Goal: Information Seeking & Learning: Learn about a topic

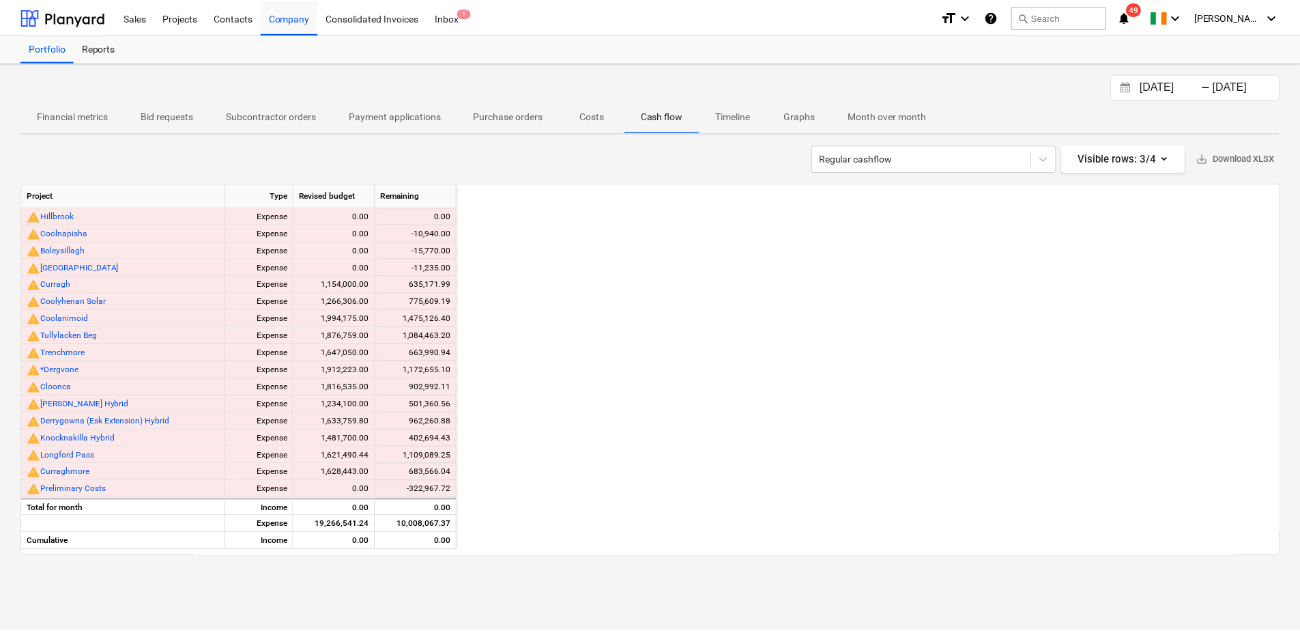
scroll to position [0, 2129]
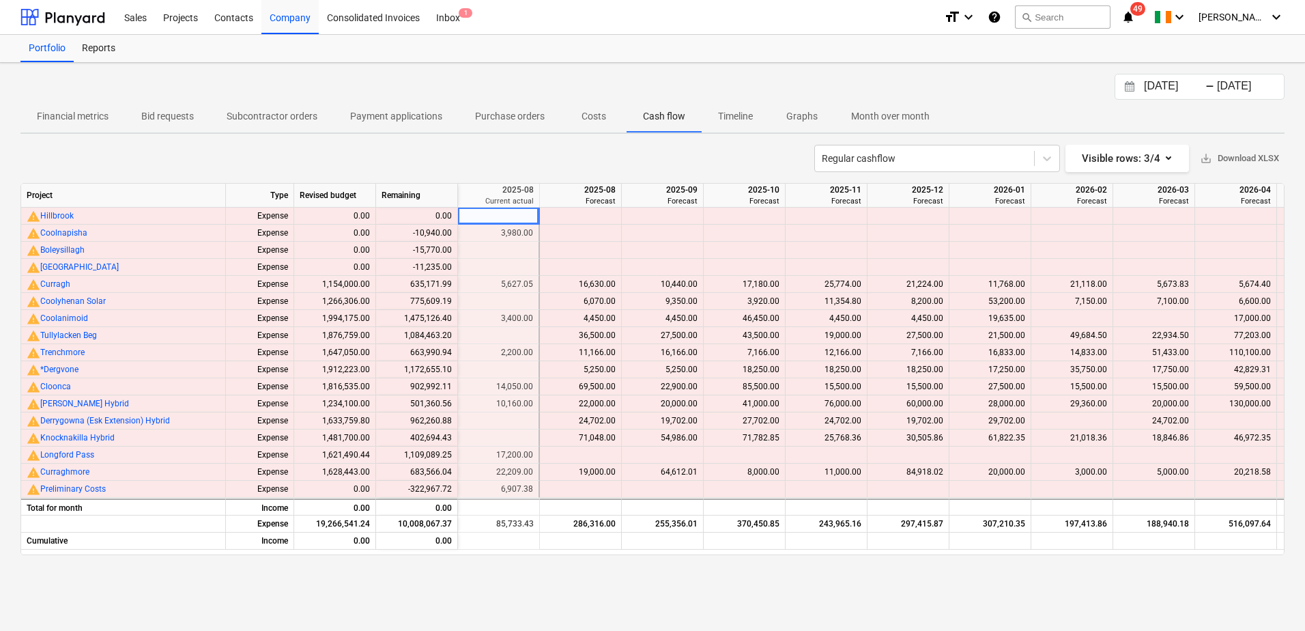
click at [734, 117] on p "Timeline" at bounding box center [735, 116] width 35 height 14
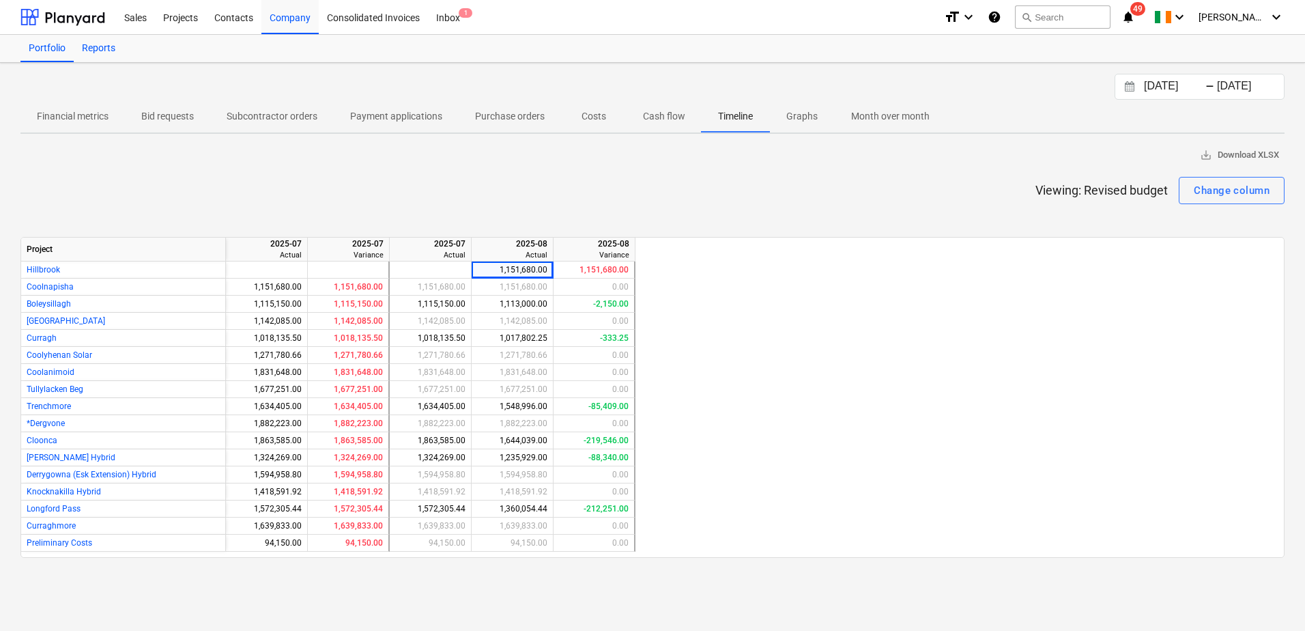
click at [104, 54] on div "Reports" at bounding box center [99, 48] width 50 height 27
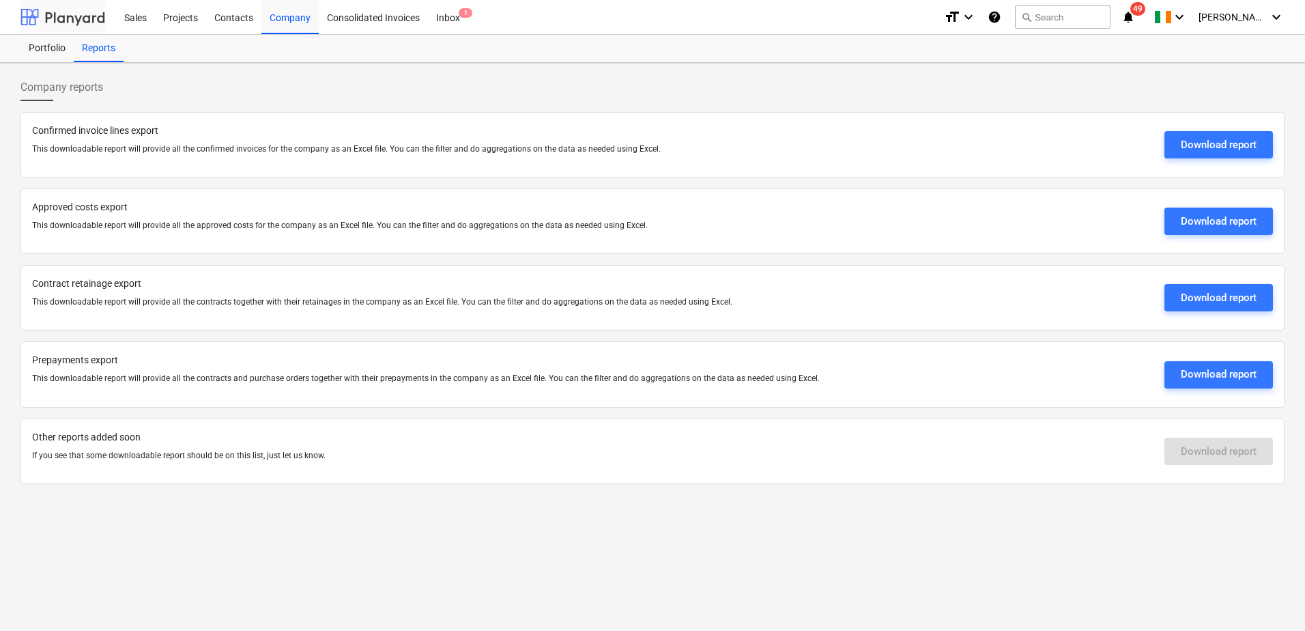
click at [65, 24] on div at bounding box center [62, 17] width 85 height 34
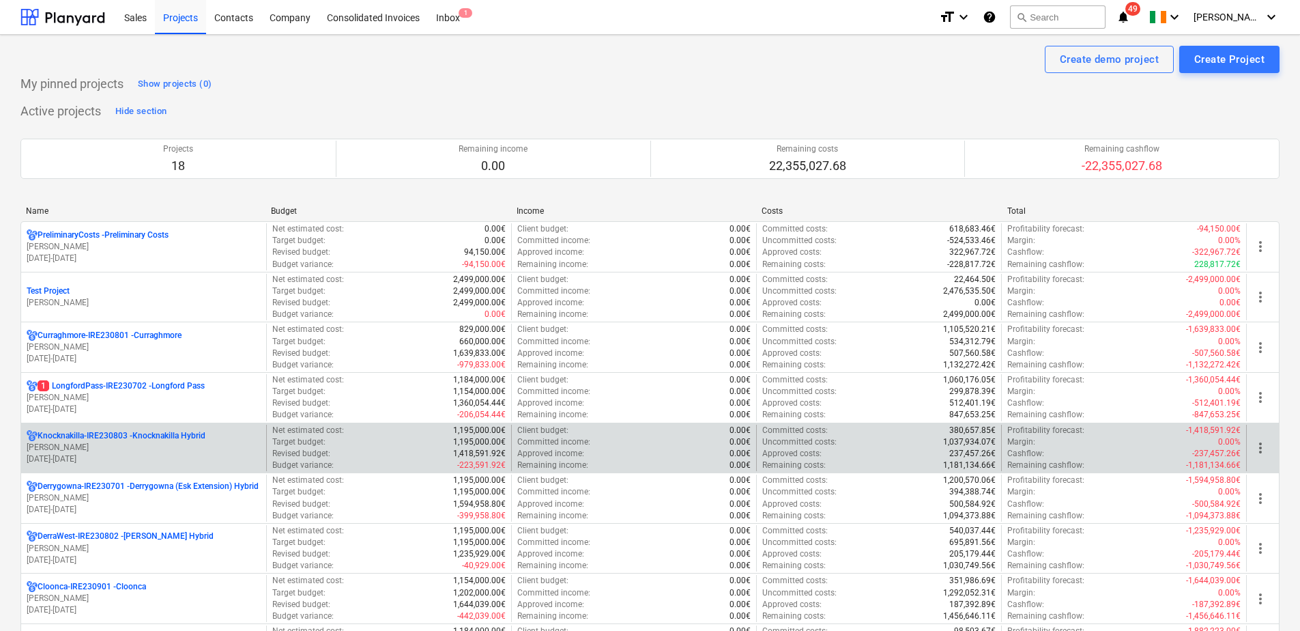
click at [121, 440] on p "Knocknakilla-IRE230803 - Knocknakilla Hybrid" at bounding box center [122, 436] width 168 height 12
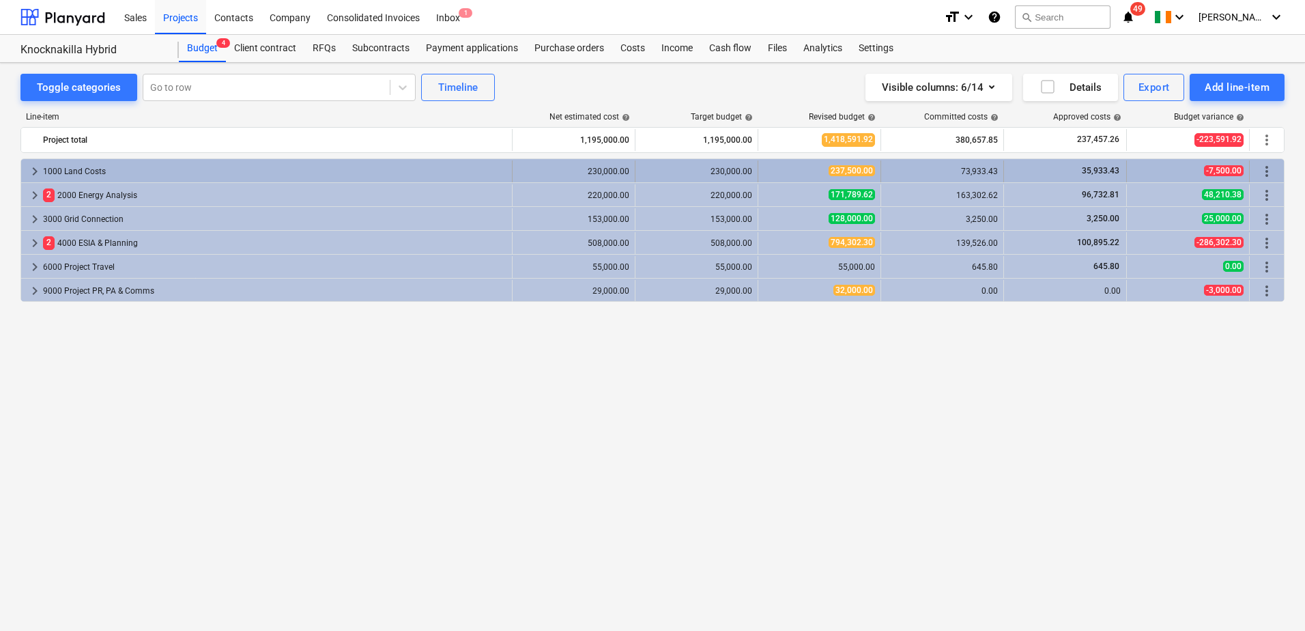
click at [33, 172] on span "keyboard_arrow_right" at bounding box center [35, 171] width 16 height 16
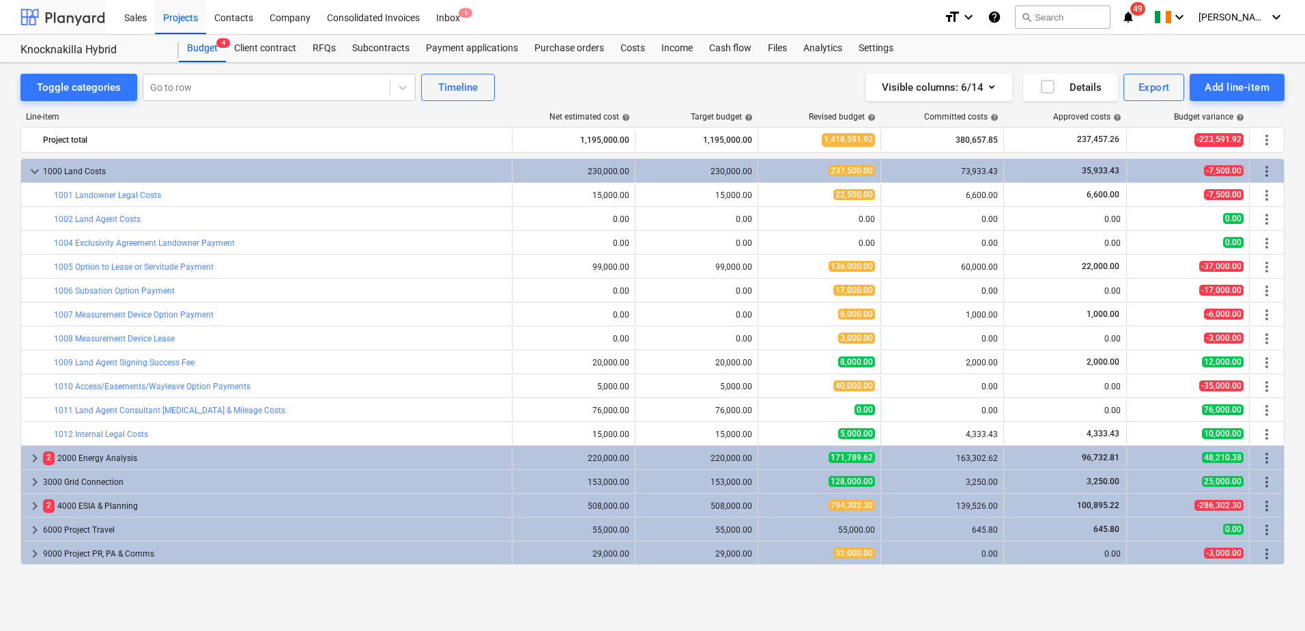
click at [70, 20] on div at bounding box center [62, 17] width 85 height 34
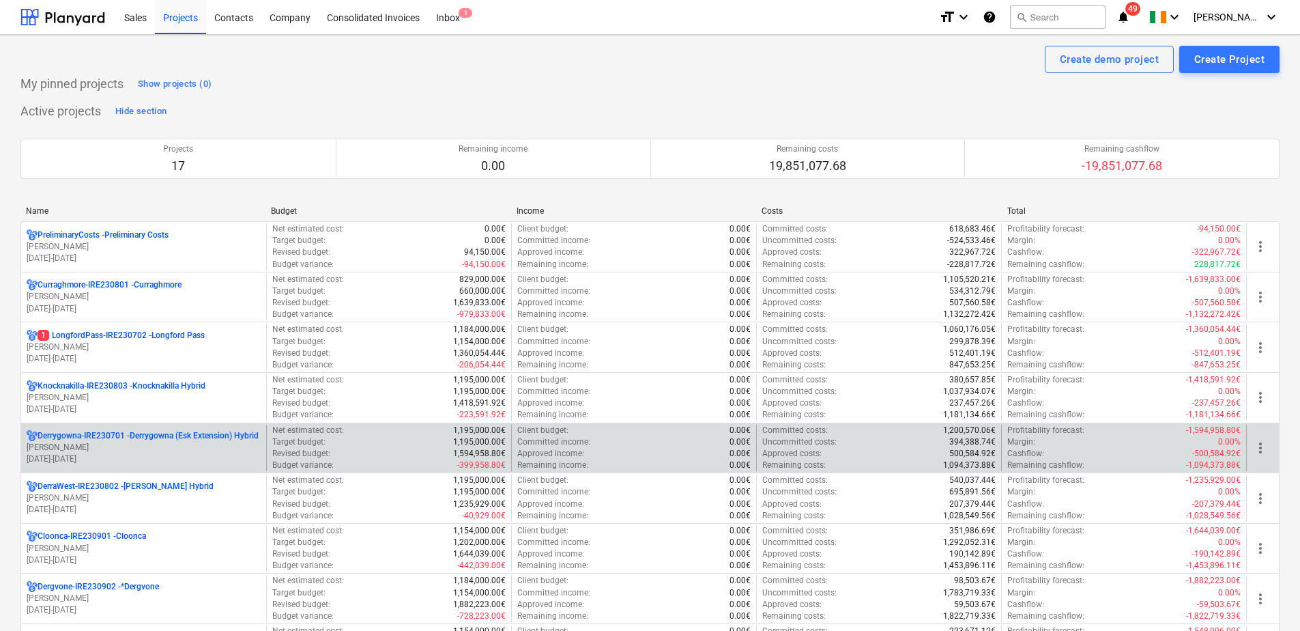
click at [104, 440] on p "Derrygowna-IRE230701 - Derrygowna (Esk Extension) Hybrid" at bounding box center [148, 436] width 221 height 12
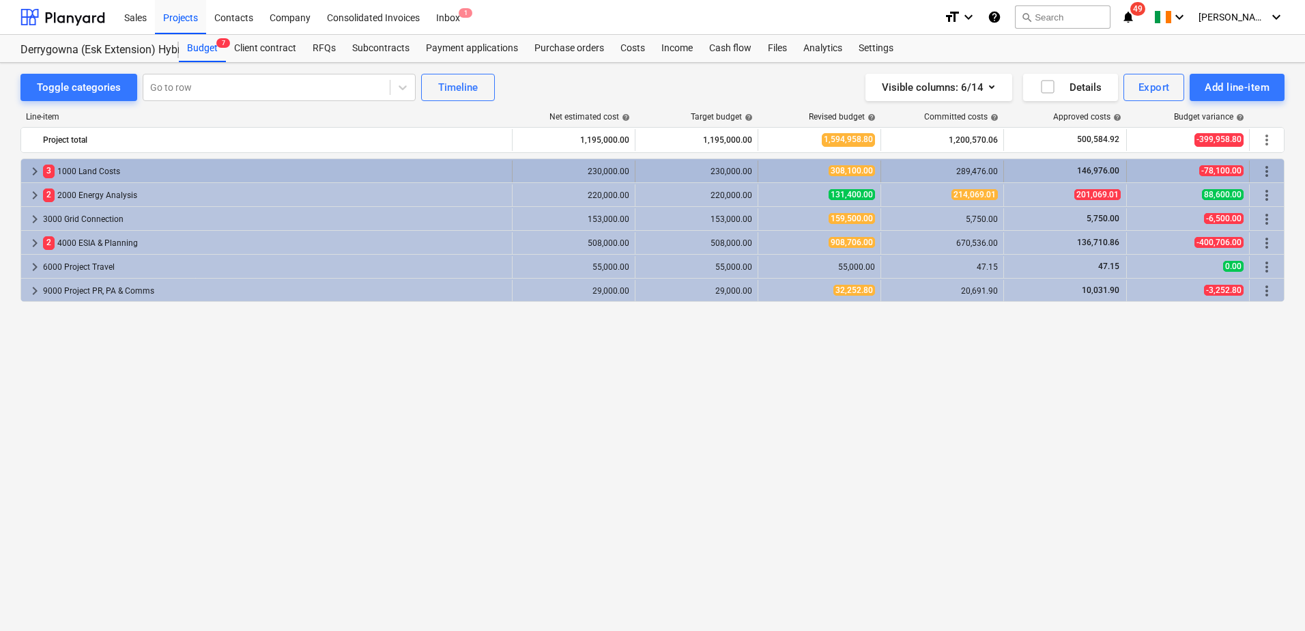
click at [28, 173] on span "keyboard_arrow_right" at bounding box center [35, 171] width 16 height 16
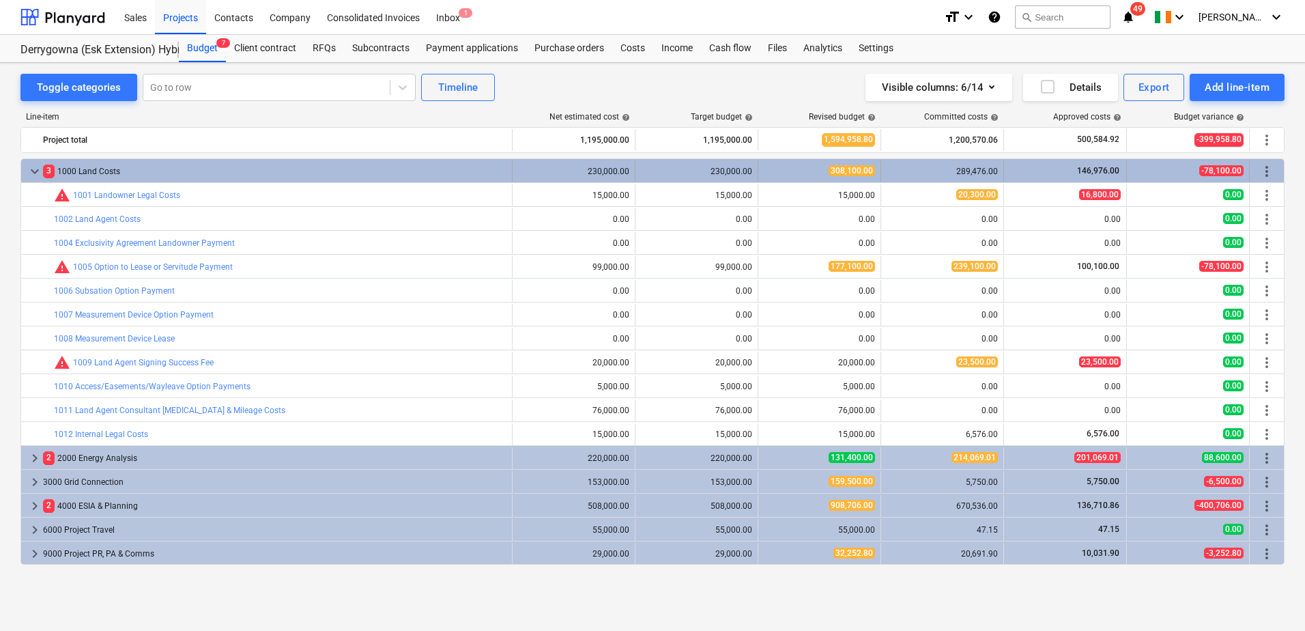
click at [30, 173] on span "keyboard_arrow_down" at bounding box center [35, 171] width 16 height 16
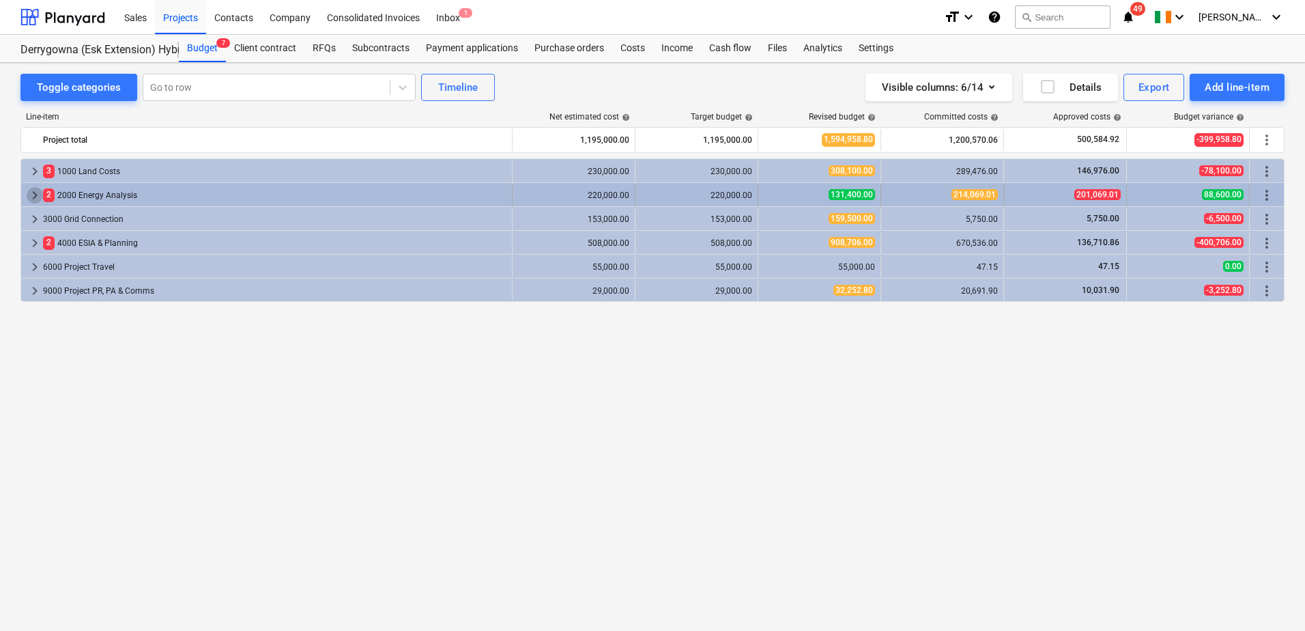
click at [31, 196] on span "keyboard_arrow_right" at bounding box center [35, 195] width 16 height 16
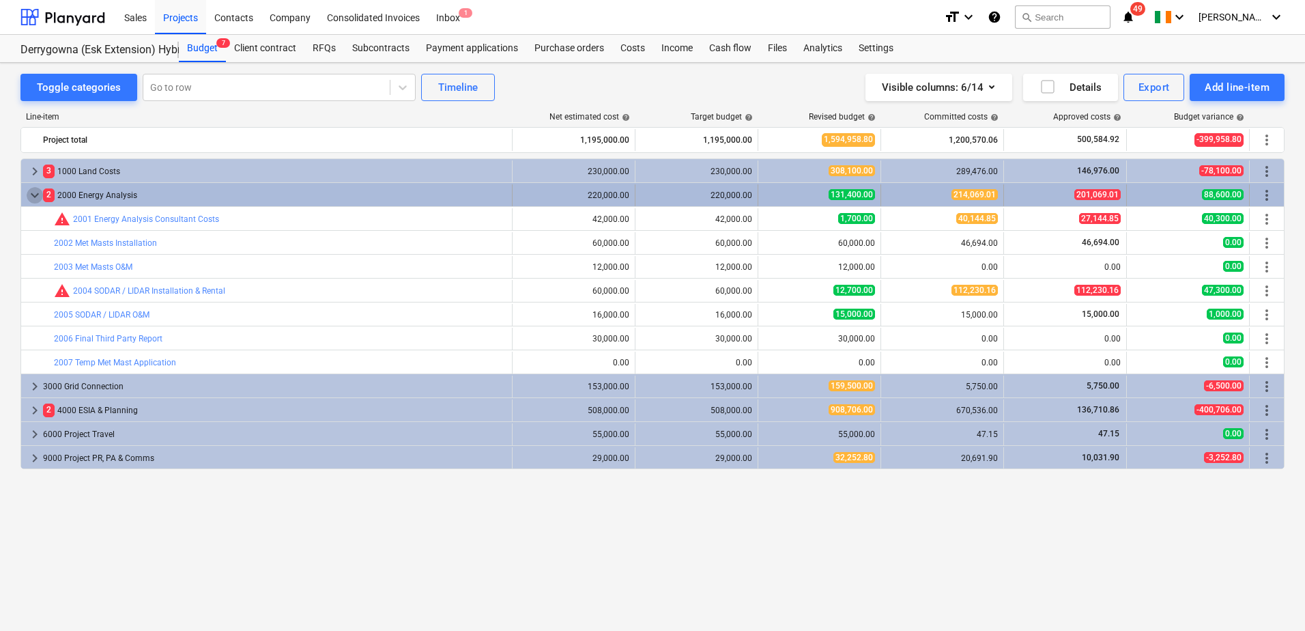
click at [35, 197] on span "keyboard_arrow_down" at bounding box center [35, 195] width 16 height 16
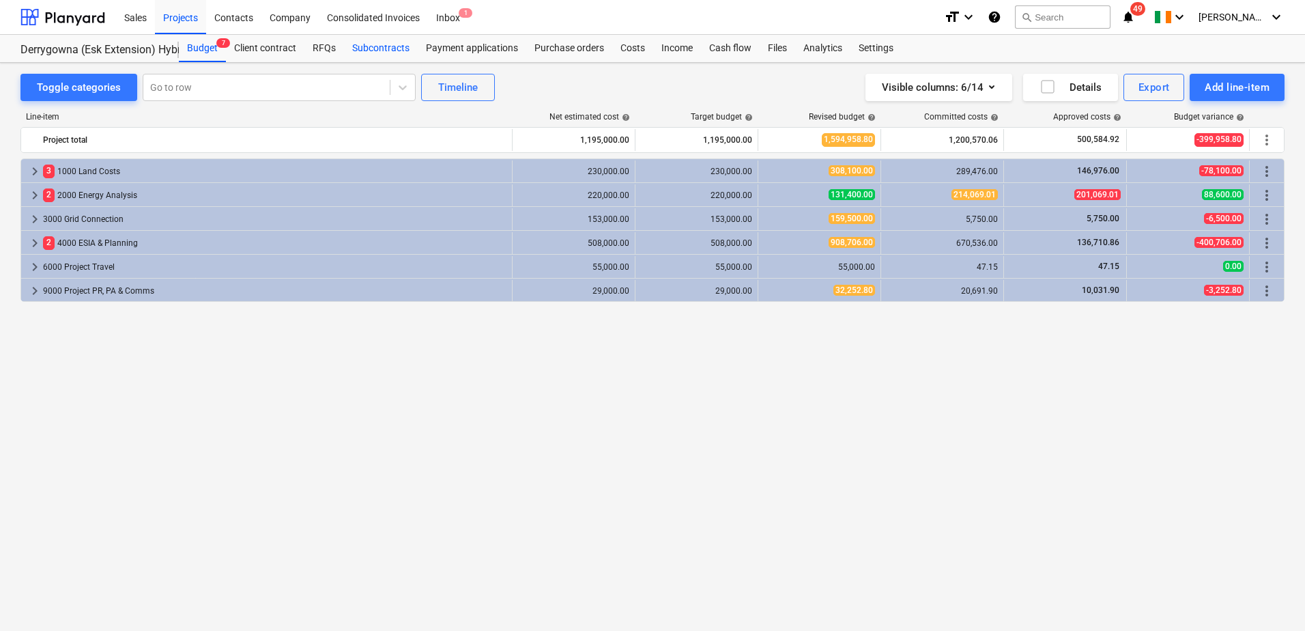
click at [384, 50] on div "Subcontracts" at bounding box center [381, 48] width 74 height 27
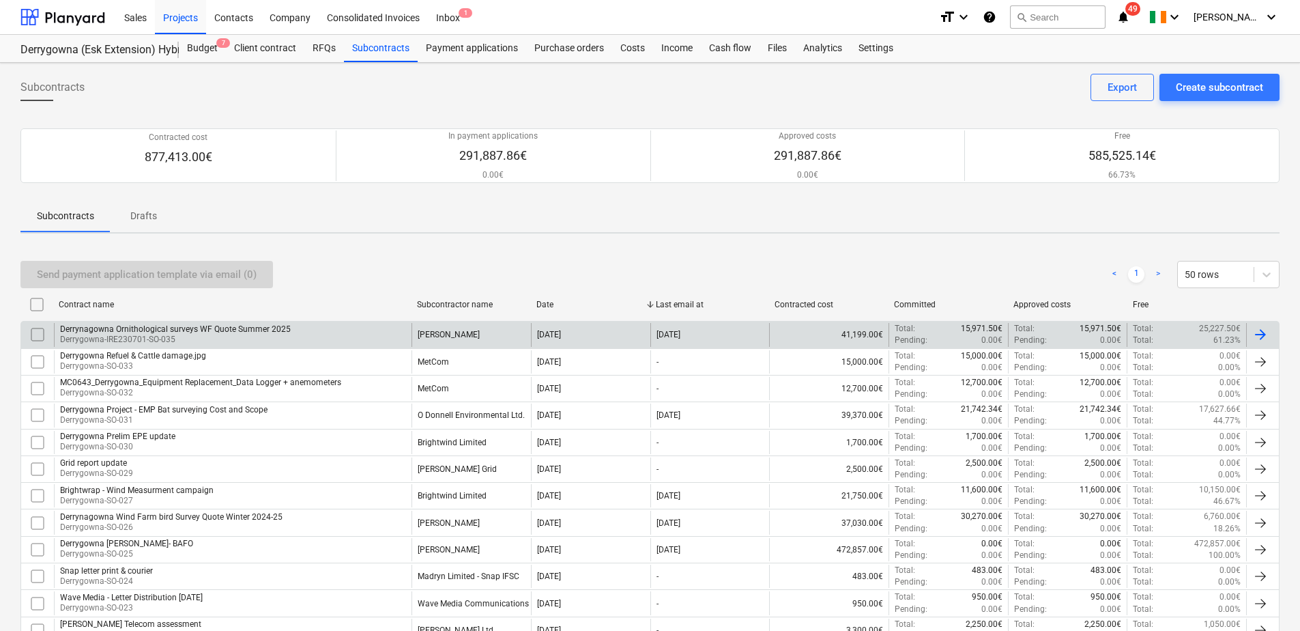
click at [1260, 331] on div at bounding box center [1260, 334] width 16 height 16
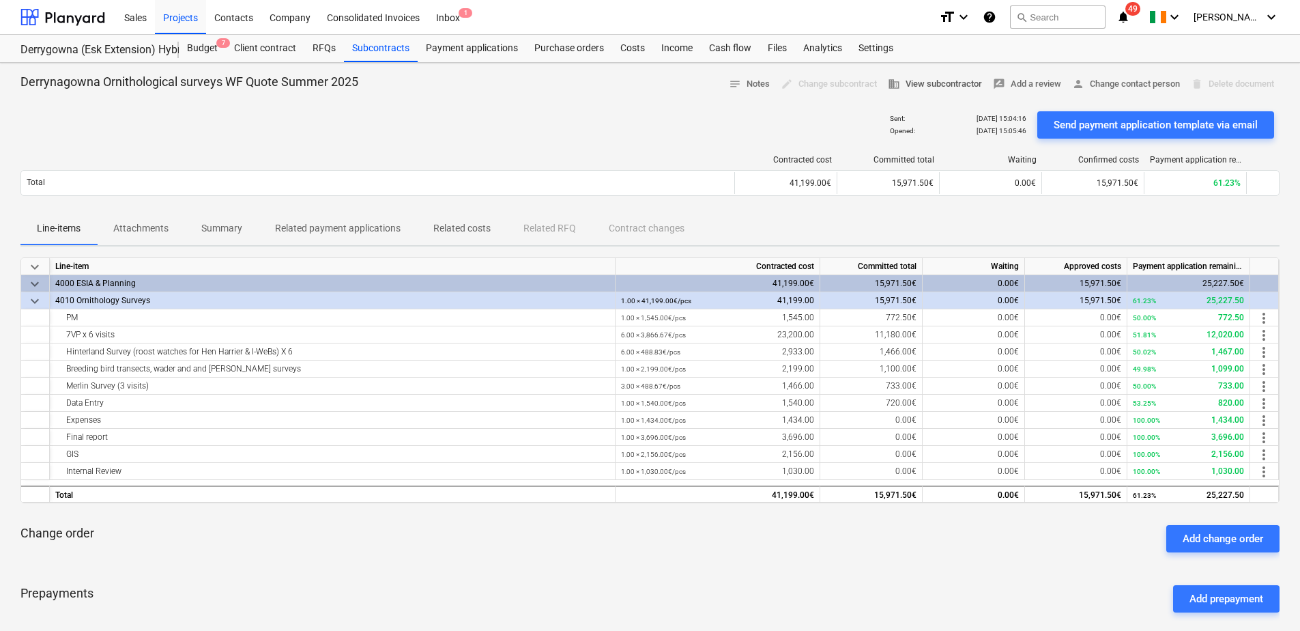
click at [942, 85] on span "business View subcontractor" at bounding box center [935, 84] width 94 height 16
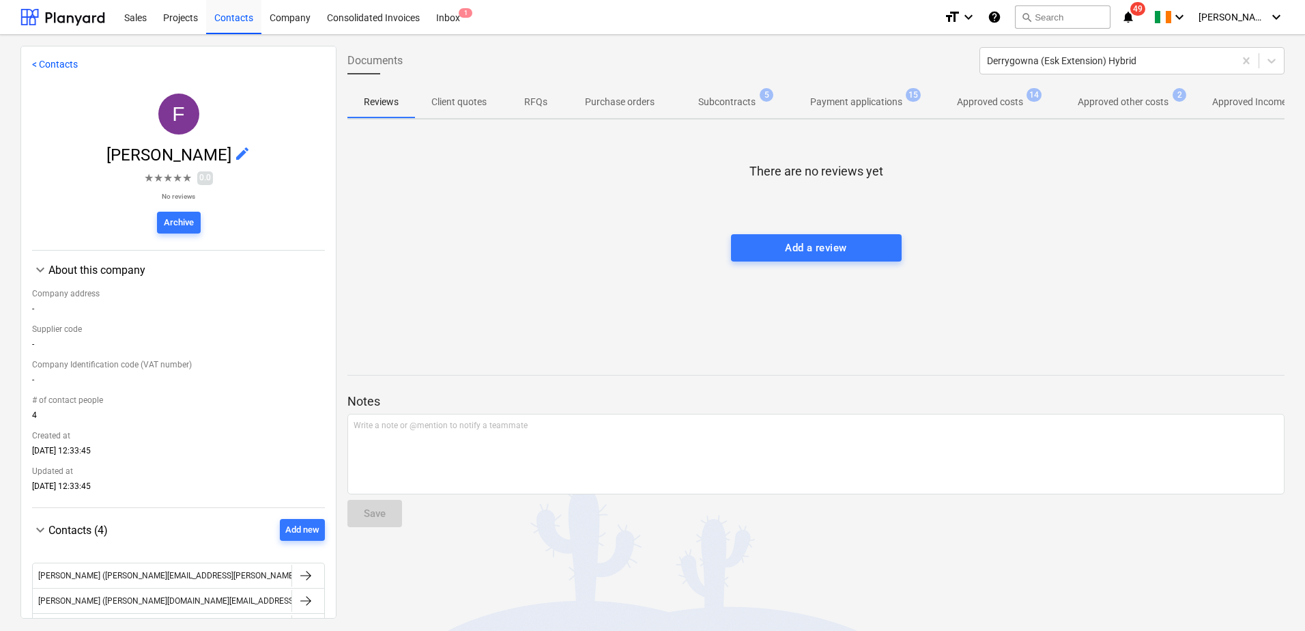
click at [732, 98] on p "Subcontracts" at bounding box center [726, 102] width 57 height 14
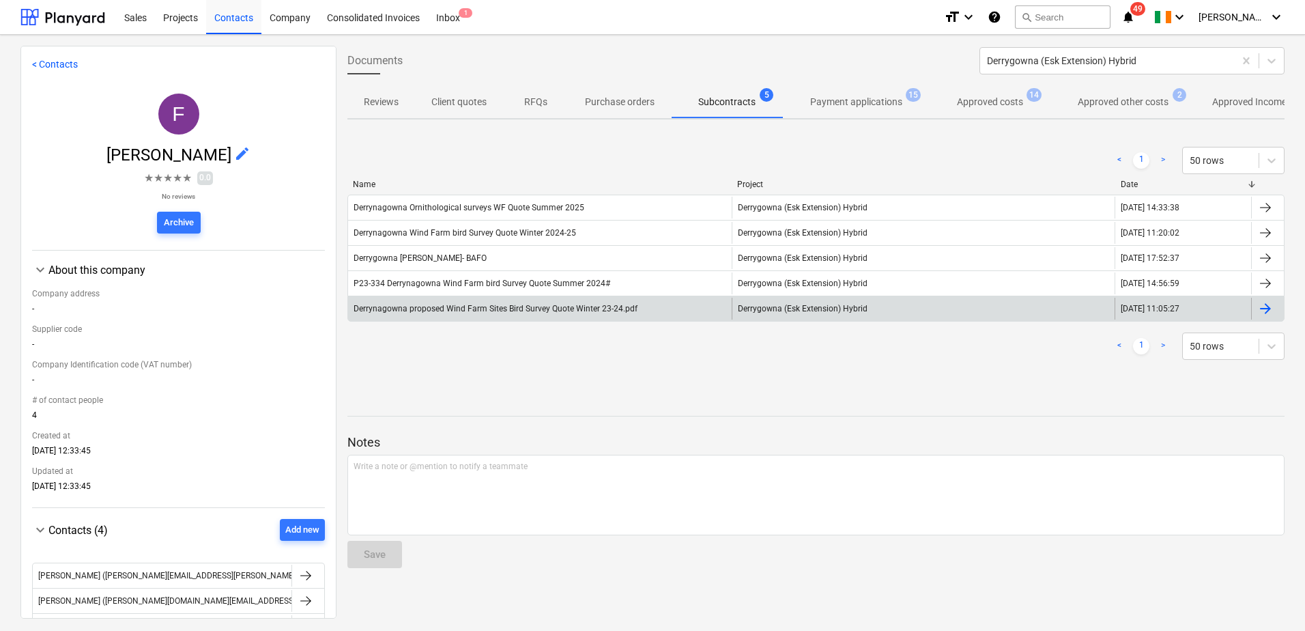
click at [616, 309] on div "Derrynagowna proposed Wind Farm Sites Bird Survey Quote Winter 23-24.pdf" at bounding box center [496, 309] width 284 height 10
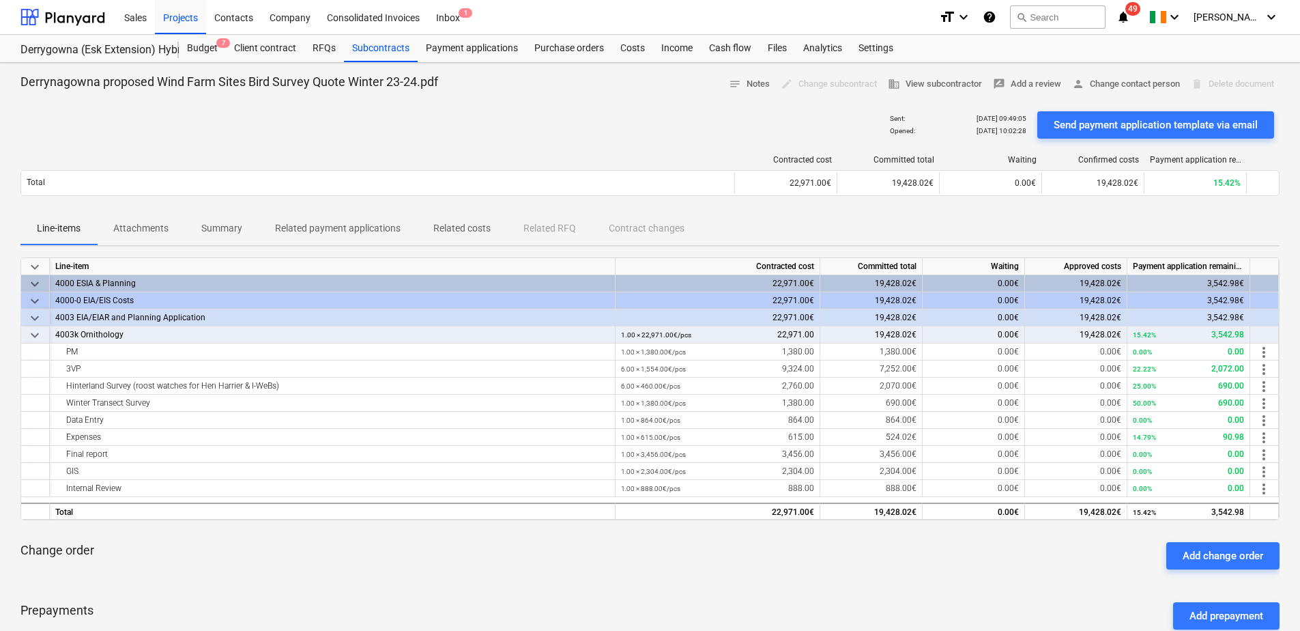
click at [138, 229] on p "Attachments" at bounding box center [140, 228] width 55 height 14
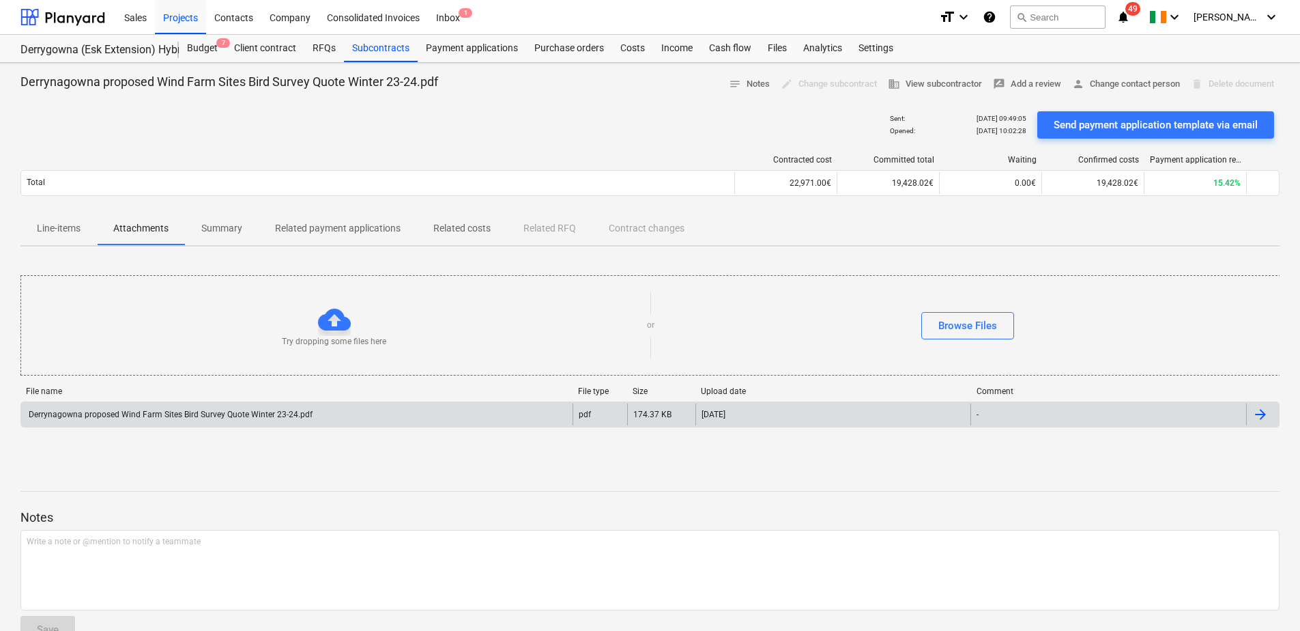
click at [318, 416] on div "Derrynagowna proposed Wind Farm Sites Bird Survey Quote Winter 23-24.pdf" at bounding box center [296, 414] width 551 height 22
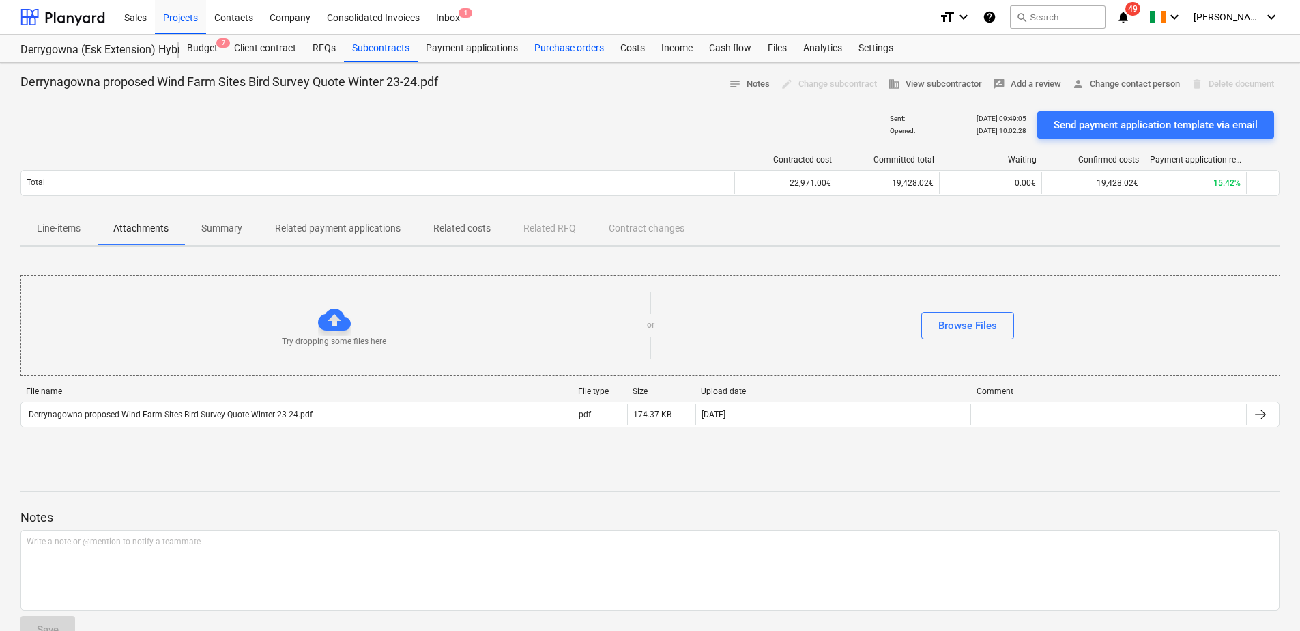
click at [550, 48] on div "Purchase orders" at bounding box center [569, 48] width 86 height 27
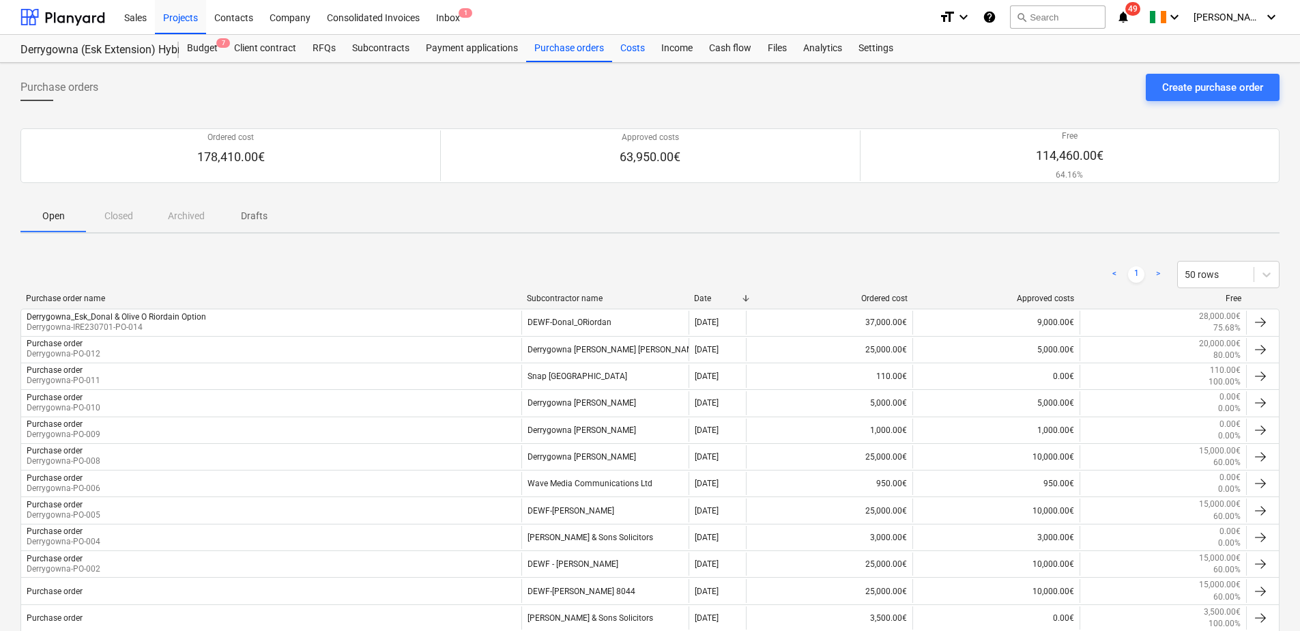
click at [633, 53] on div "Costs" at bounding box center [632, 48] width 41 height 27
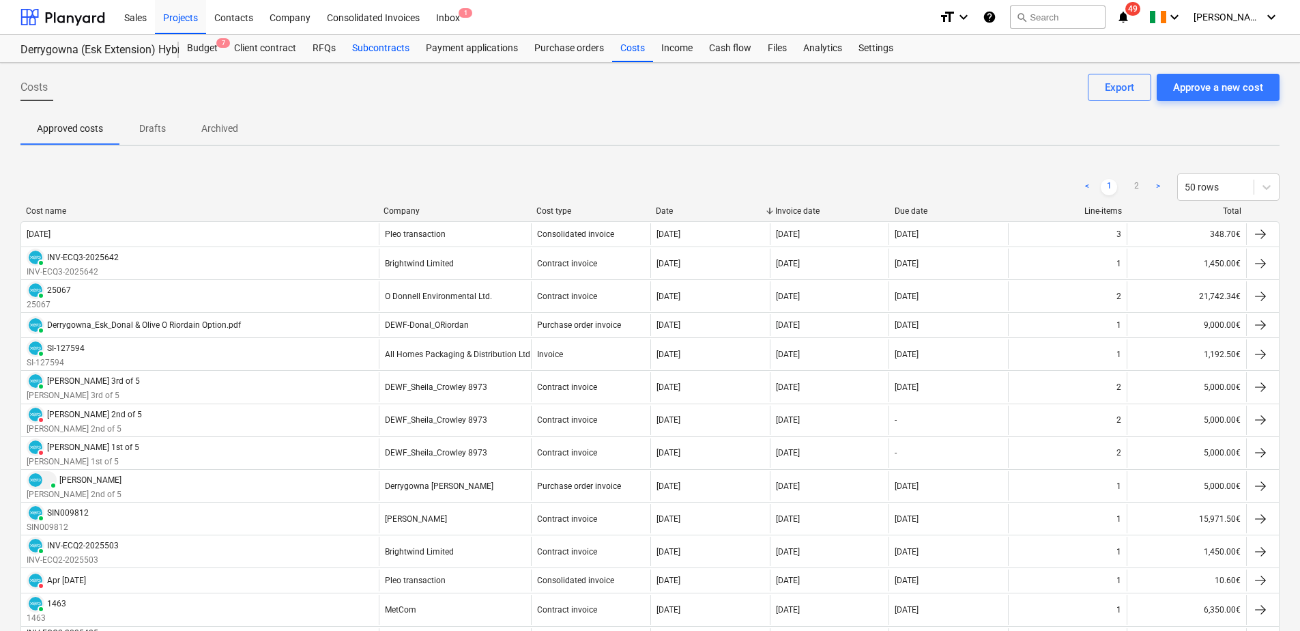
click at [405, 52] on div "Subcontracts" at bounding box center [381, 48] width 74 height 27
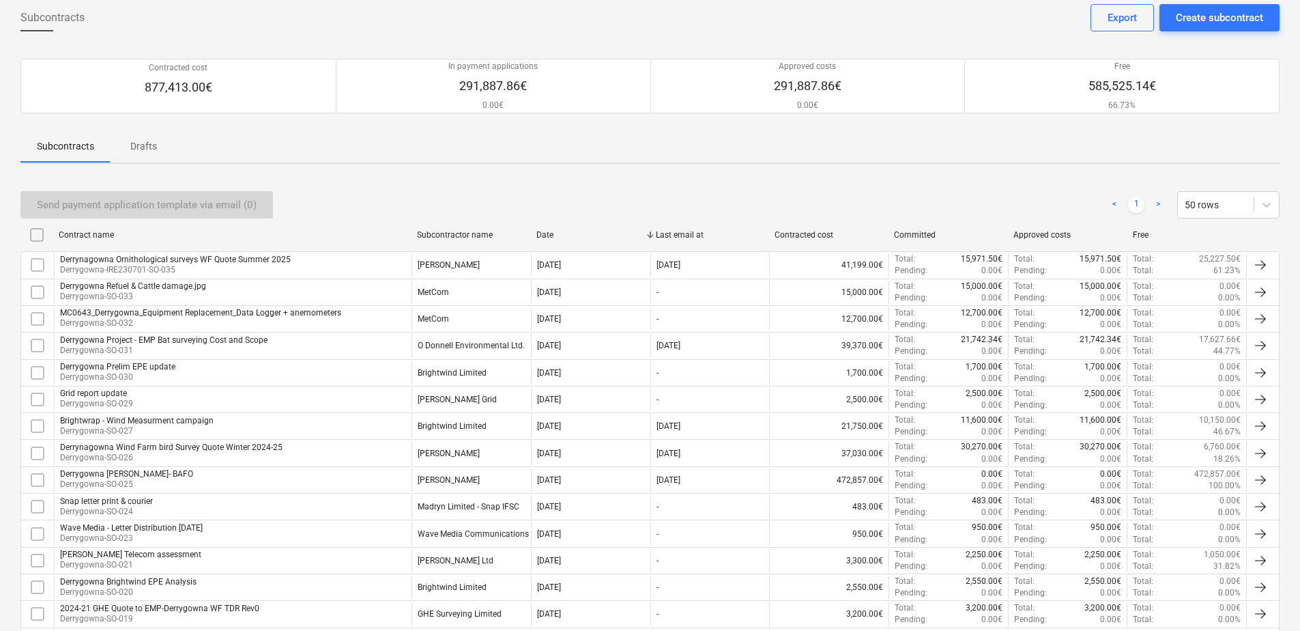
scroll to position [43, 0]
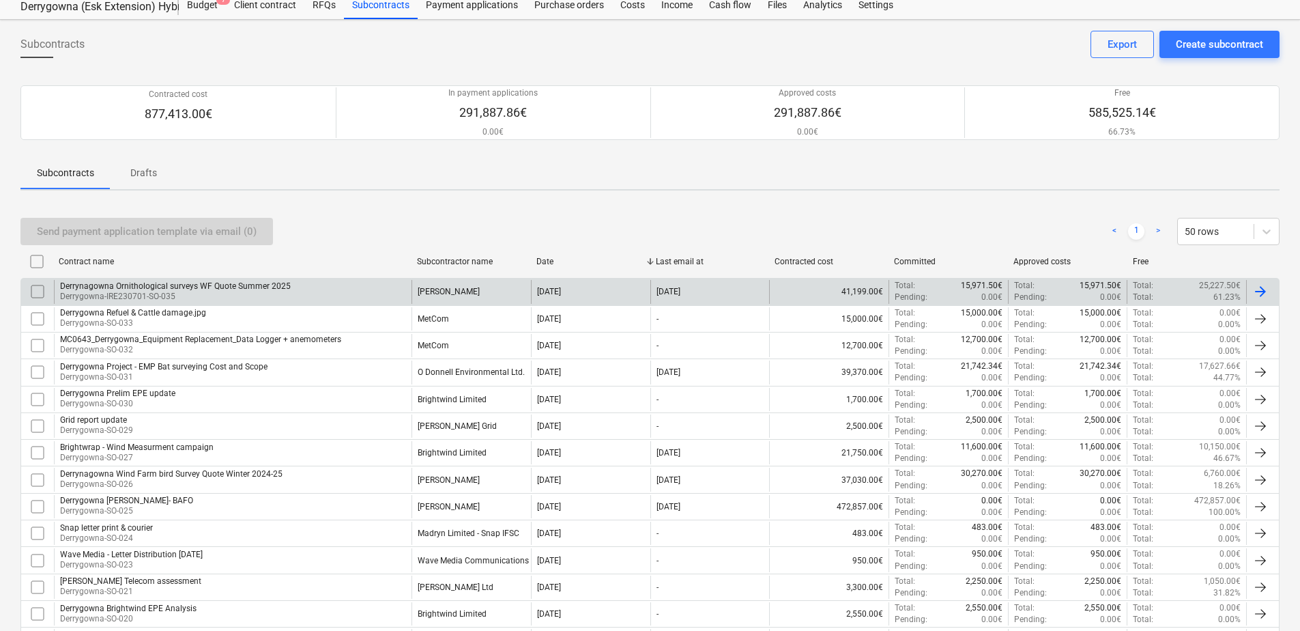
click at [1270, 293] on div at bounding box center [1262, 291] width 33 height 23
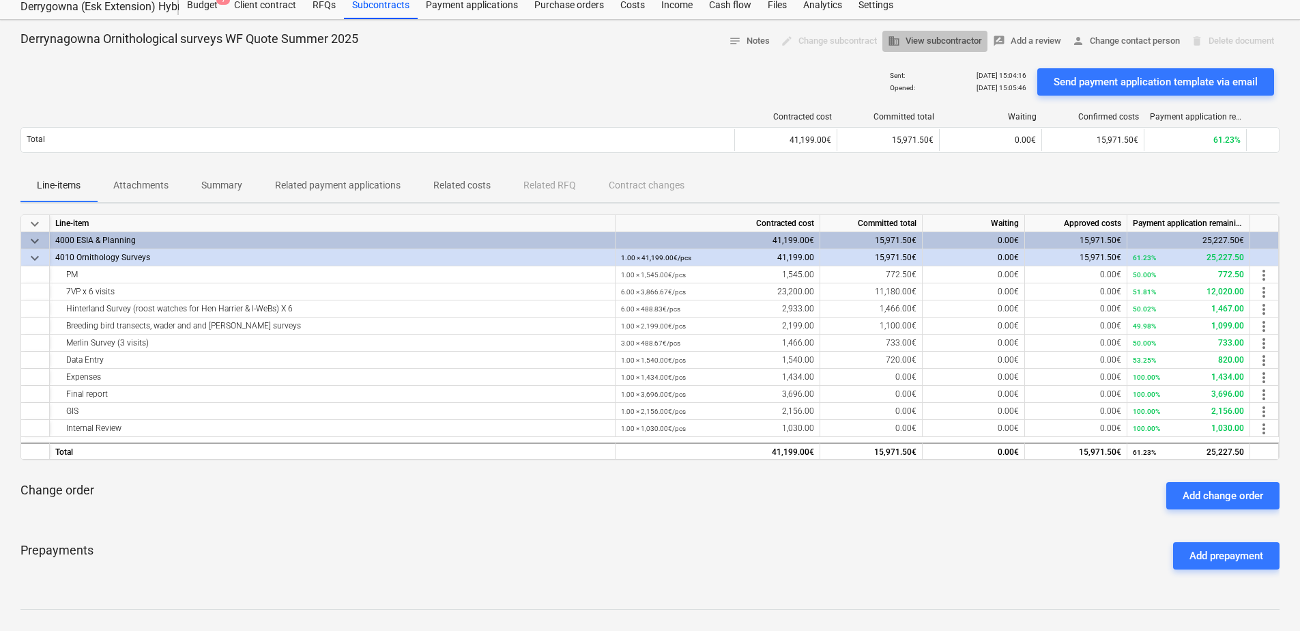
click at [961, 44] on span "business View subcontractor" at bounding box center [935, 41] width 94 height 16
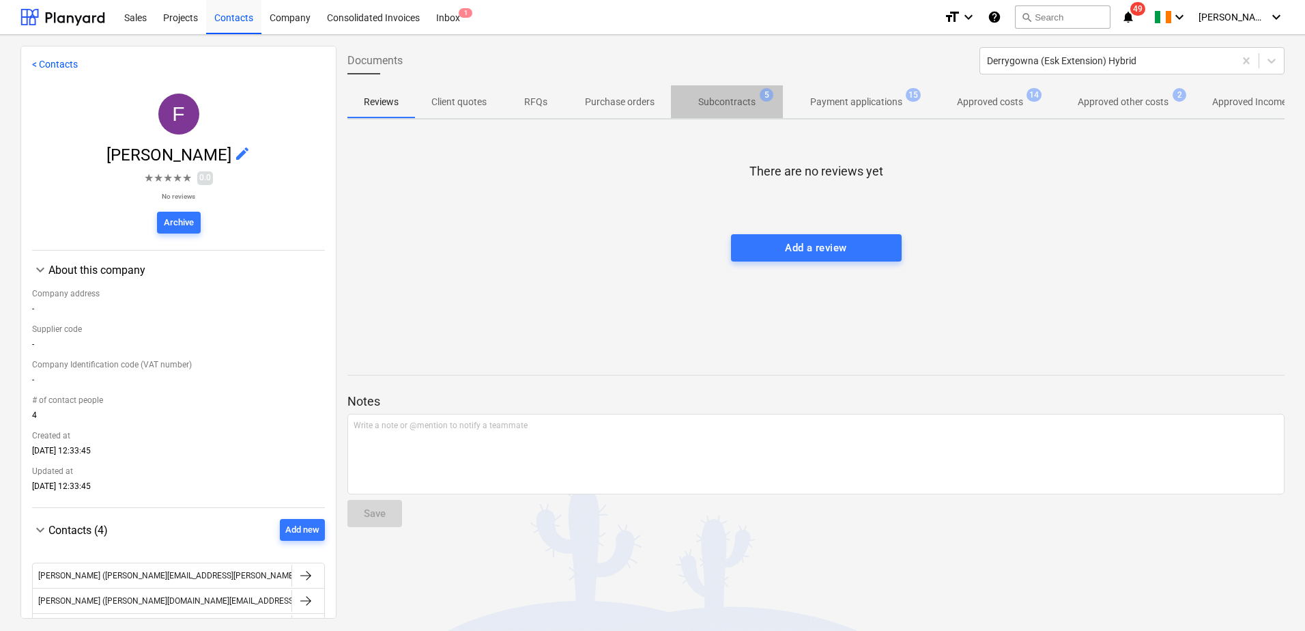
click at [728, 102] on p "Subcontracts" at bounding box center [726, 102] width 57 height 14
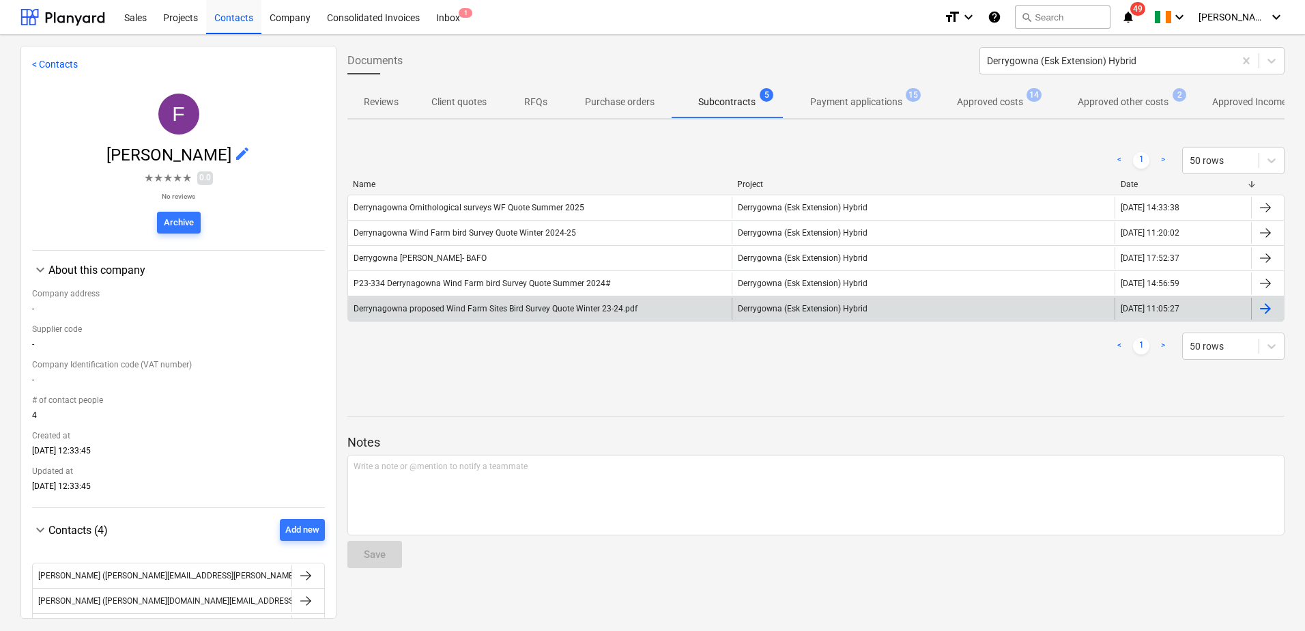
click at [1263, 309] on div at bounding box center [1265, 308] width 16 height 16
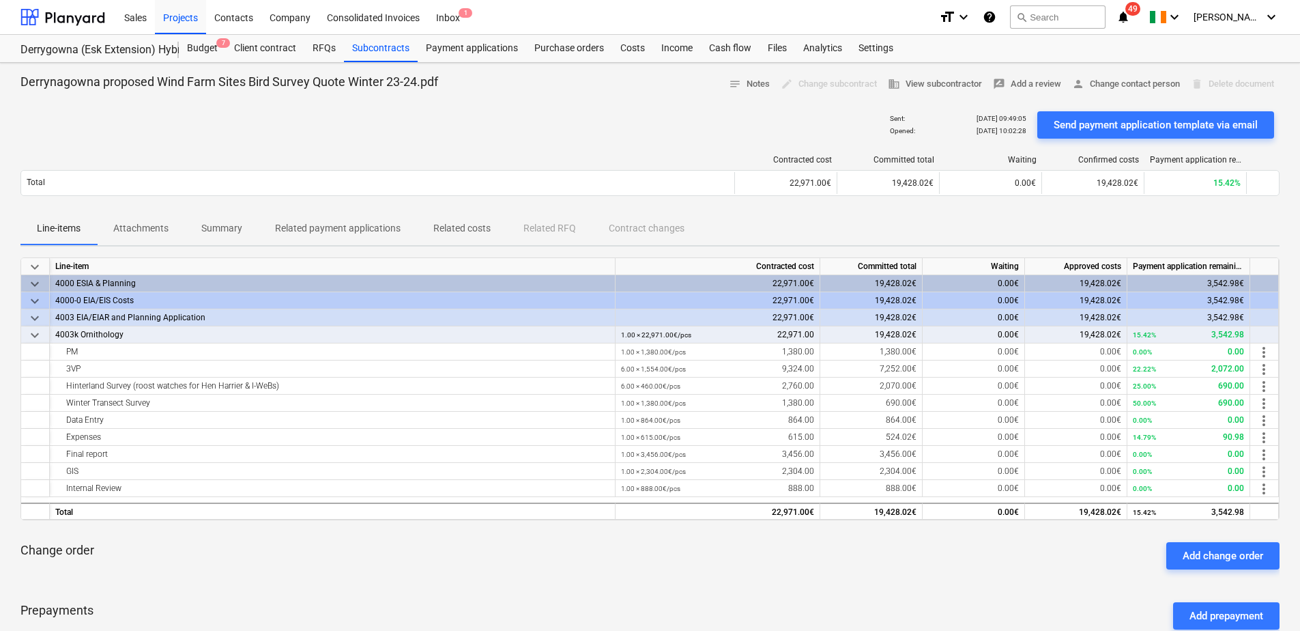
click at [145, 222] on p "Attachments" at bounding box center [140, 228] width 55 height 14
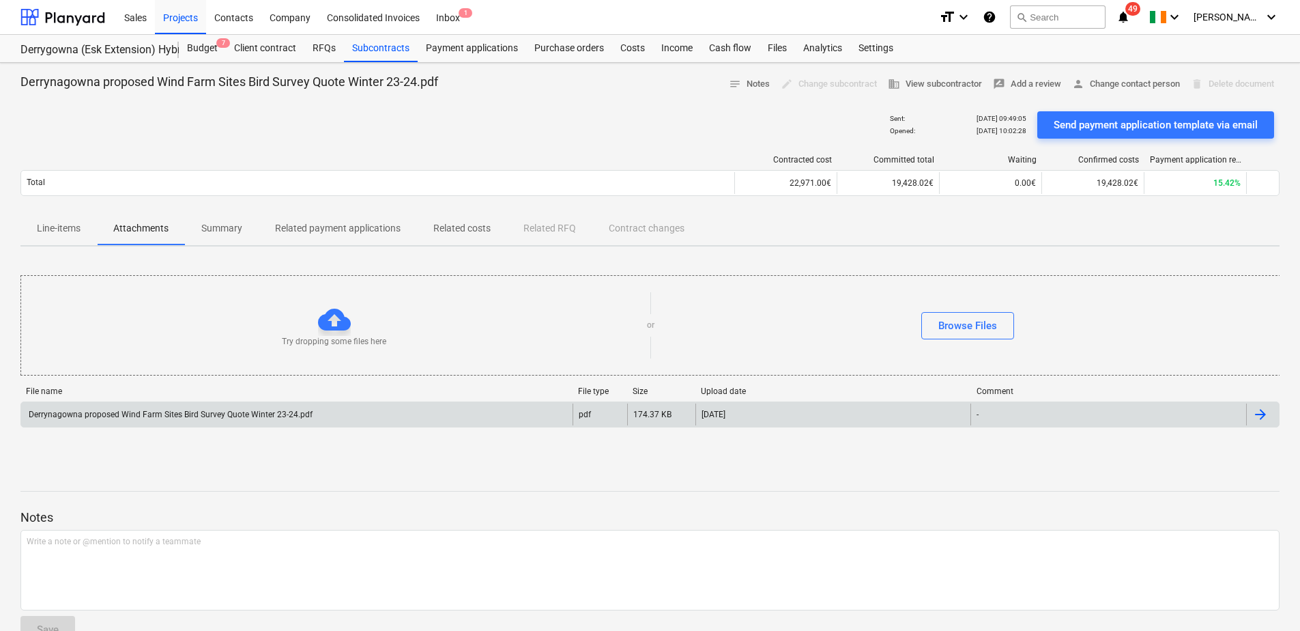
click at [568, 409] on div "Derrynagowna proposed Wind Farm Sites Bird Survey Quote Winter 23-24.pdf" at bounding box center [296, 414] width 551 height 22
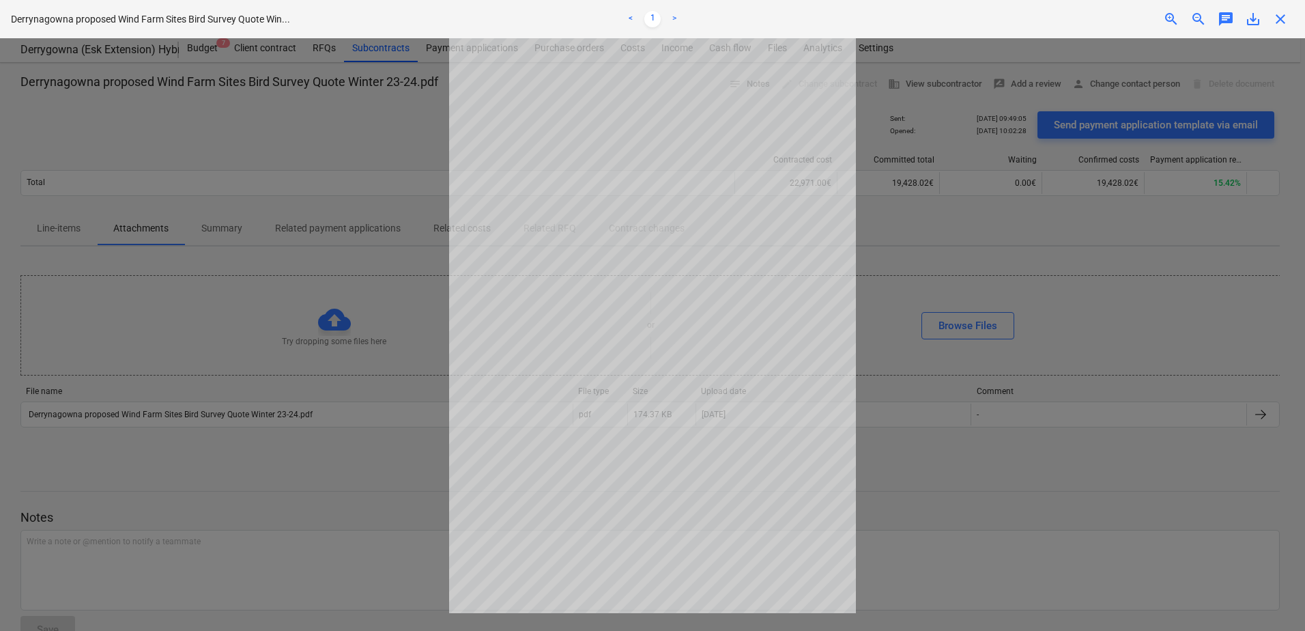
click at [346, 130] on div at bounding box center [652, 334] width 1305 height 592
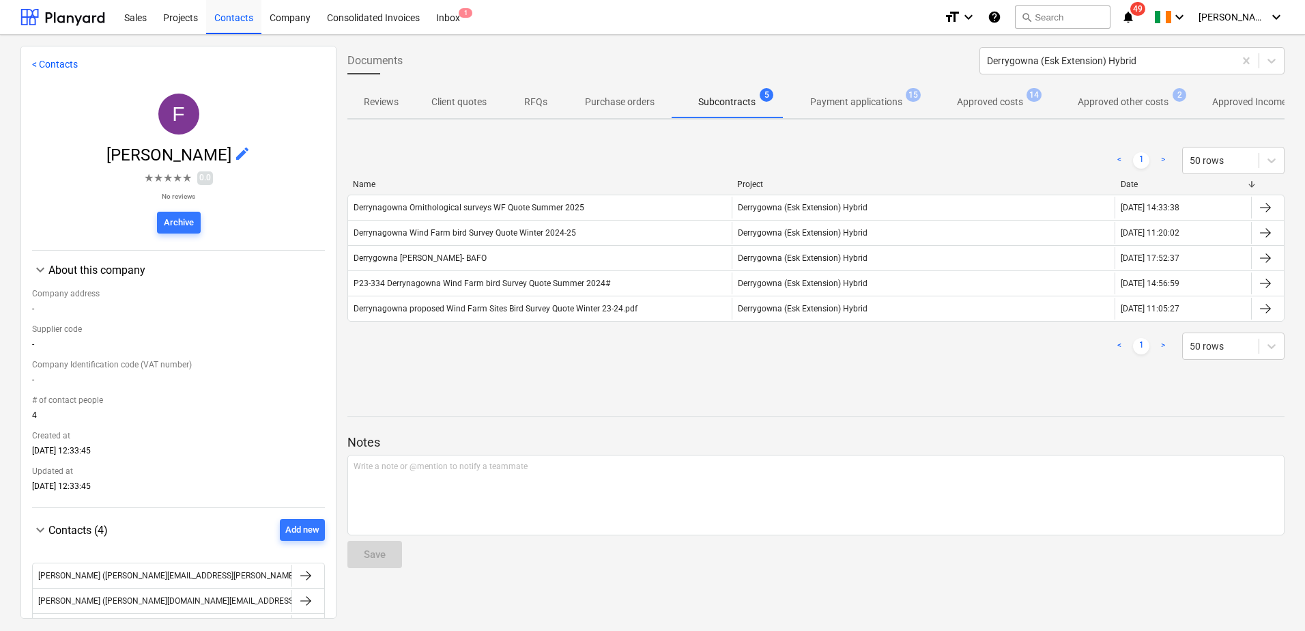
click at [1266, 285] on div at bounding box center [1265, 283] width 16 height 16
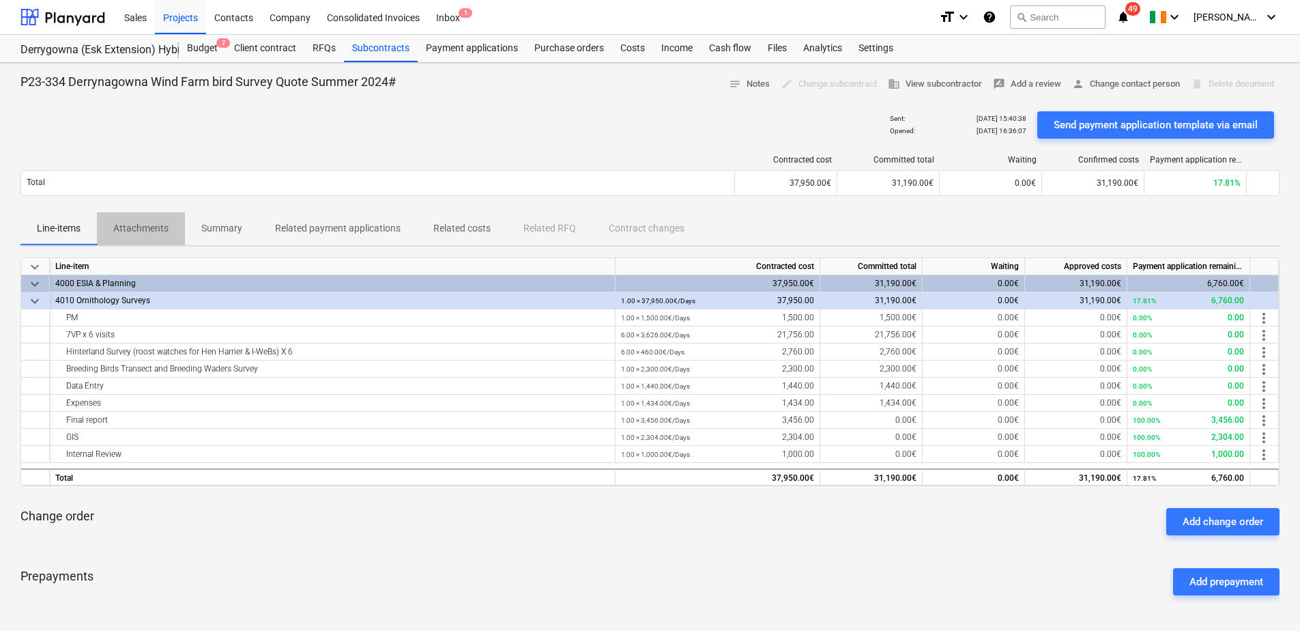
click at [156, 229] on p "Attachments" at bounding box center [140, 228] width 55 height 14
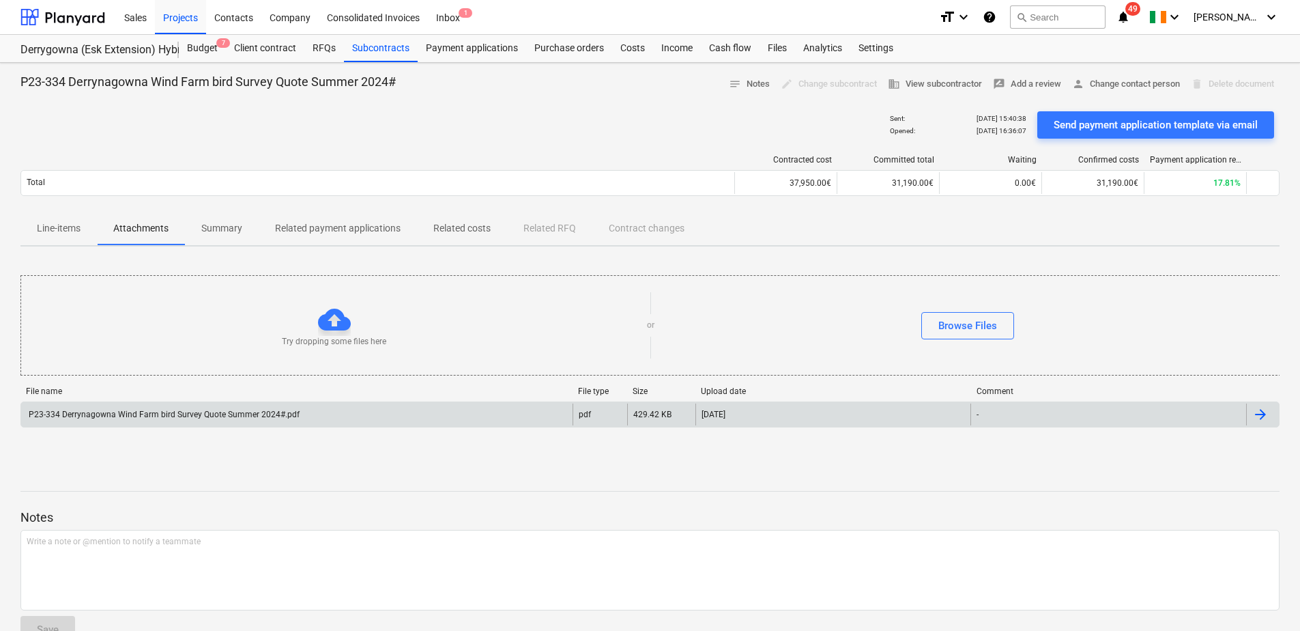
click at [399, 412] on div "P23-334 Derrynagowna Wind Farm bird Survey Quote Summer 2024#.pdf" at bounding box center [296, 414] width 551 height 22
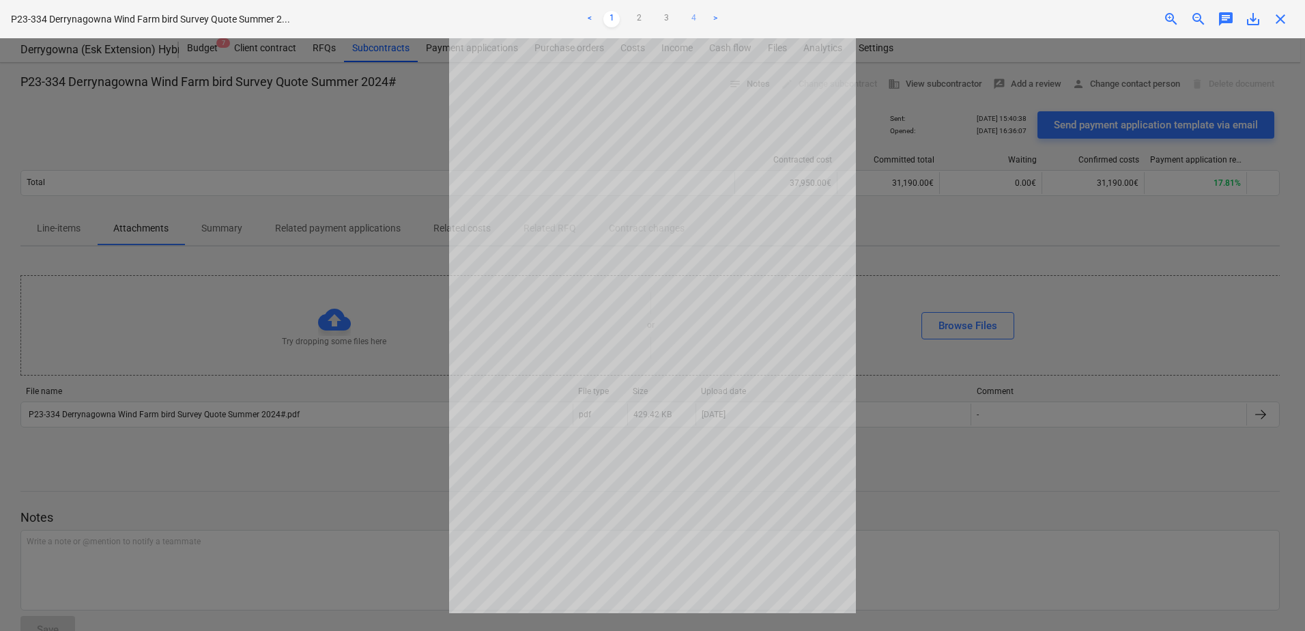
click at [694, 20] on link "4" at bounding box center [693, 19] width 16 height 16
click at [717, 14] on link ">" at bounding box center [715, 19] width 16 height 16
click at [714, 16] on link ">" at bounding box center [715, 19] width 16 height 16
click at [662, 19] on link "3" at bounding box center [666, 19] width 16 height 16
click at [638, 18] on link "2" at bounding box center [639, 19] width 16 height 16
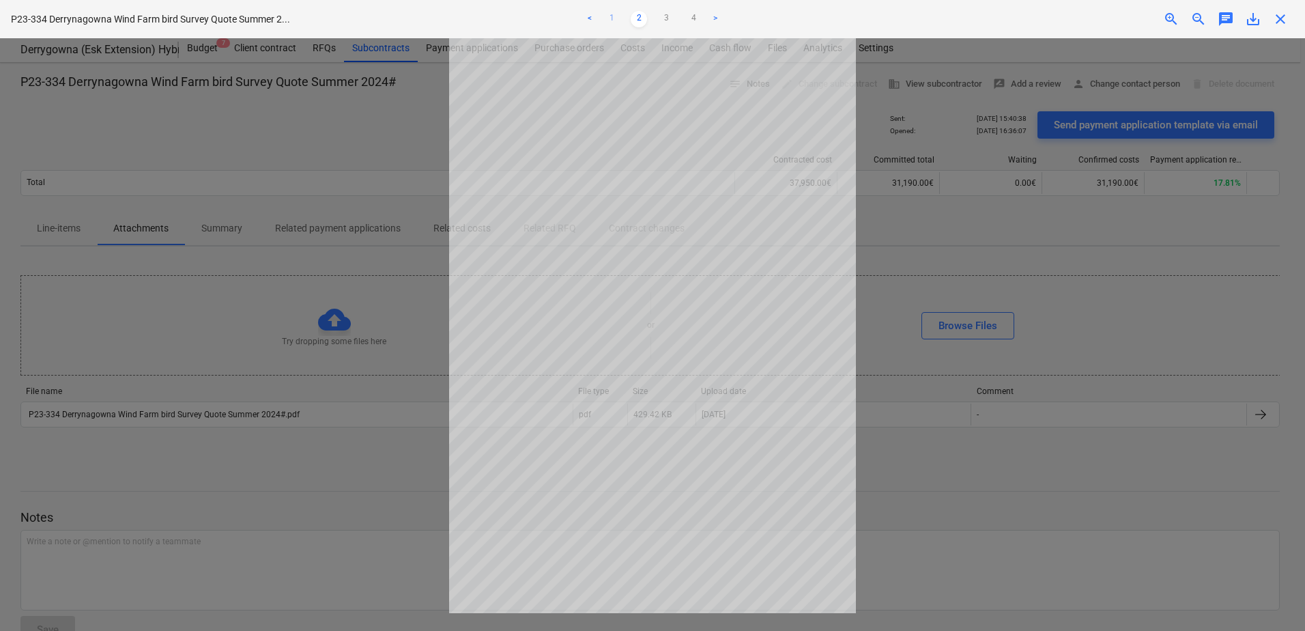
click at [612, 16] on link "1" at bounding box center [611, 19] width 16 height 16
click at [644, 13] on link "2" at bounding box center [639, 19] width 16 height 16
click at [672, 19] on link "3" at bounding box center [666, 19] width 16 height 16
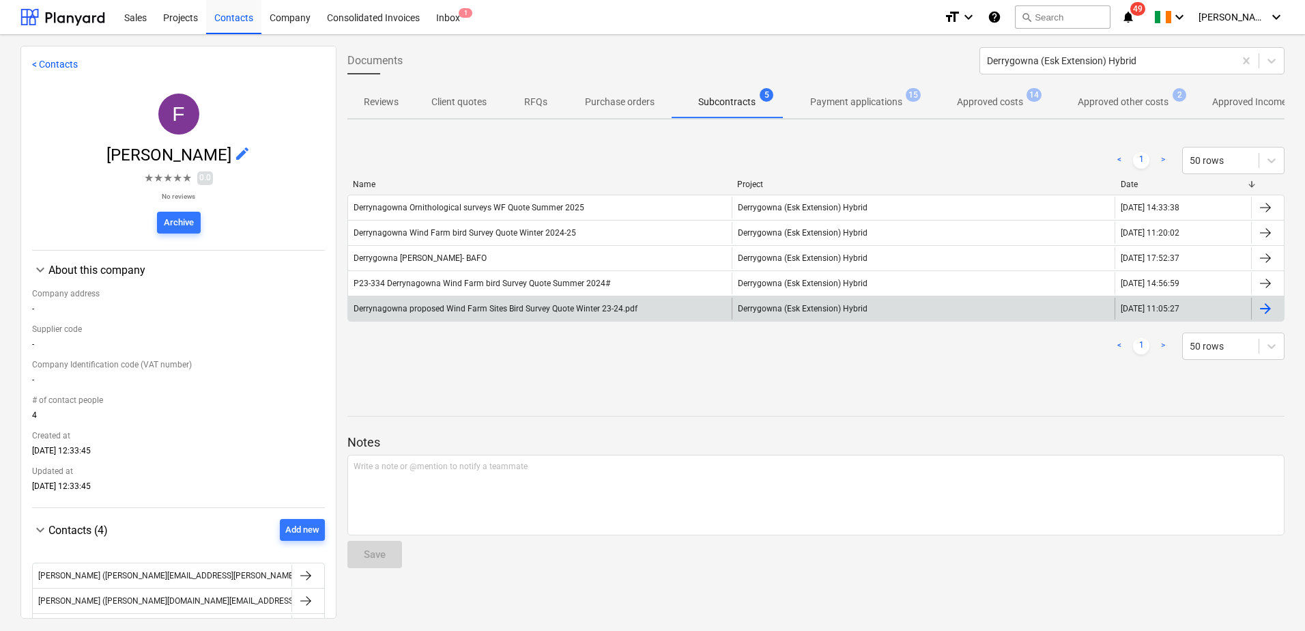
click at [1270, 307] on div at bounding box center [1267, 309] width 33 height 22
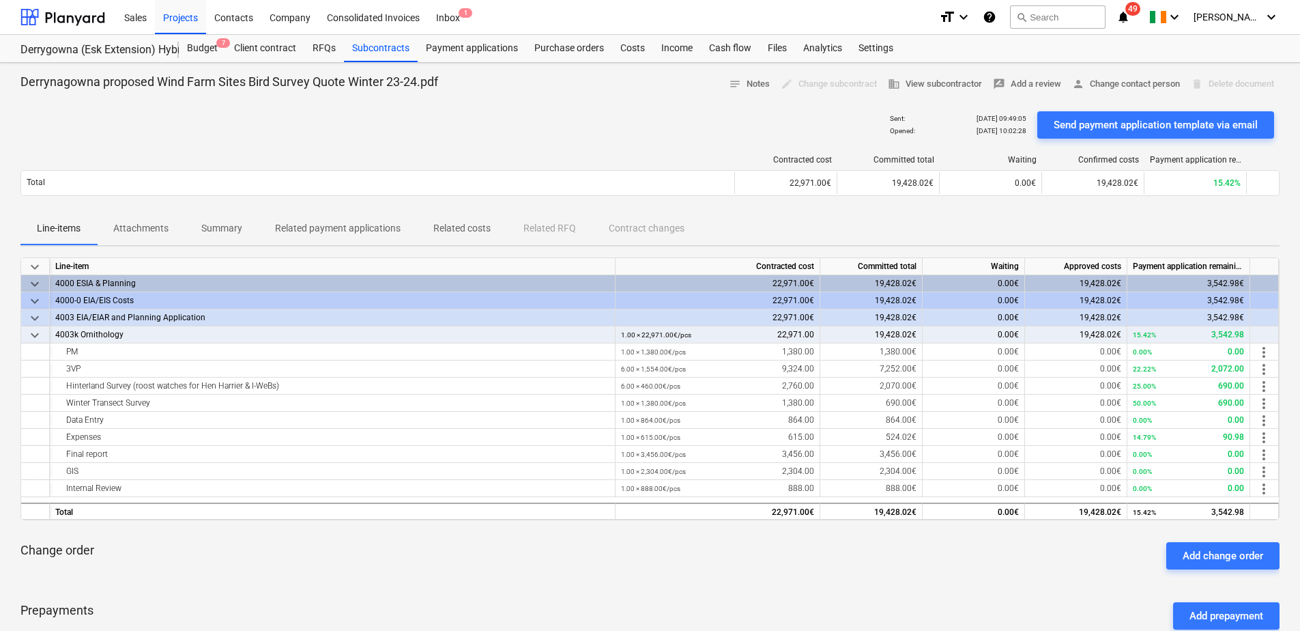
click at [164, 227] on p "Attachments" at bounding box center [140, 228] width 55 height 14
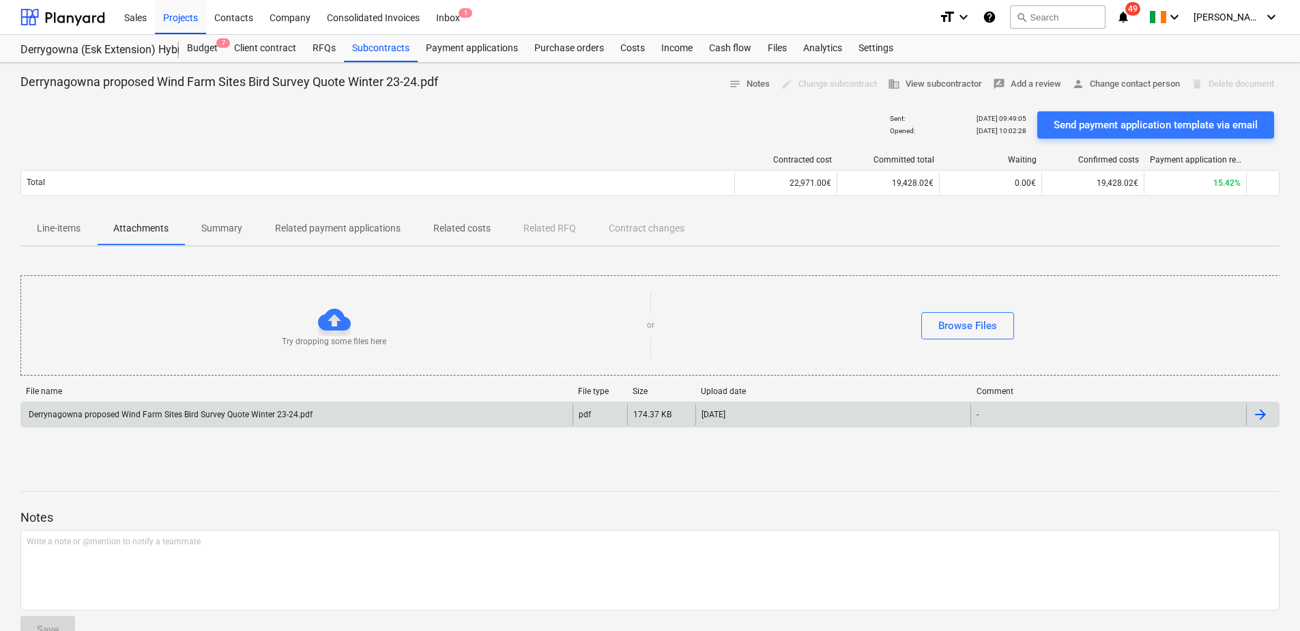
click at [320, 411] on div "Derrynagowna proposed Wind Farm Sites Bird Survey Quote Winter 23-24.pdf" at bounding box center [296, 414] width 551 height 22
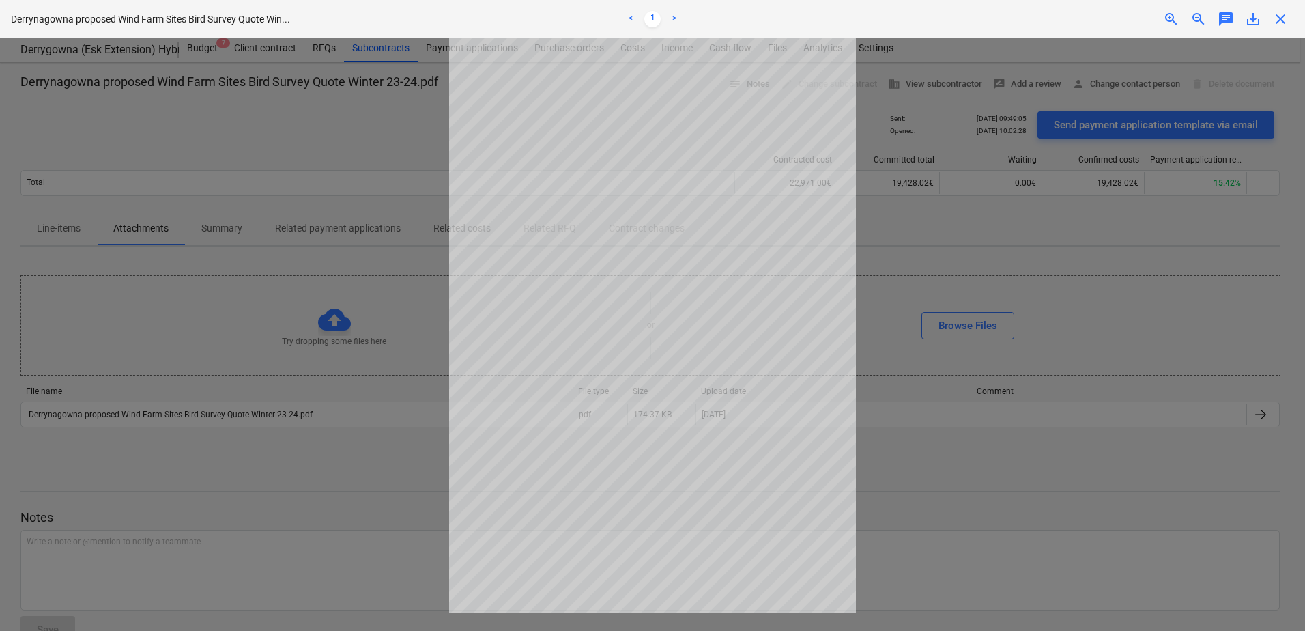
click at [674, 16] on link ">" at bounding box center [674, 19] width 16 height 16
click at [624, 22] on link "<" at bounding box center [630, 19] width 16 height 16
click at [1091, 500] on div at bounding box center [652, 334] width 1305 height 592
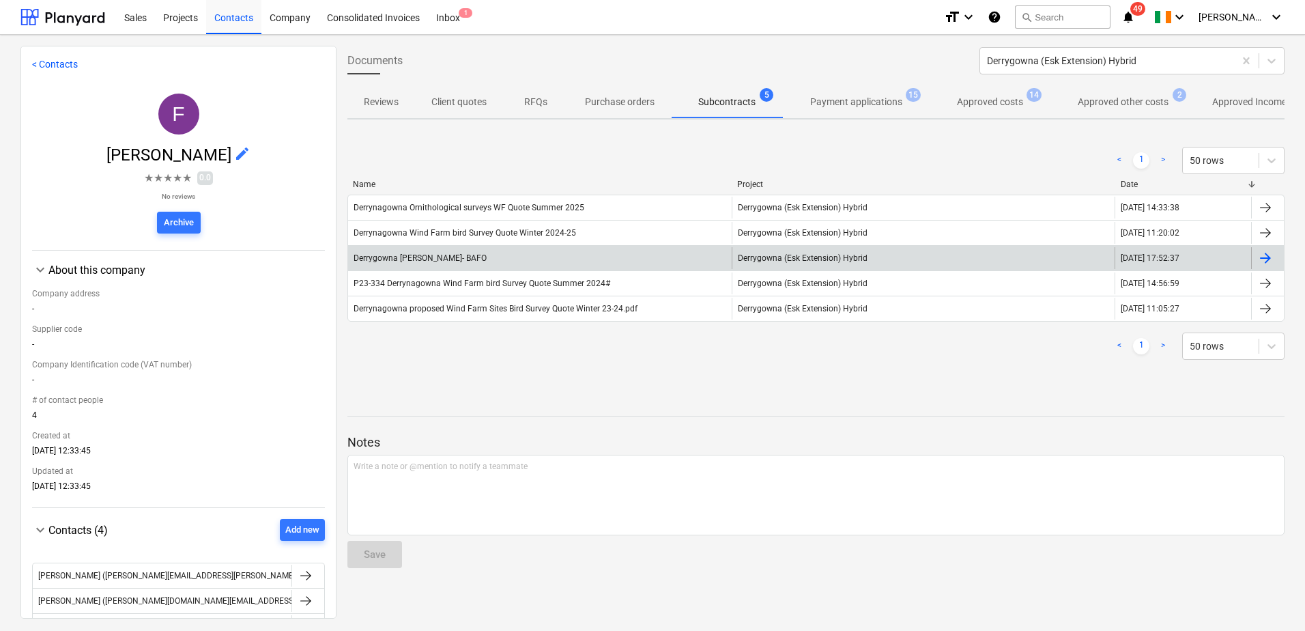
click at [1257, 256] on div at bounding box center [1265, 258] width 16 height 16
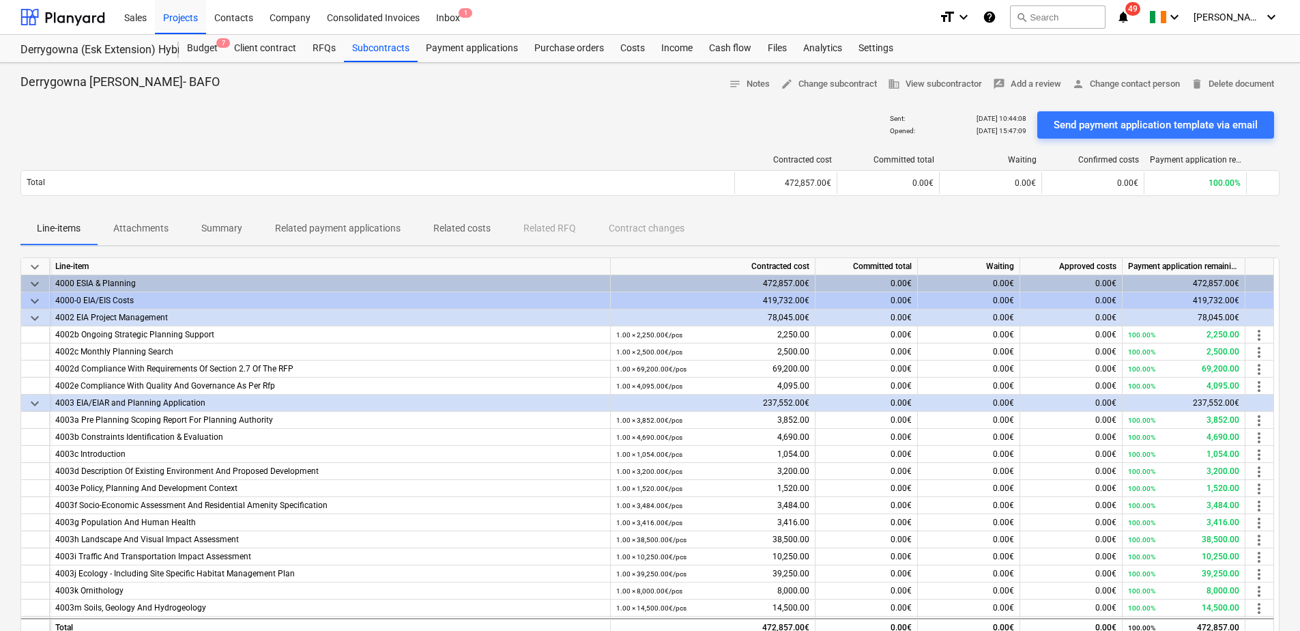
drag, startPoint x: 137, startPoint y: 225, endPoint x: 141, endPoint y: 233, distance: 8.9
click at [138, 225] on p "Attachments" at bounding box center [140, 228] width 55 height 14
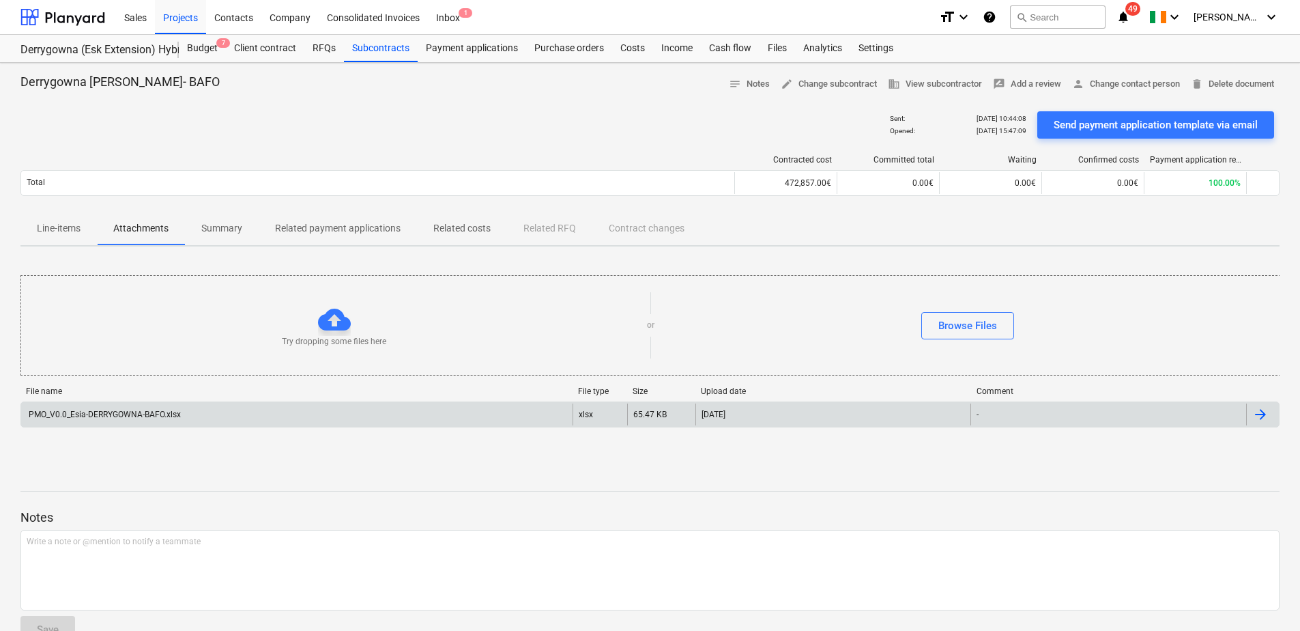
click at [529, 414] on div "PMO_V0.0_Esia-DERRYGOWNA-BAFO.xlsx" at bounding box center [296, 414] width 551 height 22
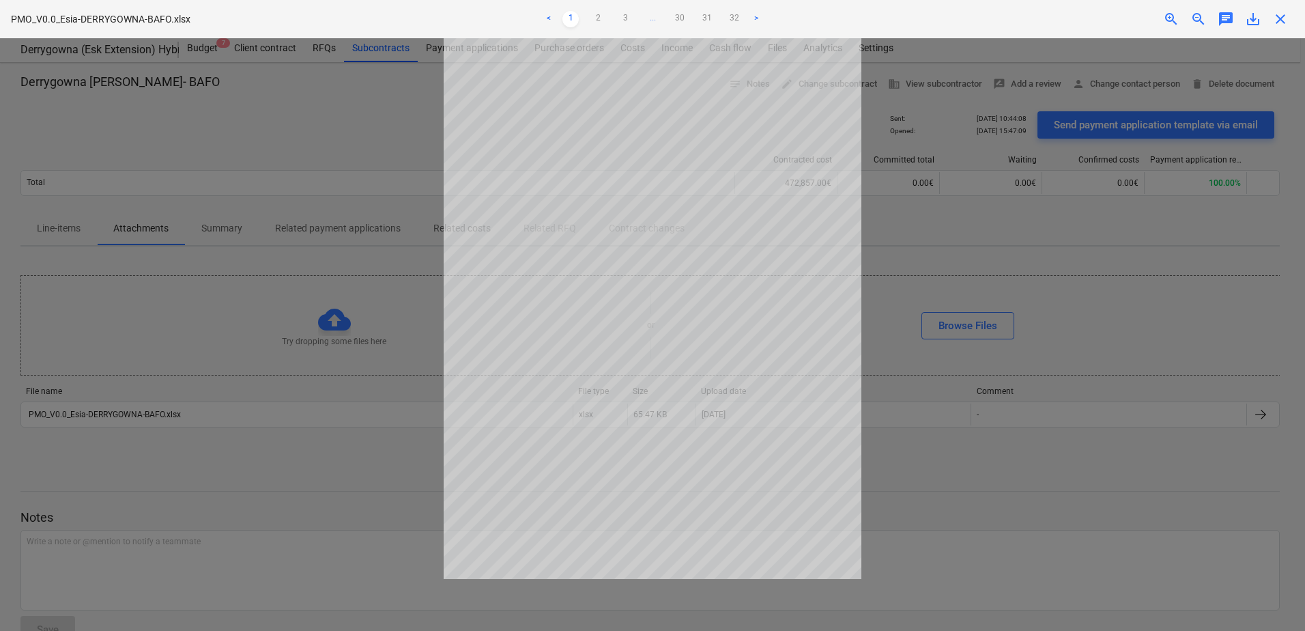
click at [966, 494] on div at bounding box center [652, 334] width 1305 height 592
click at [597, 14] on link "2" at bounding box center [598, 19] width 16 height 16
click at [626, 20] on link "3" at bounding box center [625, 19] width 16 height 16
click at [557, 16] on link "1" at bounding box center [557, 19] width 16 height 16
drag, startPoint x: 322, startPoint y: 169, endPoint x: 311, endPoint y: 160, distance: 14.1
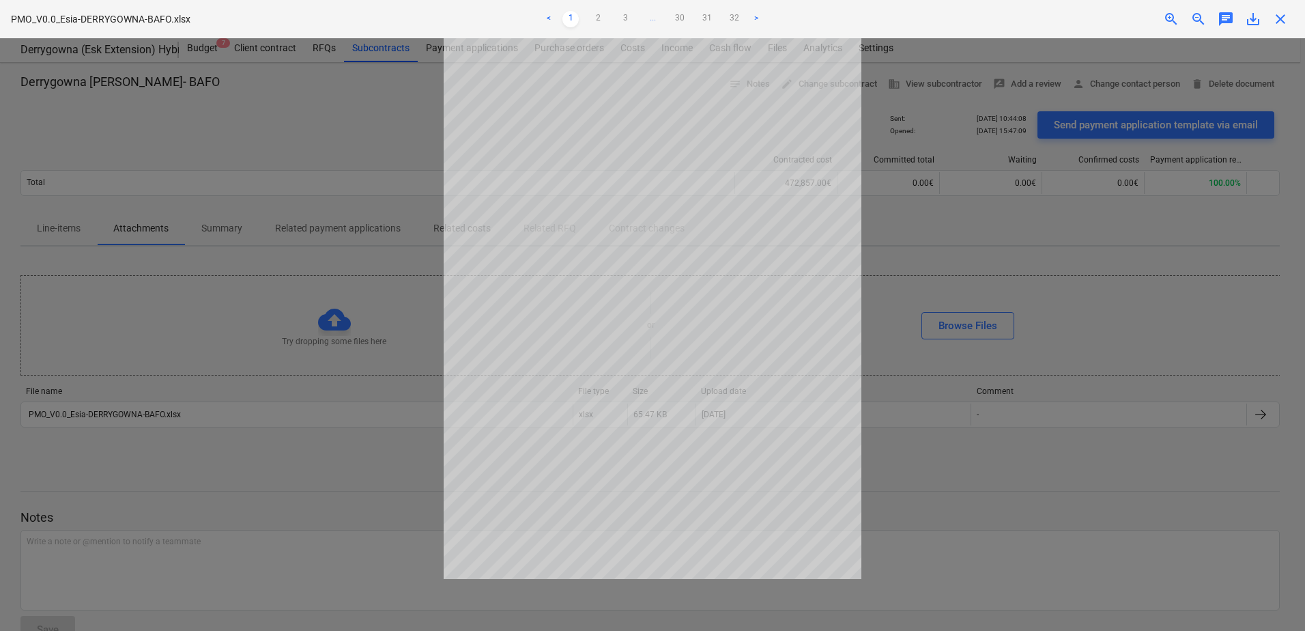
click at [323, 169] on div at bounding box center [652, 334] width 1305 height 592
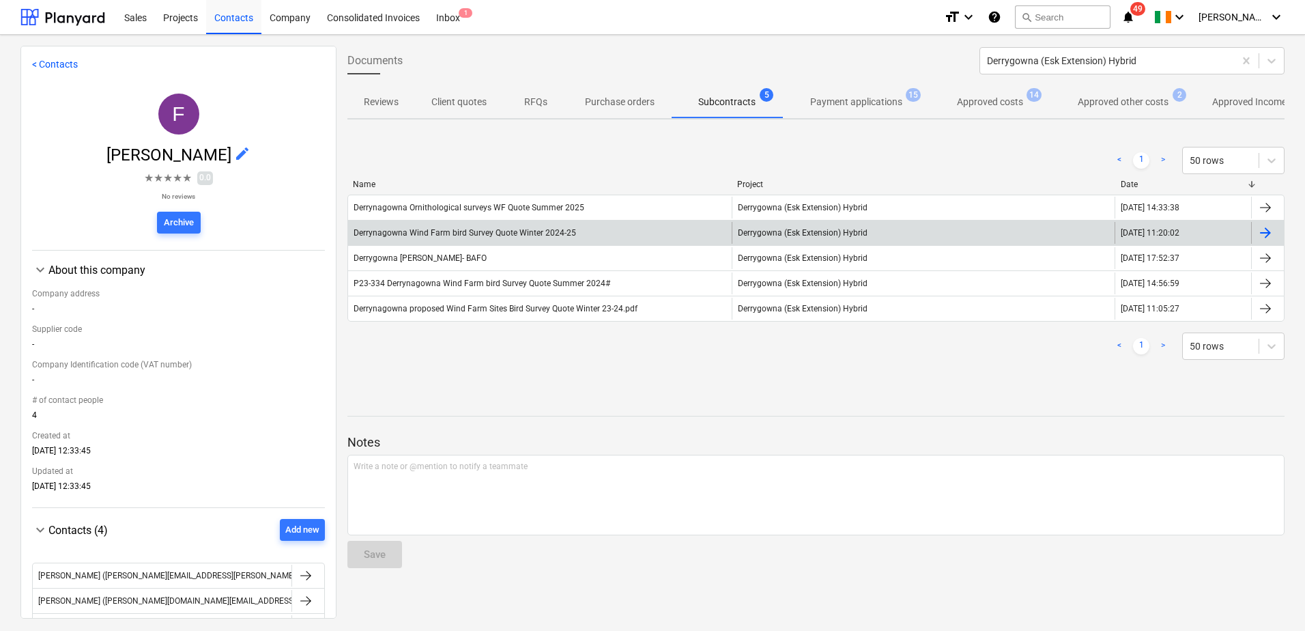
click at [1270, 234] on div at bounding box center [1267, 233] width 33 height 22
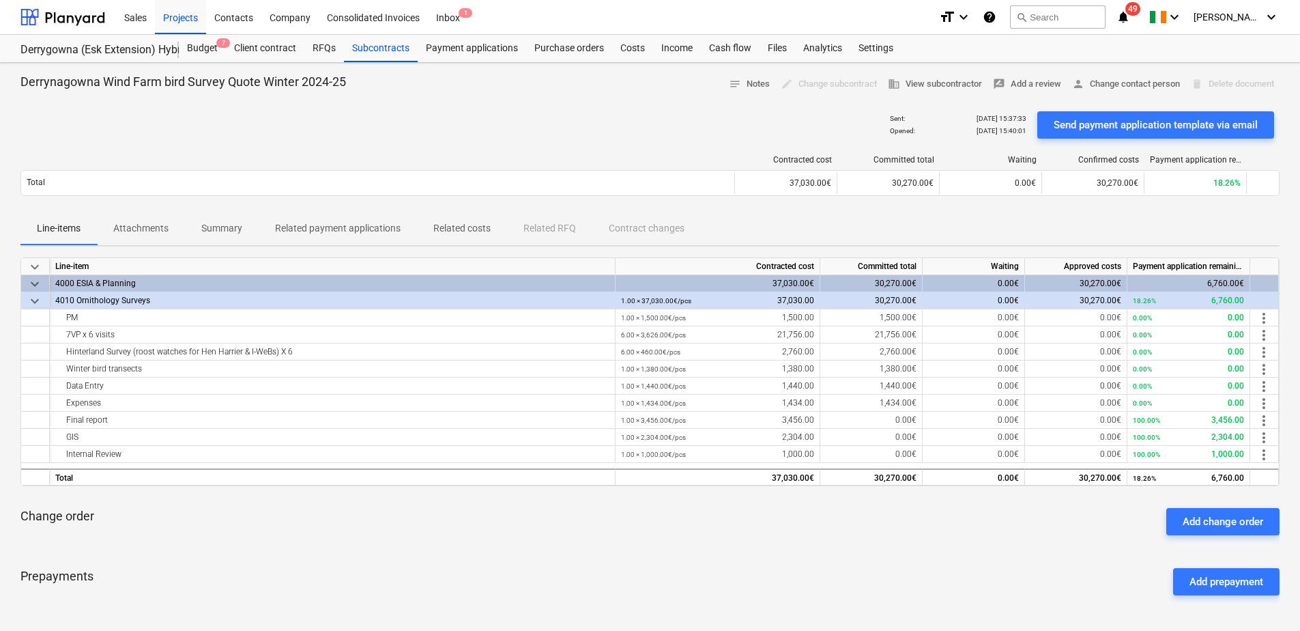
click at [164, 226] on p "Attachments" at bounding box center [140, 228] width 55 height 14
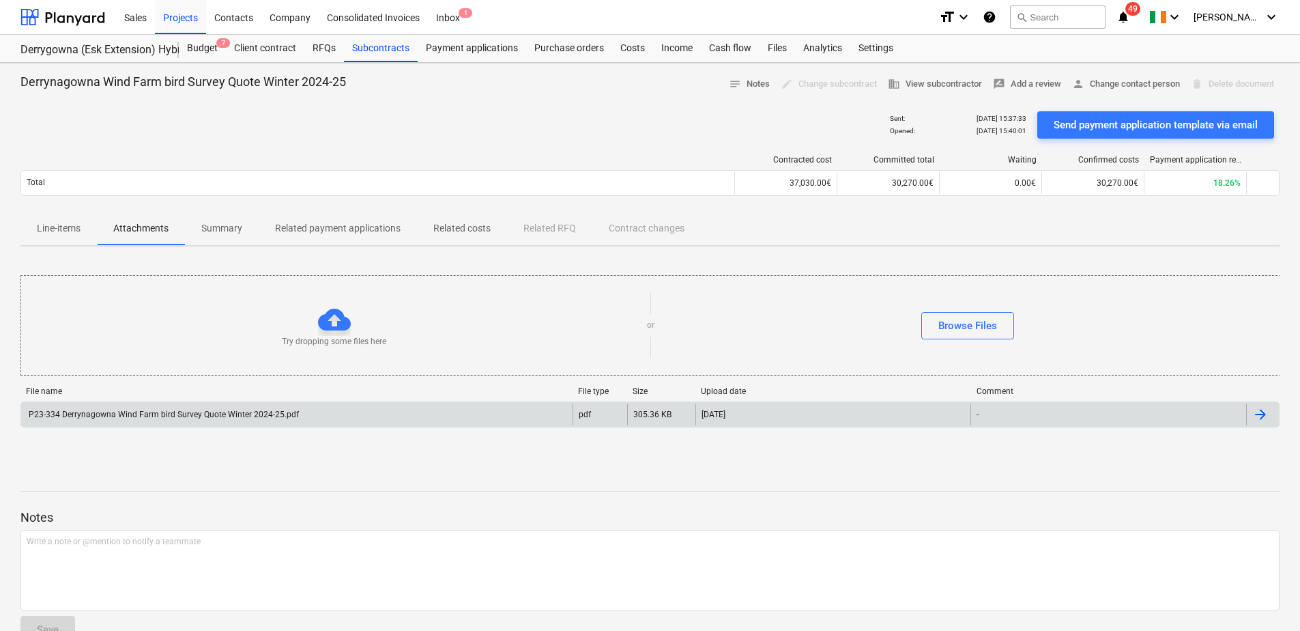
click at [368, 412] on div "P23-334 Derrynagowna Wind Farm bird Survey Quote Winter 2024-25.pdf" at bounding box center [296, 414] width 551 height 22
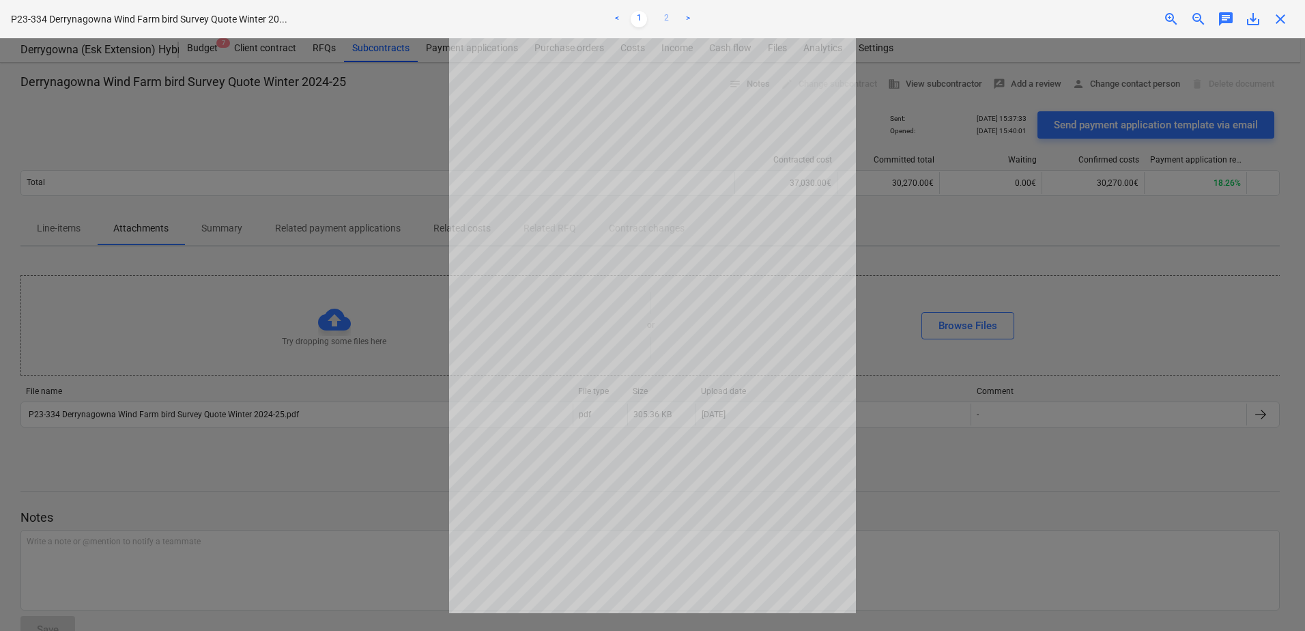
click at [668, 22] on link "2" at bounding box center [666, 19] width 16 height 16
click at [287, 445] on div at bounding box center [652, 334] width 1305 height 592
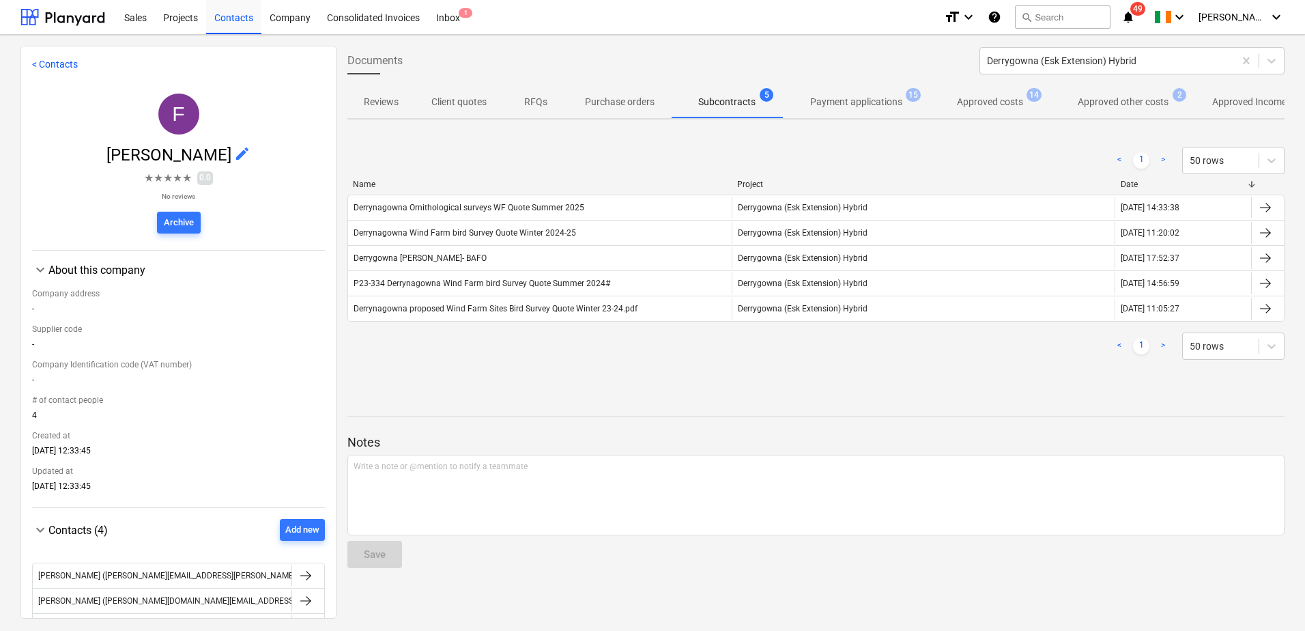
click at [462, 207] on div "Derrynagowna Ornithological surveys WF Quote Summer 2025" at bounding box center [469, 208] width 231 height 10
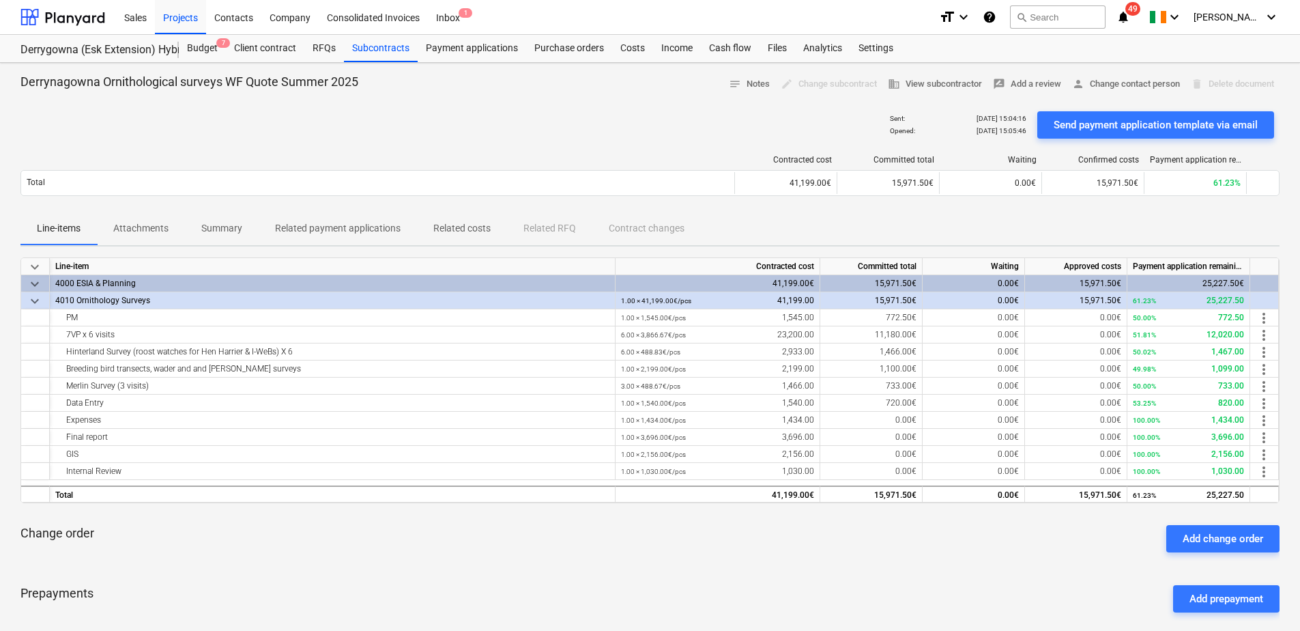
click at [133, 225] on p "Attachments" at bounding box center [140, 228] width 55 height 14
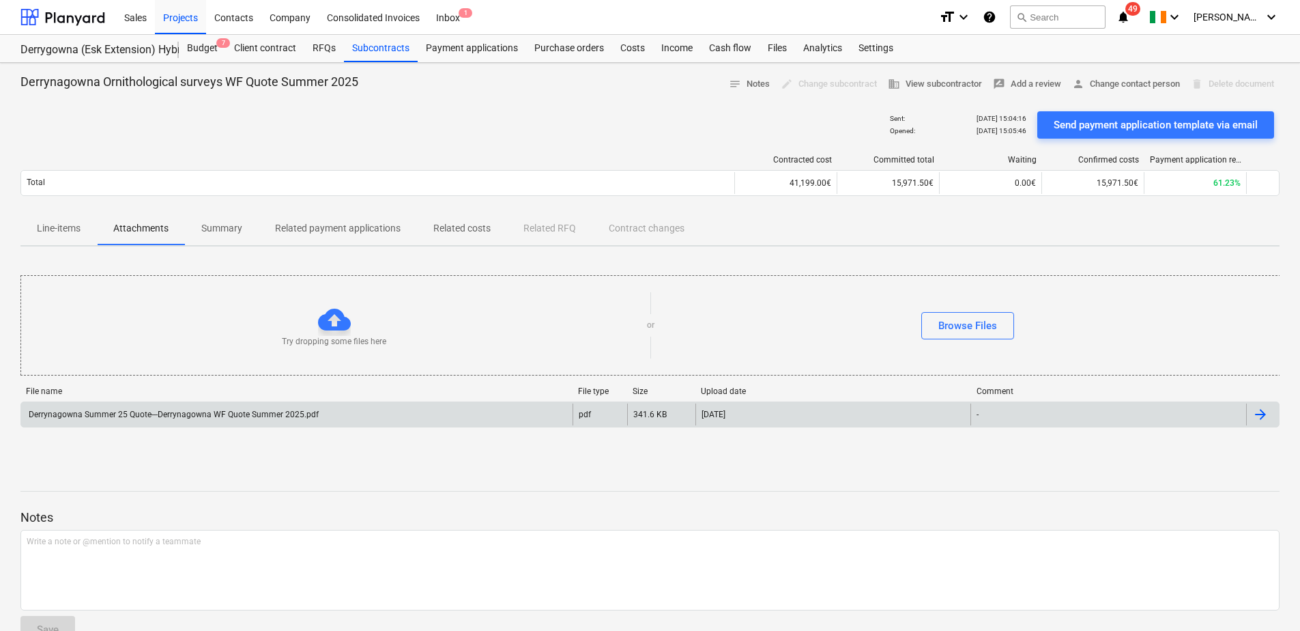
click at [320, 417] on div "Derrynagowna Summer 25 Quote---Derrynagowna WF Quote Summer 2025.pdf" at bounding box center [296, 414] width 551 height 22
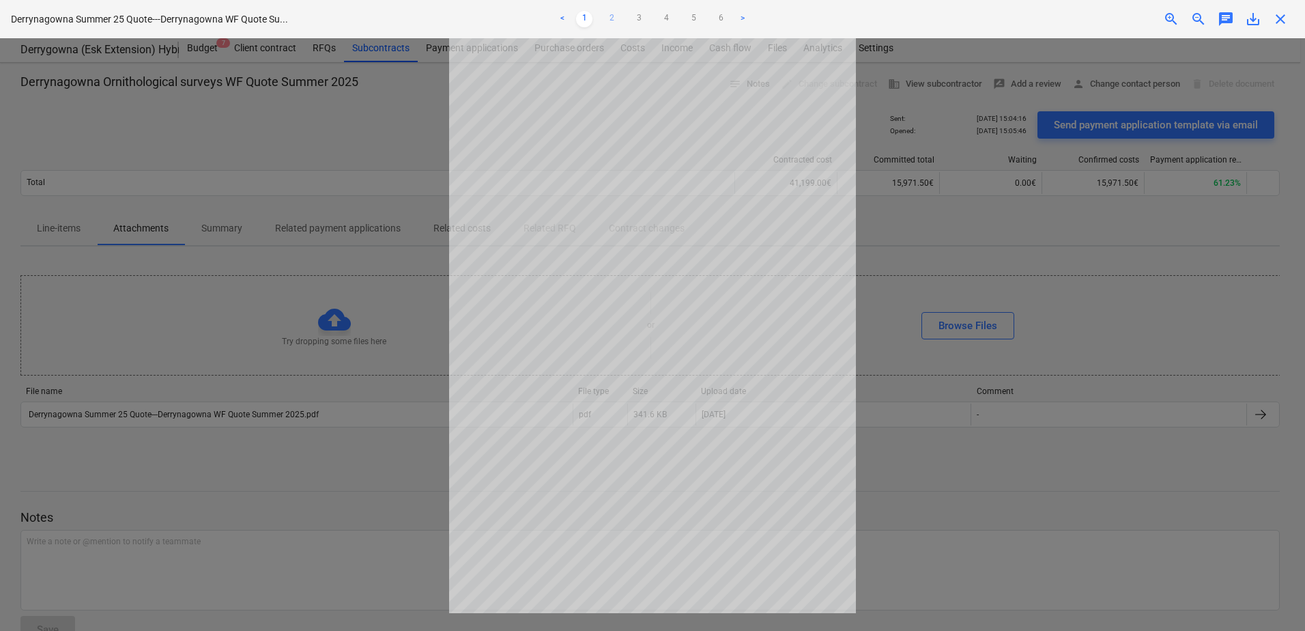
click at [612, 17] on link "2" at bounding box center [611, 19] width 16 height 16
click at [638, 15] on link "3" at bounding box center [639, 19] width 16 height 16
click at [664, 19] on link "4" at bounding box center [666, 19] width 16 height 16
click at [706, 18] on ul "< 1 2 3 4 5 6 >" at bounding box center [653, 19] width 428 height 16
click at [696, 17] on link "5" at bounding box center [693, 19] width 16 height 16
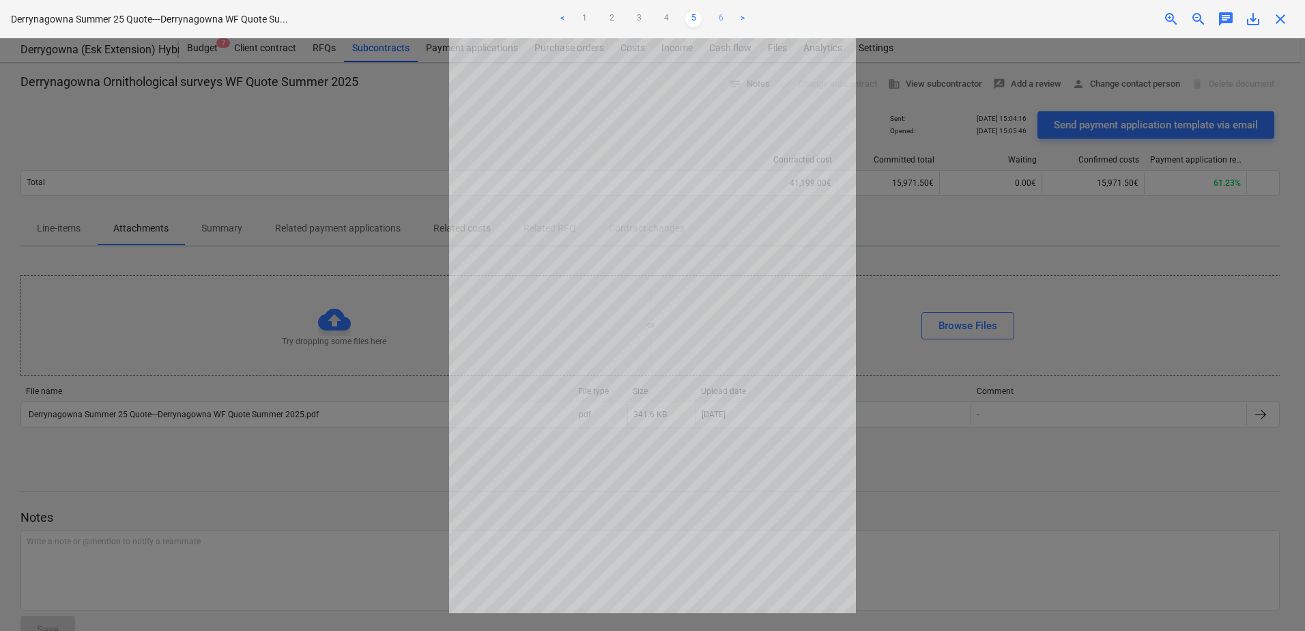
click at [726, 18] on link "6" at bounding box center [721, 19] width 16 height 16
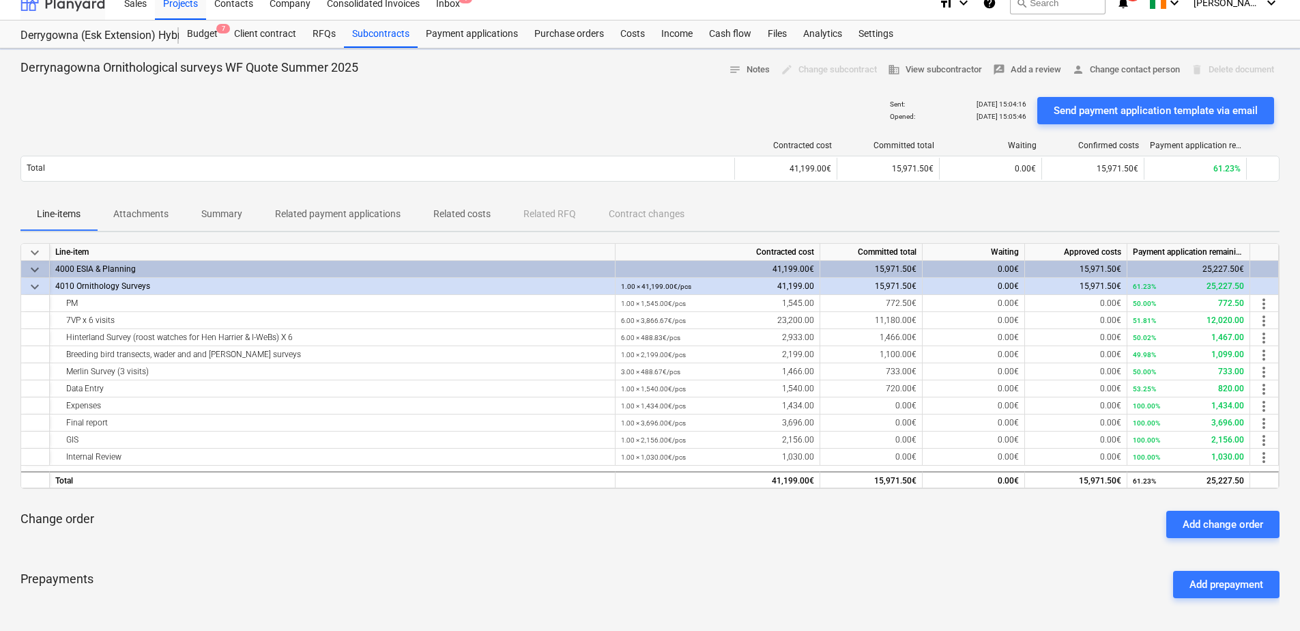
scroll to position [43, 0]
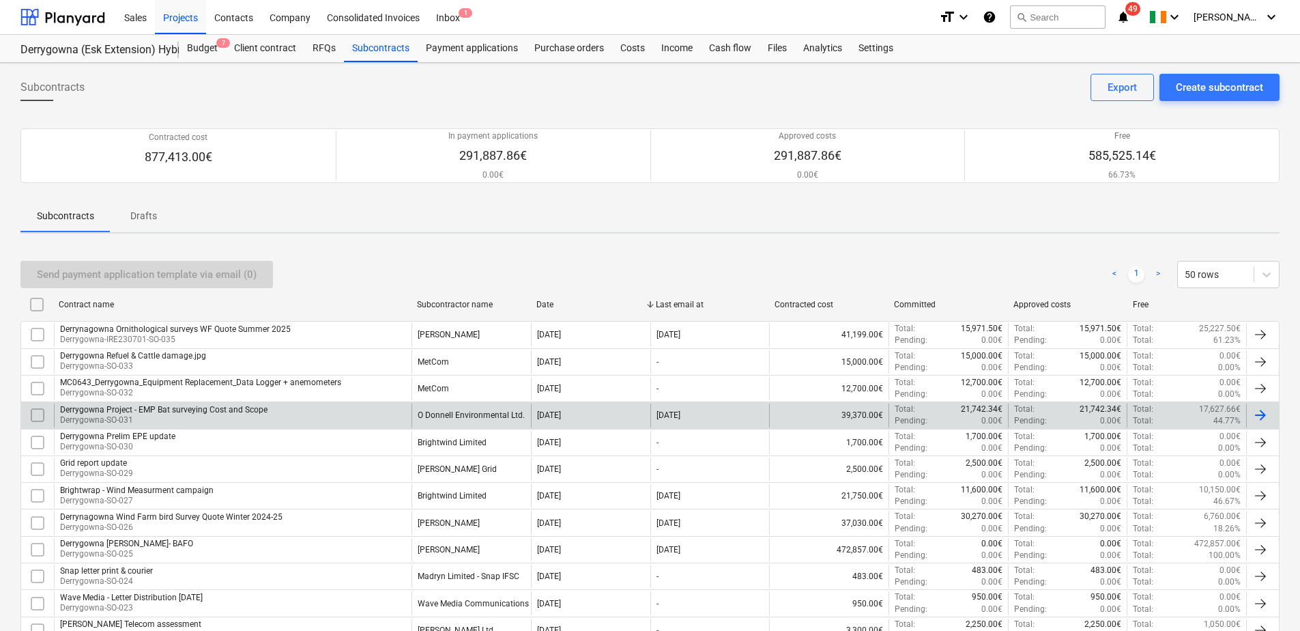
click at [182, 412] on div "Derrygowna Project - EMP Bat surveying Cost and Scope" at bounding box center [163, 410] width 207 height 10
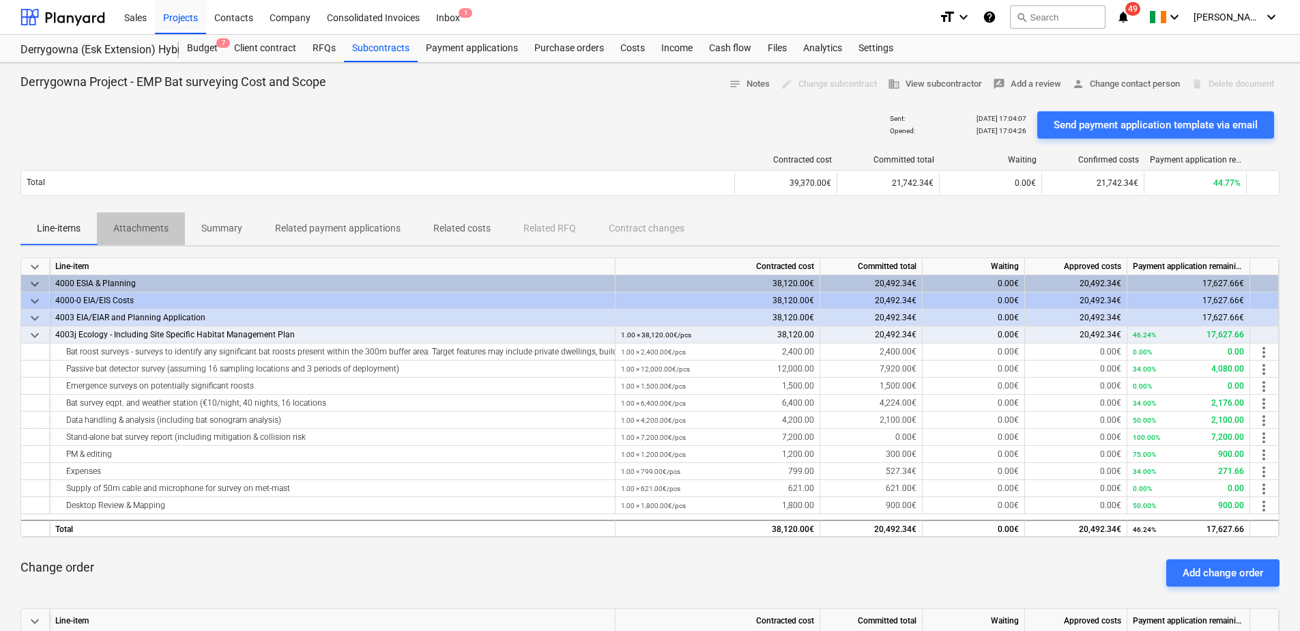
click at [119, 234] on p "Attachments" at bounding box center [140, 228] width 55 height 14
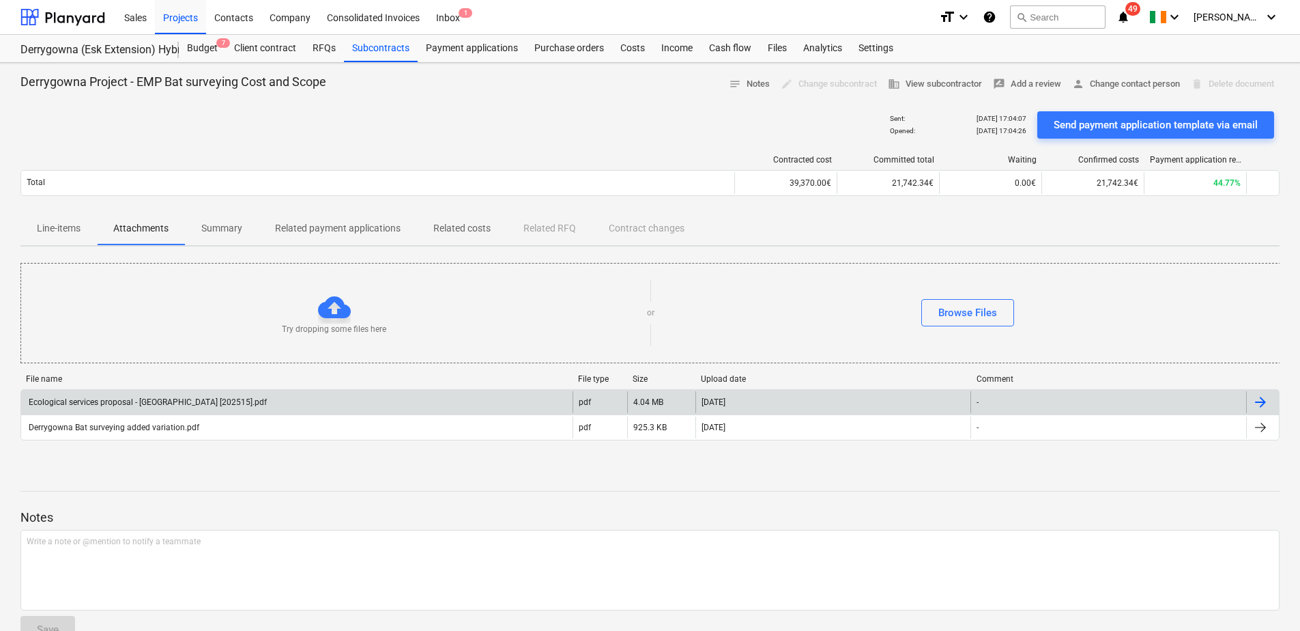
click at [228, 397] on div "Ecological services proposal - [GEOGRAPHIC_DATA] [202515].pdf" at bounding box center [147, 402] width 240 height 10
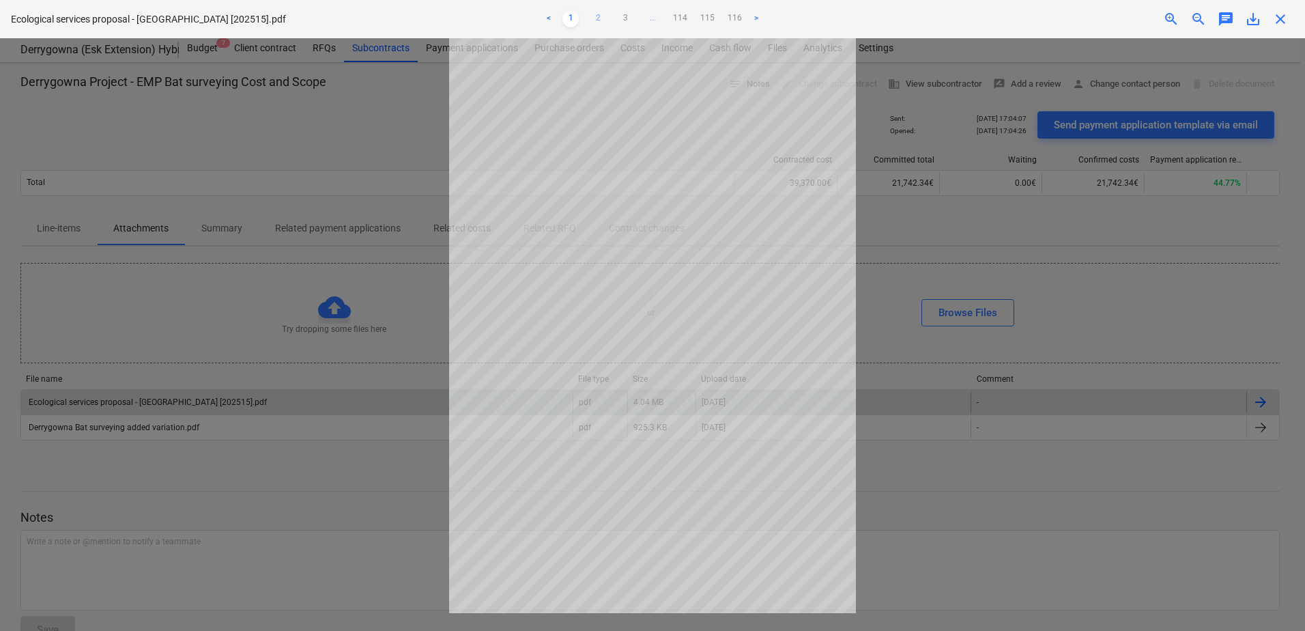
click at [598, 18] on link "2" at bounding box center [598, 19] width 16 height 16
click at [623, 17] on link "3" at bounding box center [625, 19] width 16 height 16
click at [667, 20] on span "..." at bounding box center [666, 19] width 16 height 16
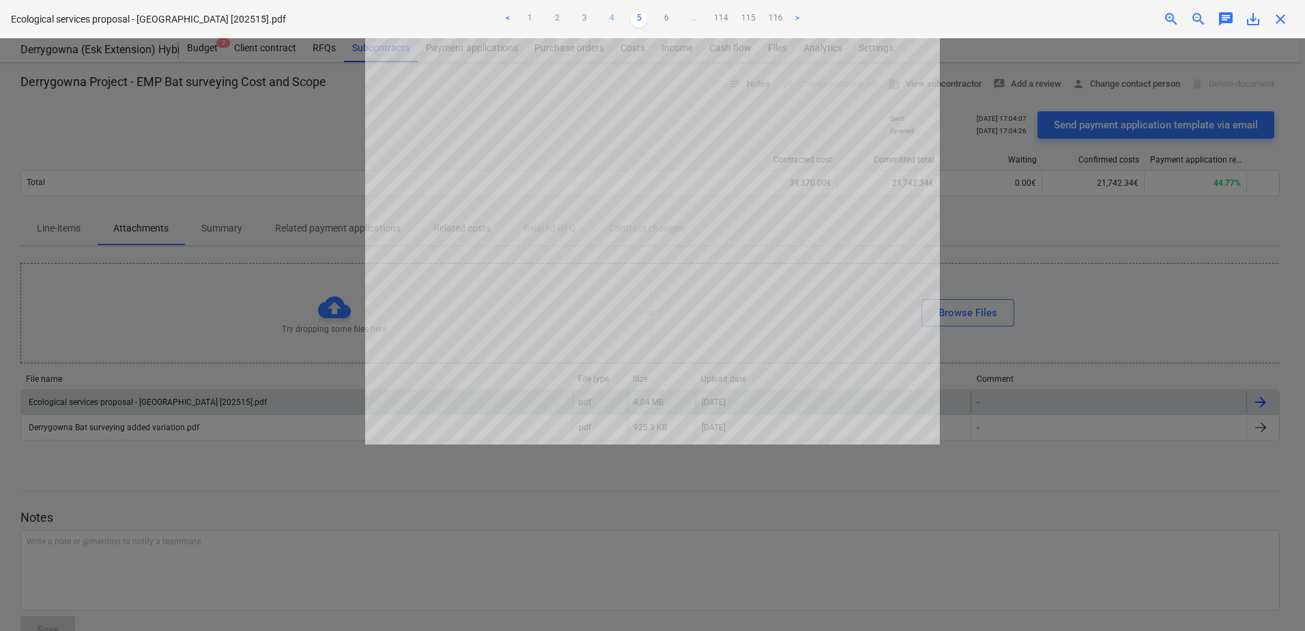
click at [612, 15] on link "4" at bounding box center [611, 19] width 16 height 16
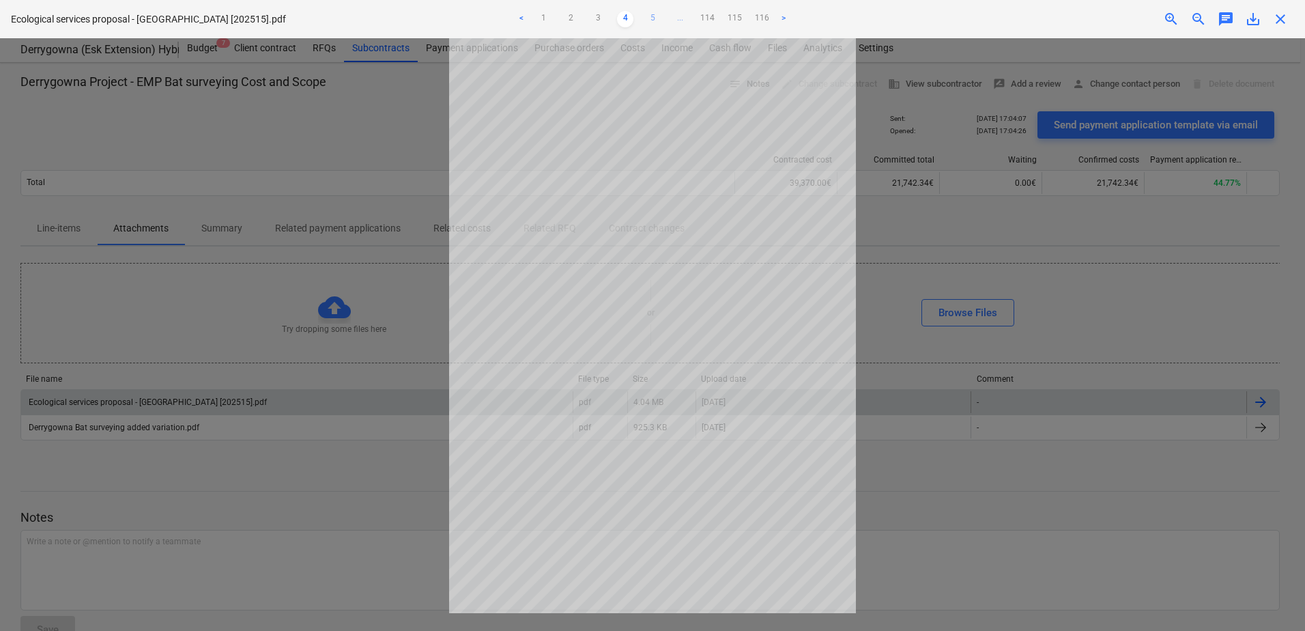
click at [650, 18] on link "5" at bounding box center [652, 19] width 16 height 16
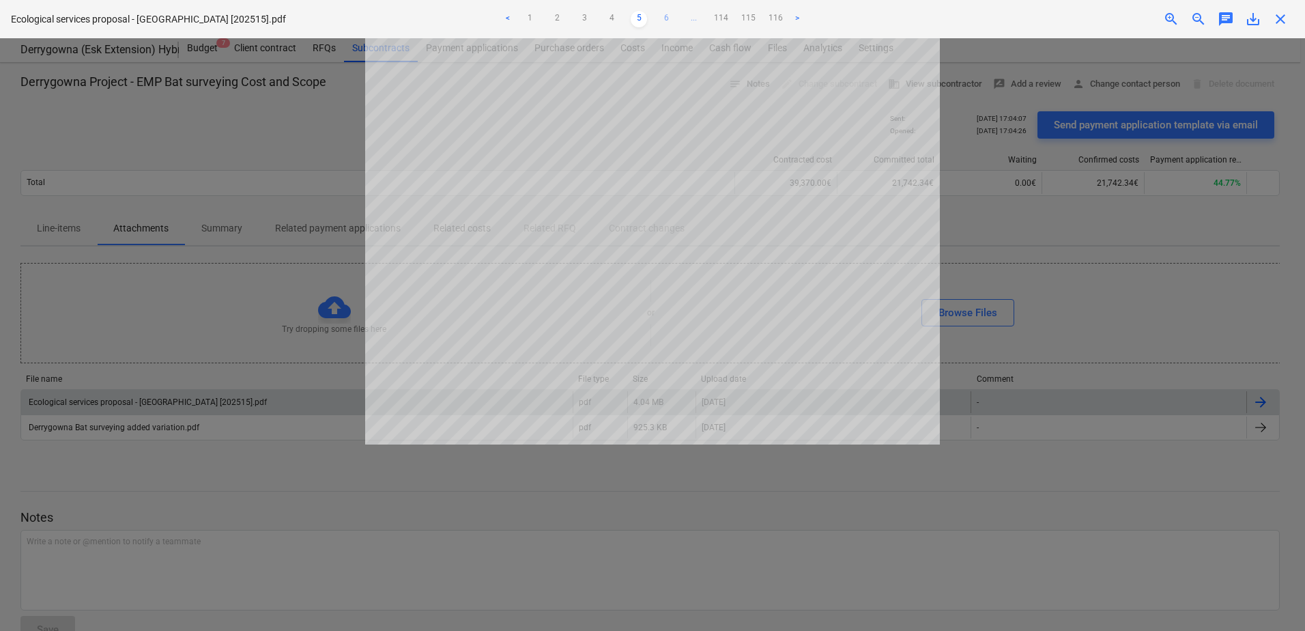
click at [667, 18] on link "6" at bounding box center [666, 19] width 16 height 16
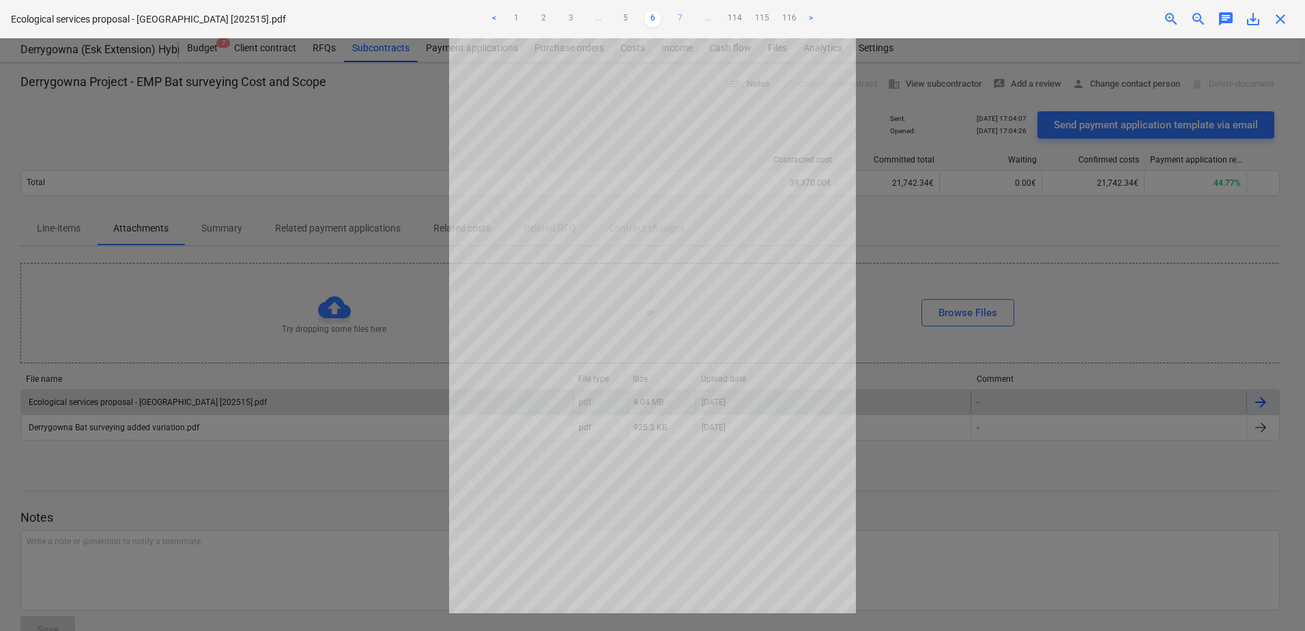
click at [678, 16] on link "7" at bounding box center [680, 19] width 16 height 16
click at [680, 16] on link "8" at bounding box center [680, 19] width 16 height 16
click at [680, 16] on link "9" at bounding box center [680, 19] width 16 height 16
click at [680, 16] on link "10" at bounding box center [680, 19] width 16 height 16
click at [680, 16] on link "11" at bounding box center [680, 19] width 16 height 16
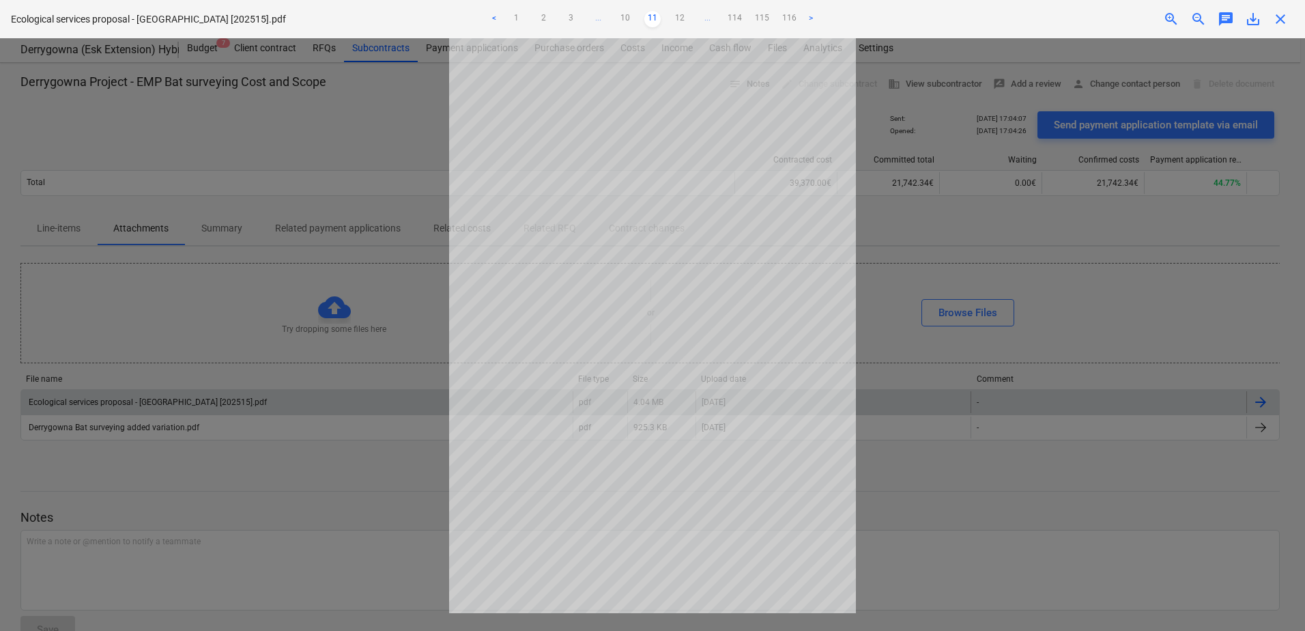
click at [680, 16] on link "12" at bounding box center [680, 19] width 16 height 16
click at [627, 17] on link "11" at bounding box center [625, 19] width 16 height 16
click at [677, 16] on link "12" at bounding box center [680, 19] width 16 height 16
click at [682, 16] on link "13" at bounding box center [680, 19] width 16 height 16
click at [682, 16] on link "14" at bounding box center [680, 19] width 16 height 16
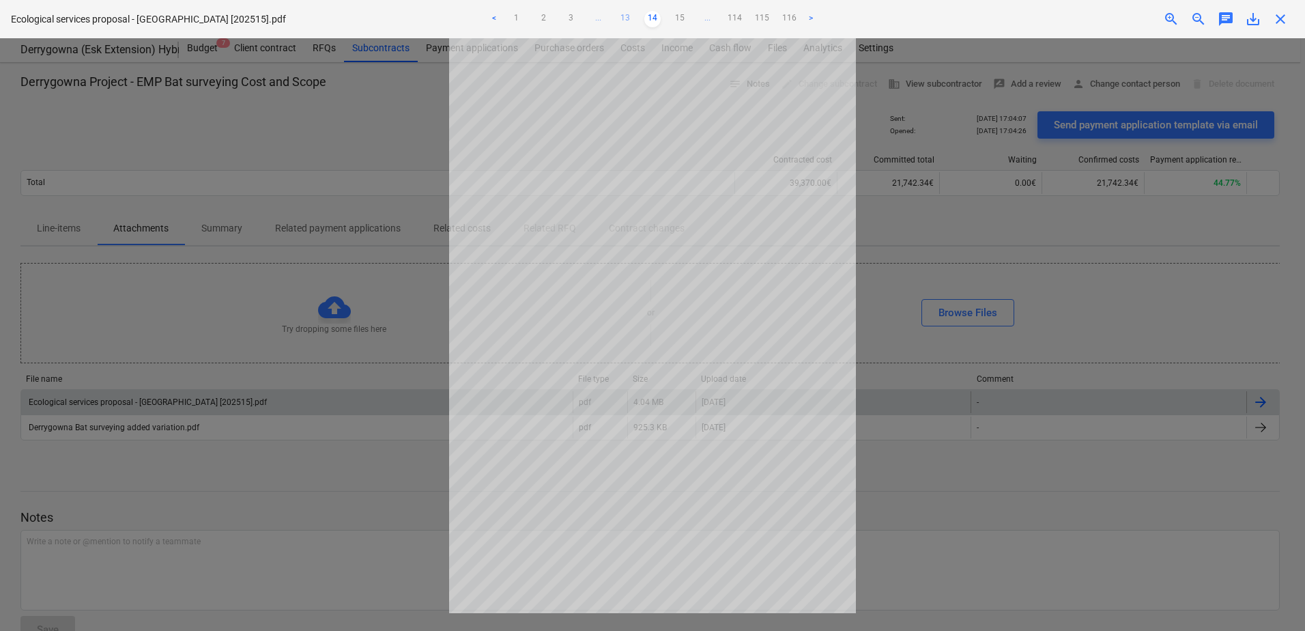
click at [682, 16] on link "15" at bounding box center [680, 19] width 16 height 16
click at [682, 16] on link "16" at bounding box center [680, 19] width 16 height 16
click at [682, 16] on link "17" at bounding box center [680, 19] width 16 height 16
click at [682, 16] on link "18" at bounding box center [680, 19] width 16 height 16
click at [682, 16] on link "19" at bounding box center [680, 19] width 16 height 16
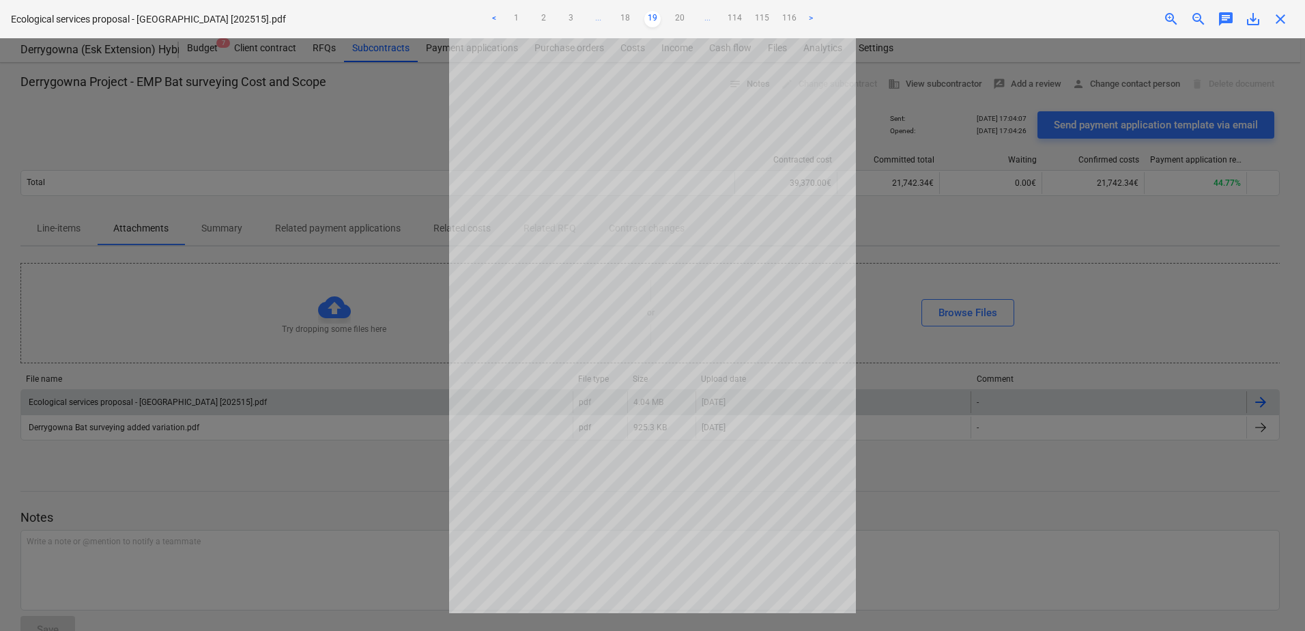
click at [682, 16] on link "20" at bounding box center [680, 19] width 16 height 16
click at [682, 16] on link "21" at bounding box center [680, 19] width 16 height 16
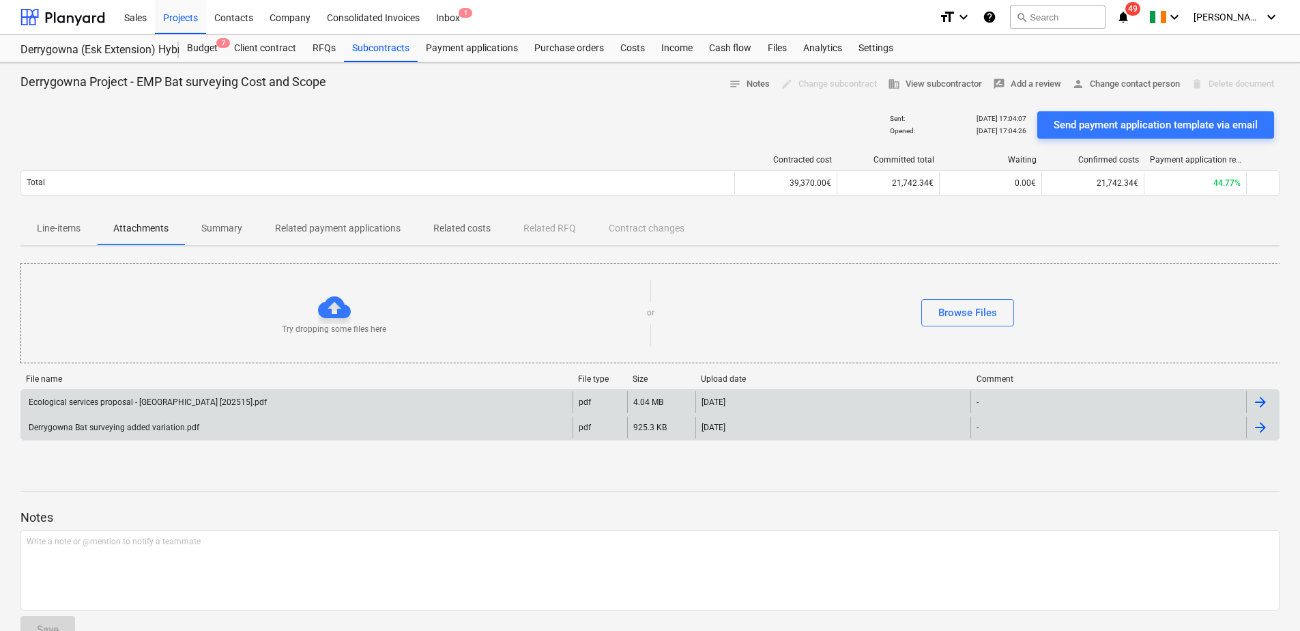
click at [1265, 424] on div at bounding box center [1260, 427] width 16 height 16
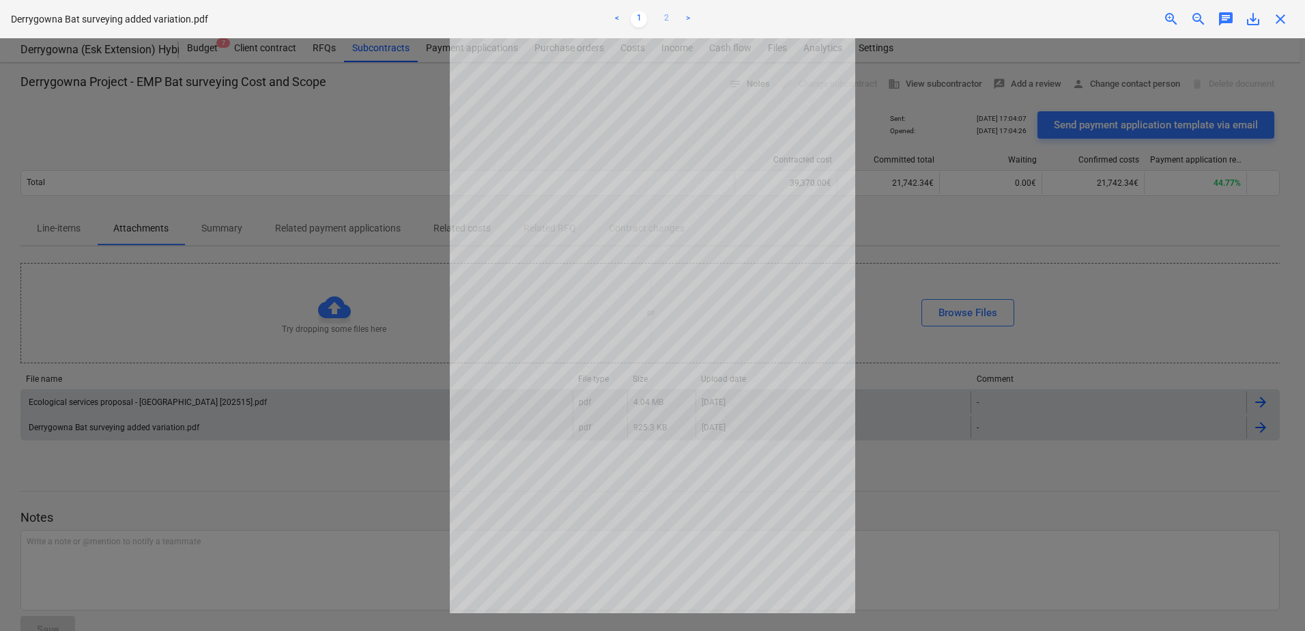
click at [663, 18] on link "2" at bounding box center [666, 19] width 16 height 16
click at [689, 18] on link ">" at bounding box center [688, 19] width 16 height 16
click at [228, 403] on div at bounding box center [652, 334] width 1305 height 592
click at [283, 369] on div at bounding box center [652, 334] width 1305 height 592
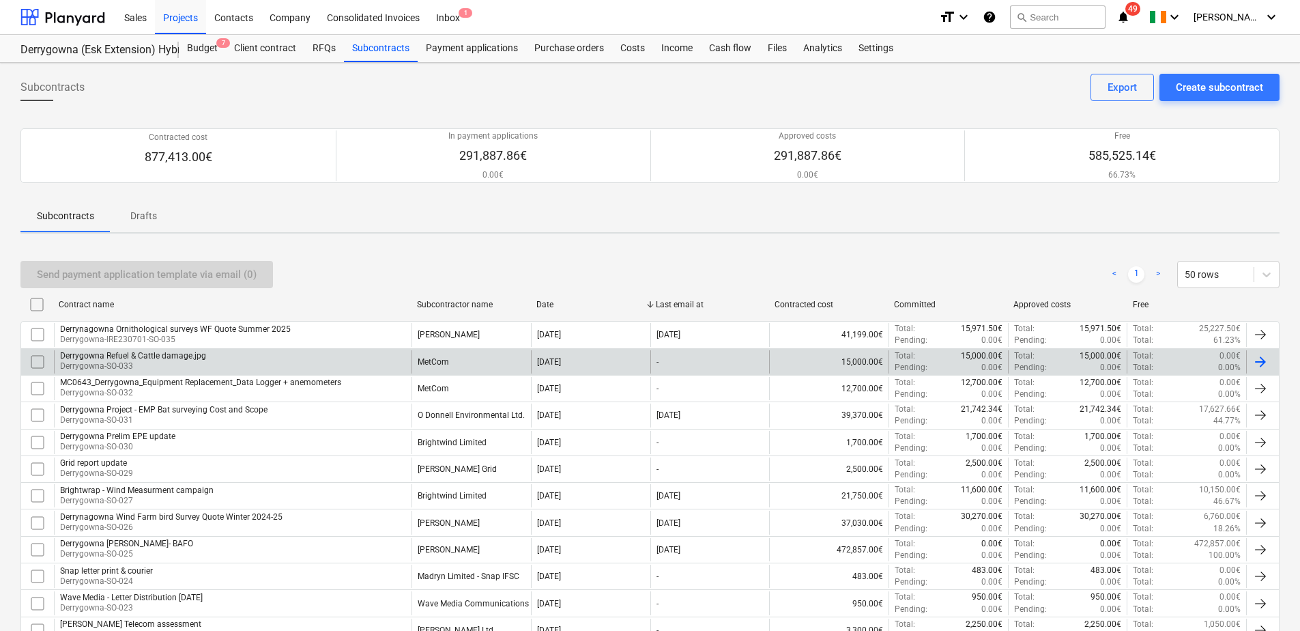
click at [594, 358] on div "[DATE]" at bounding box center [590, 361] width 119 height 23
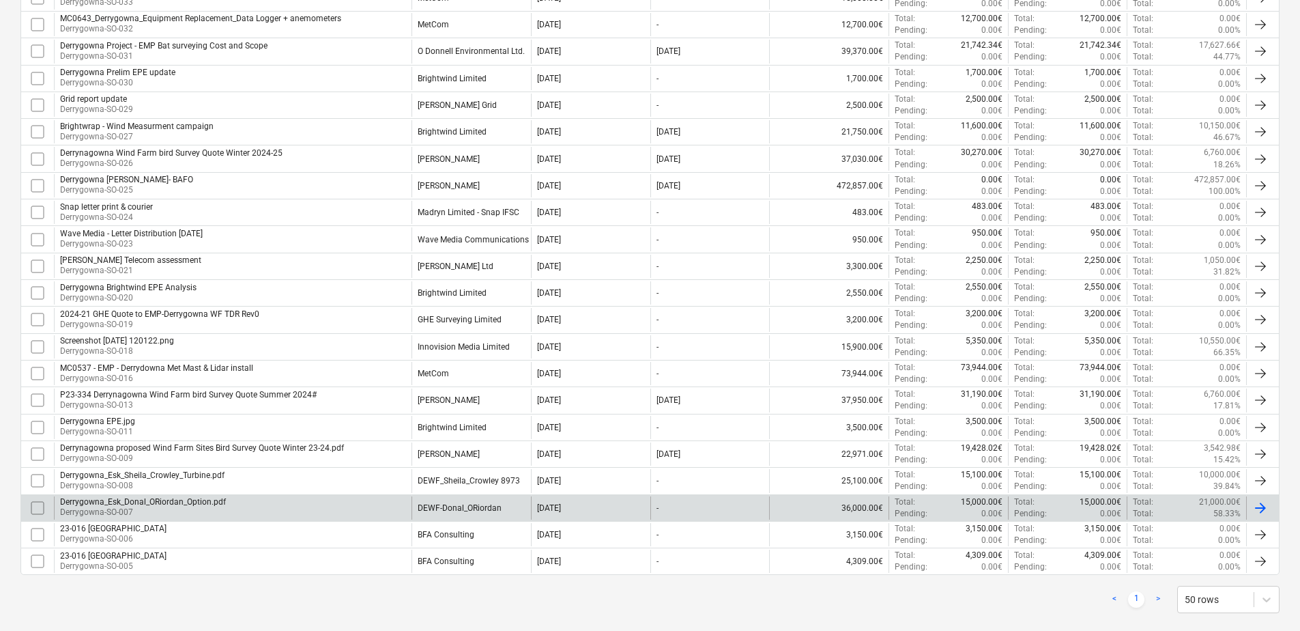
scroll to position [384, 0]
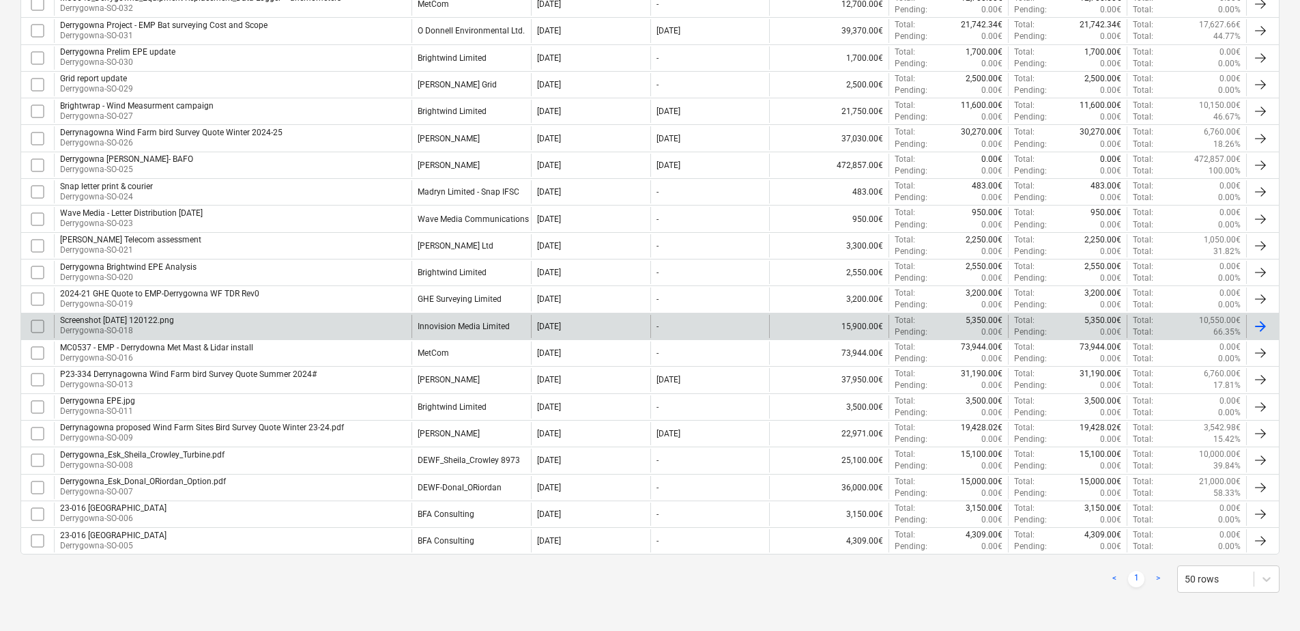
click at [242, 326] on div "Screenshot [DATE] 120122.png Derrygowna-SO-018" at bounding box center [233, 326] width 358 height 23
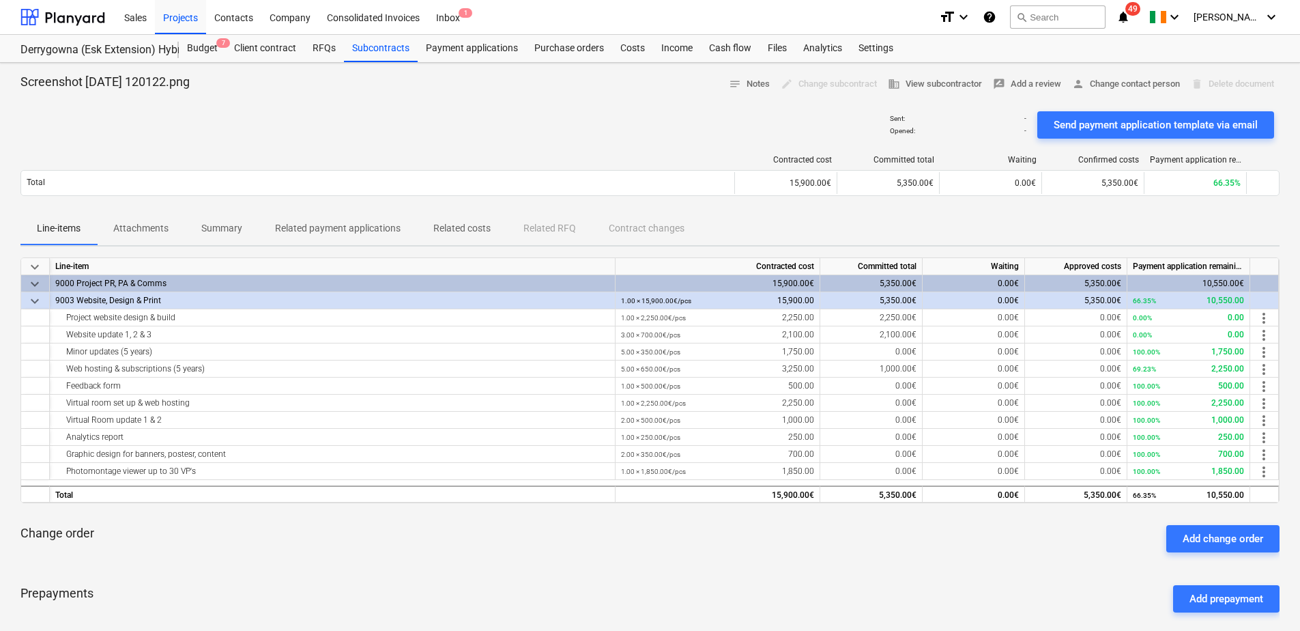
click at [153, 223] on p "Attachments" at bounding box center [140, 228] width 55 height 14
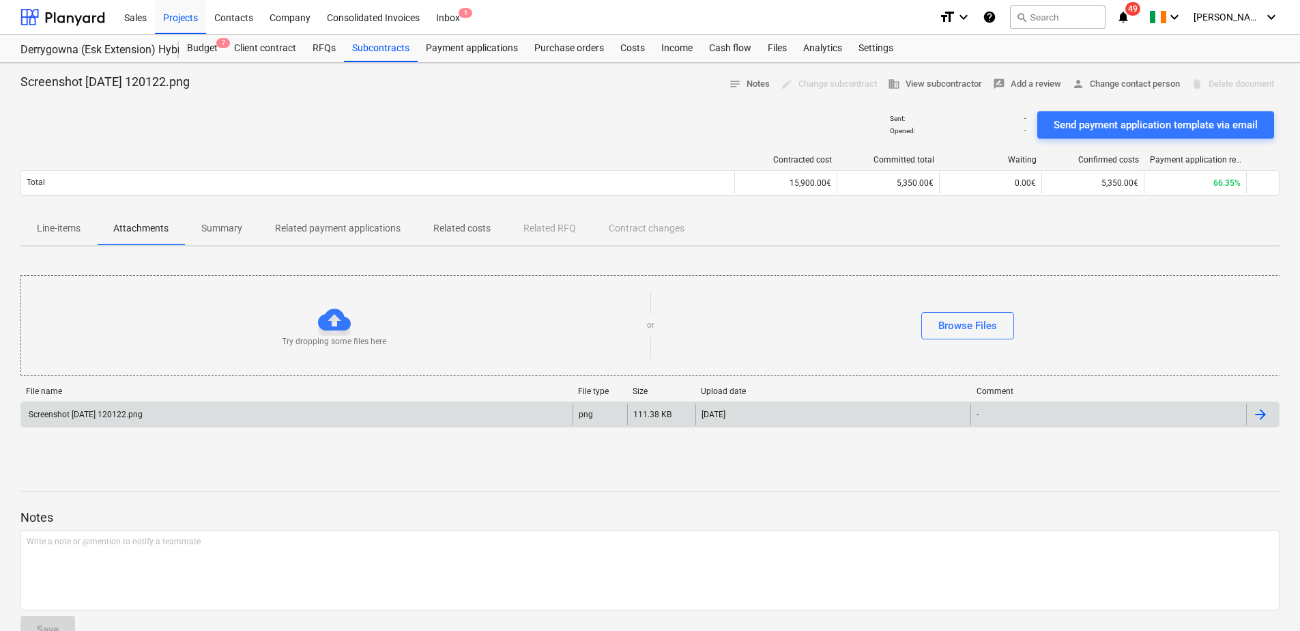
click at [242, 414] on div "Screenshot [DATE] 120122.png" at bounding box center [296, 414] width 551 height 22
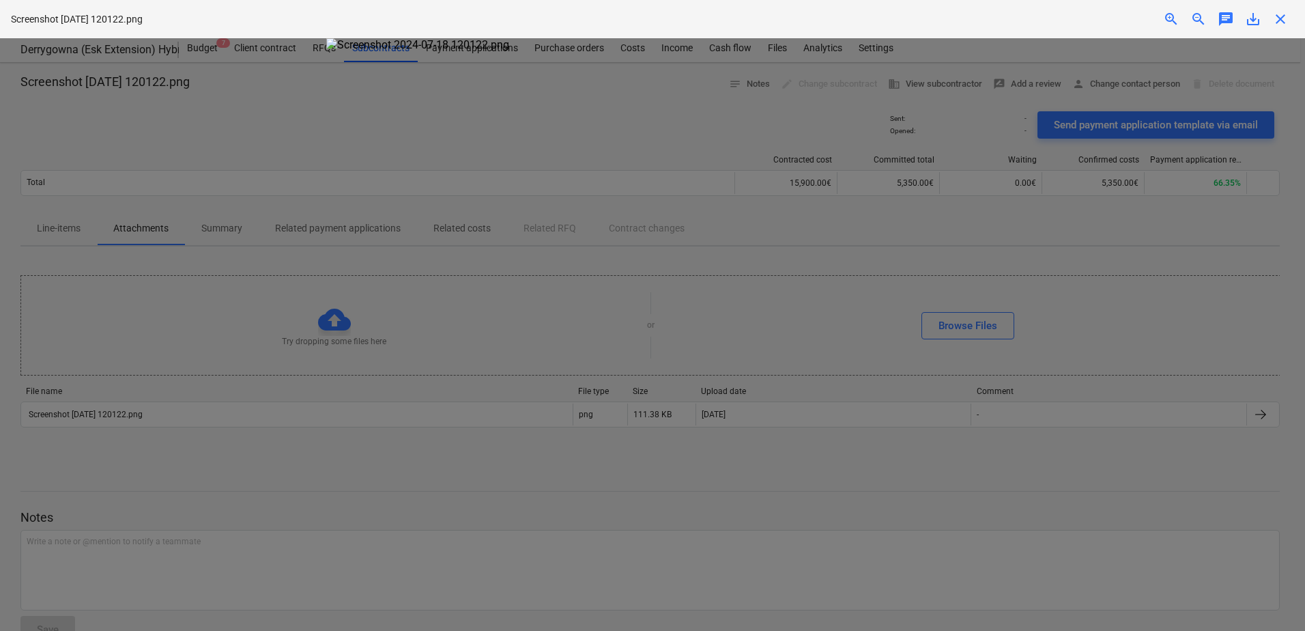
click at [247, 173] on div at bounding box center [652, 334] width 1305 height 592
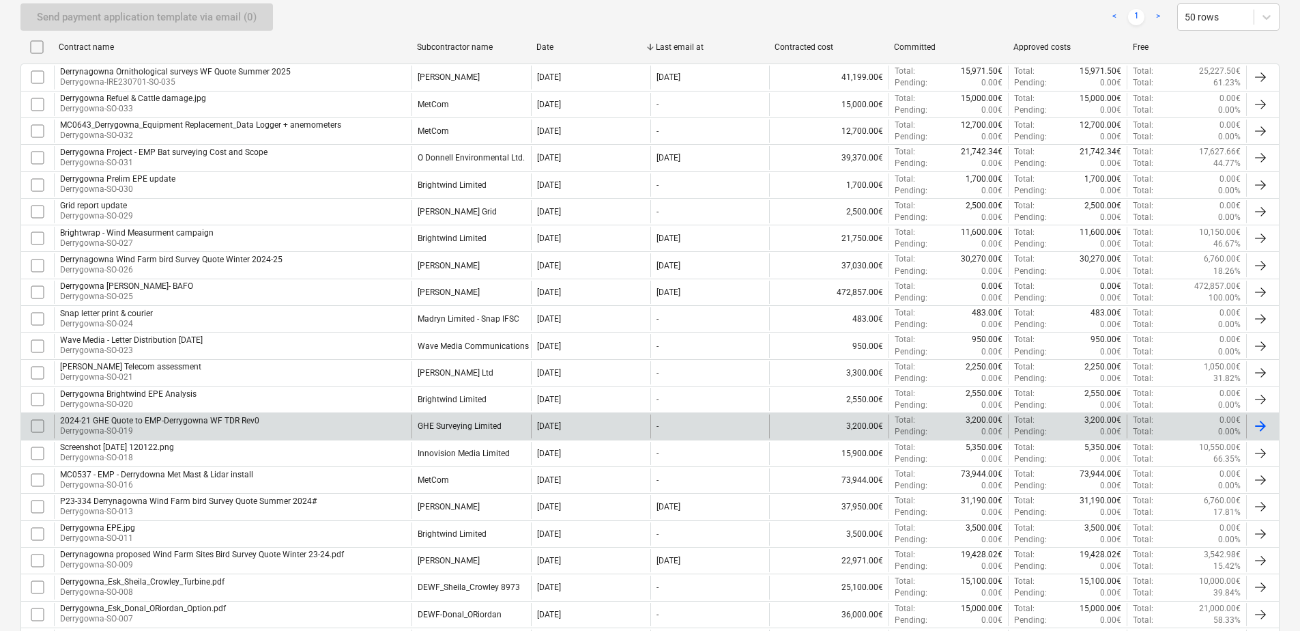
scroll to position [316, 0]
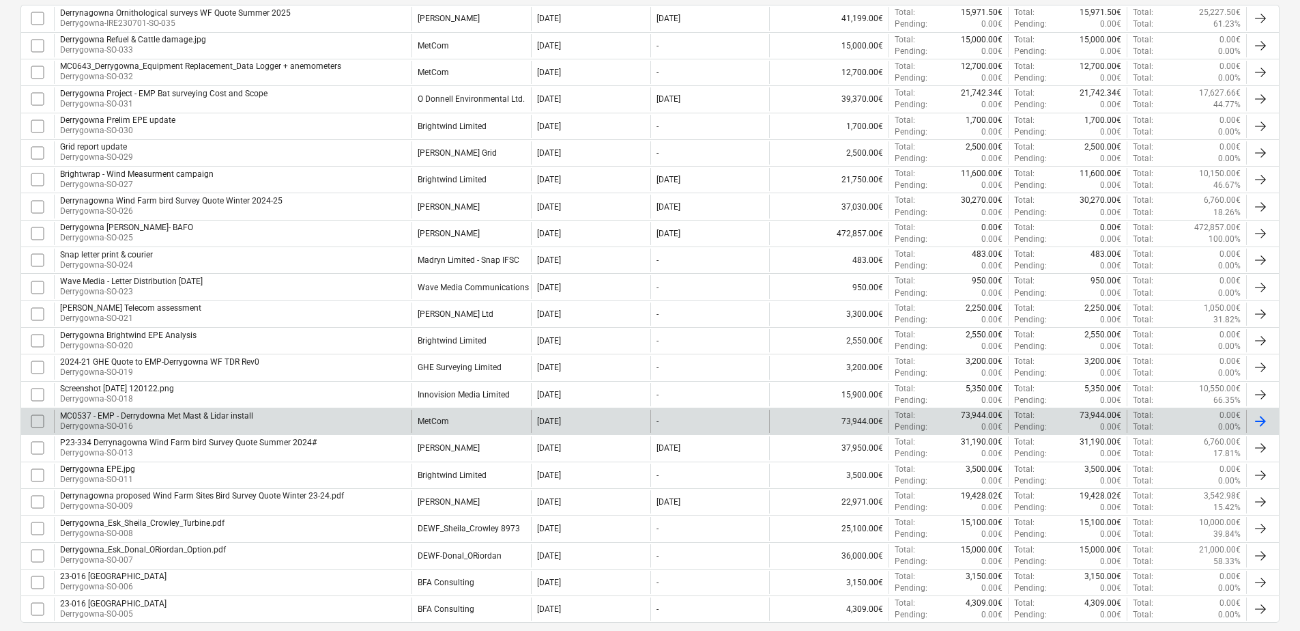
click at [864, 422] on div "73,944.00€" at bounding box center [828, 420] width 119 height 23
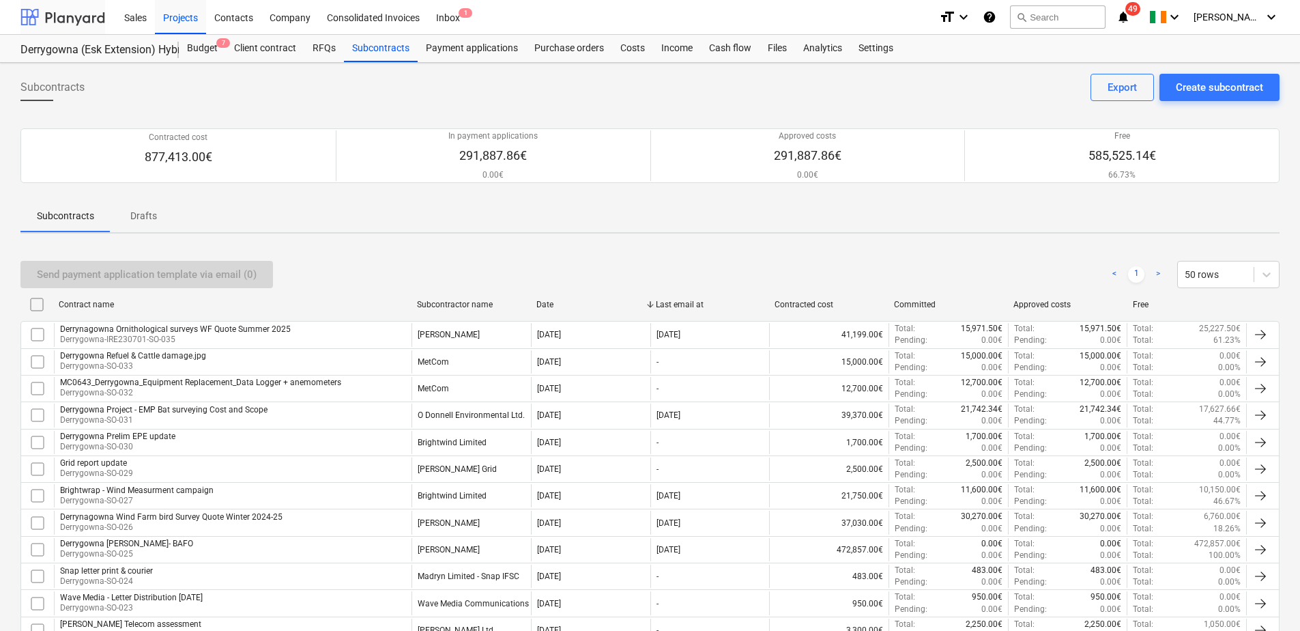
click at [63, 23] on div at bounding box center [62, 17] width 85 height 34
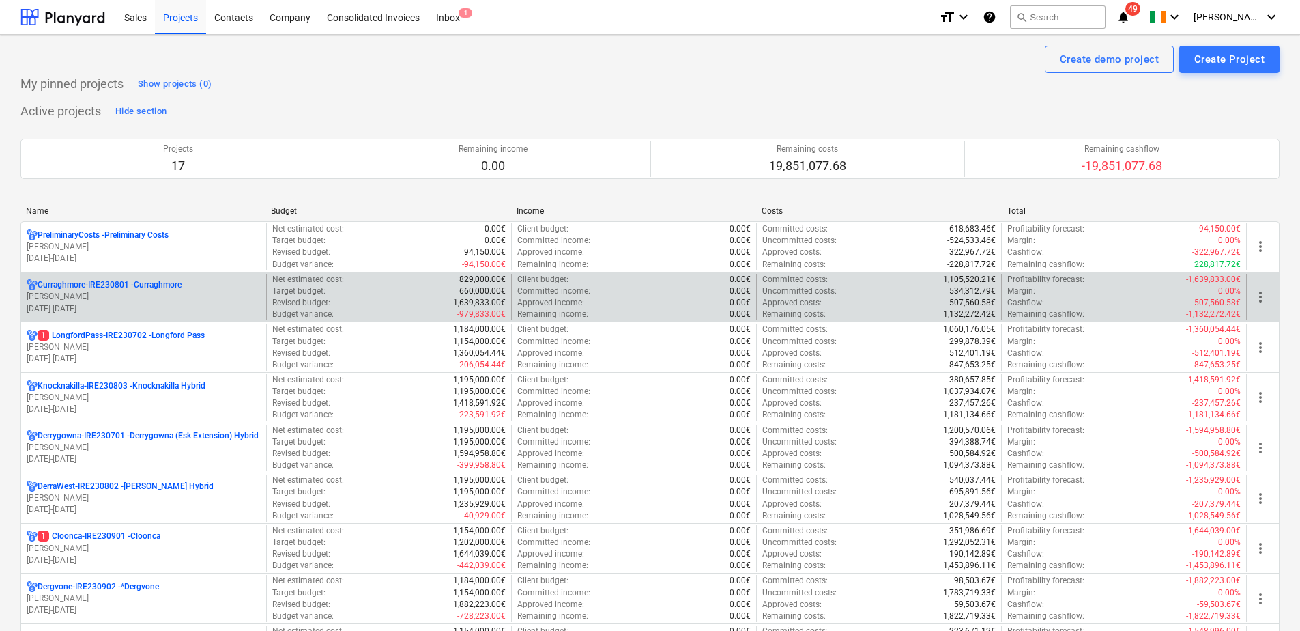
click at [99, 282] on p "Curraghmore-IRE230801 - [GEOGRAPHIC_DATA]" at bounding box center [110, 285] width 144 height 12
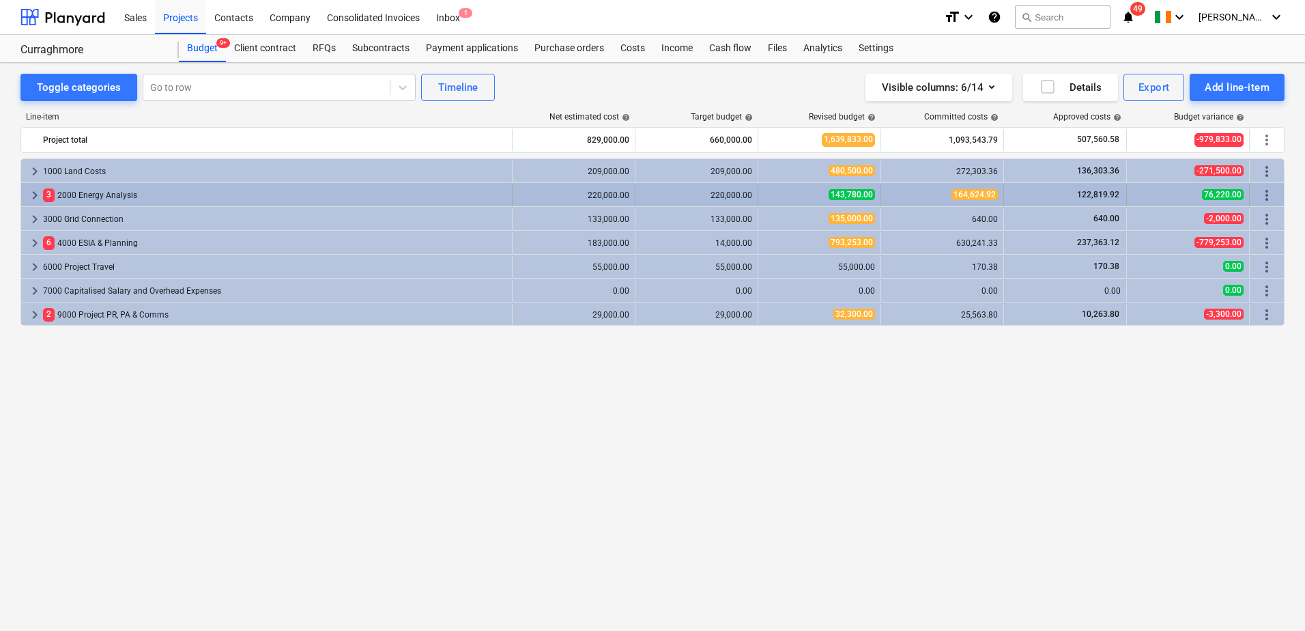
click at [31, 195] on span "keyboard_arrow_right" at bounding box center [35, 195] width 16 height 16
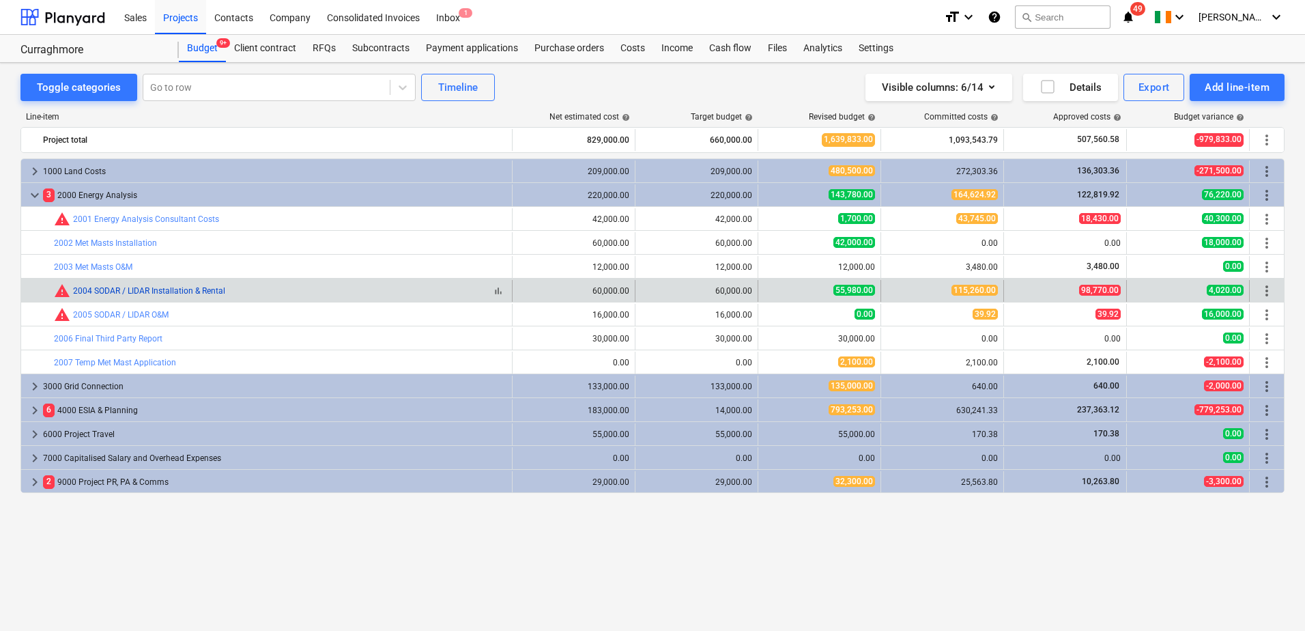
click at [217, 291] on link "2004 SODAR / LIDAR Installation & Rental" at bounding box center [149, 291] width 152 height 10
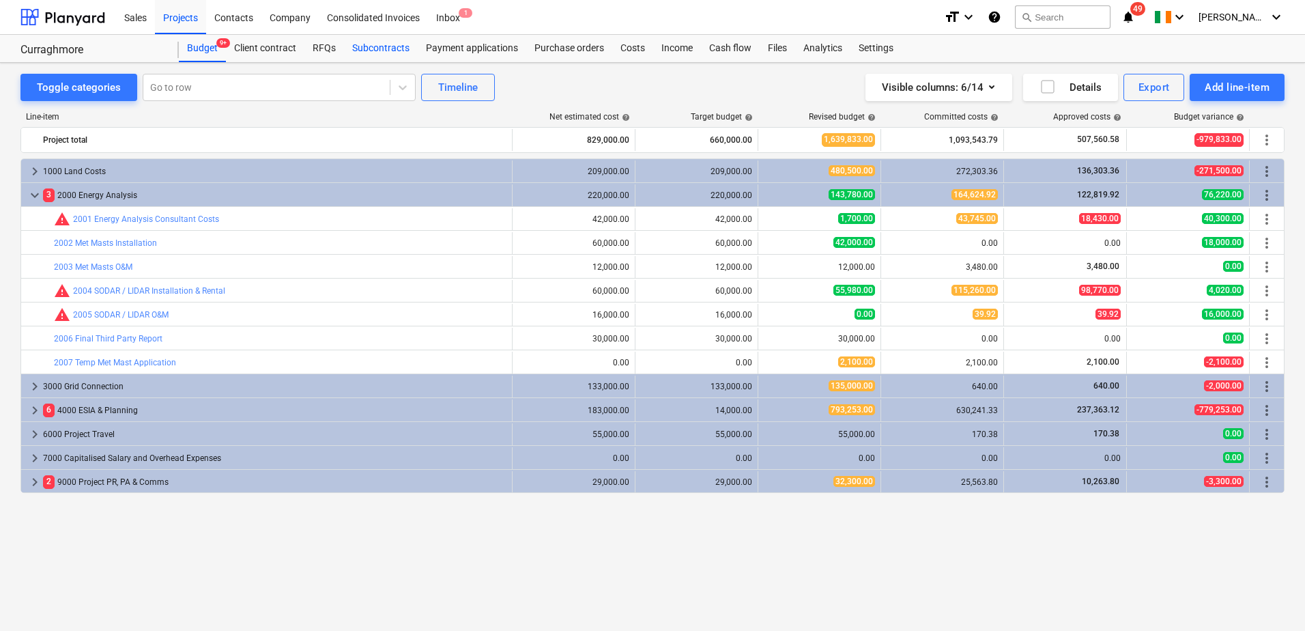
click at [369, 48] on div "Subcontracts" at bounding box center [381, 48] width 74 height 27
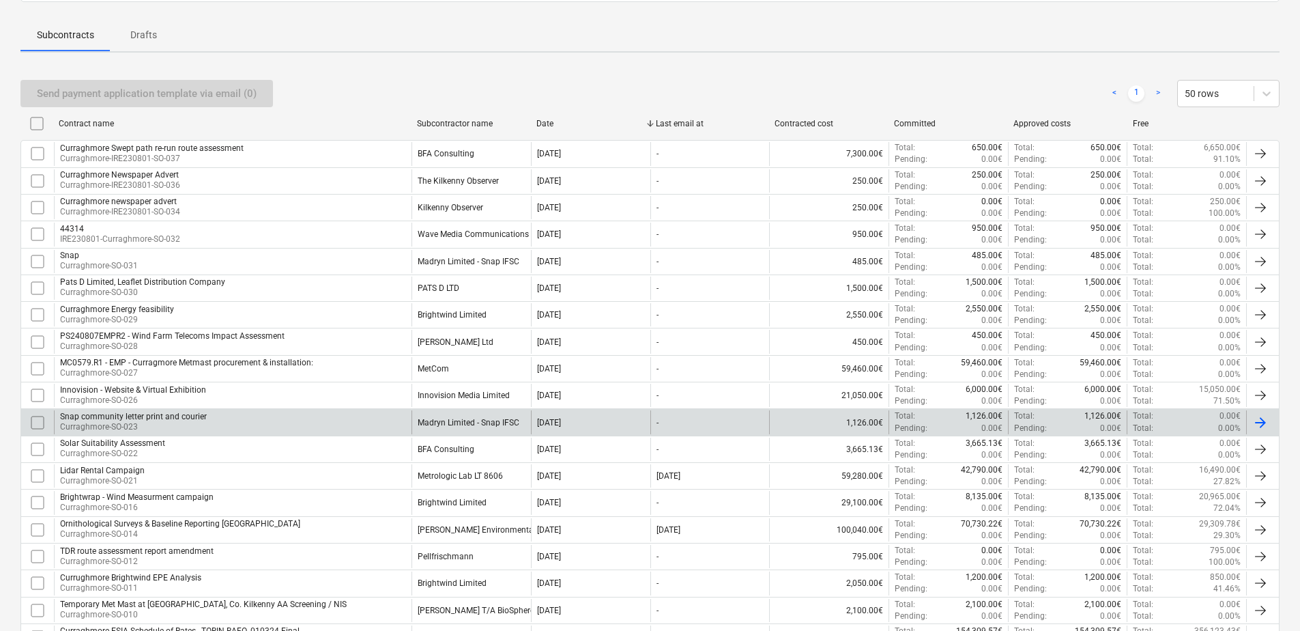
scroll to position [205, 0]
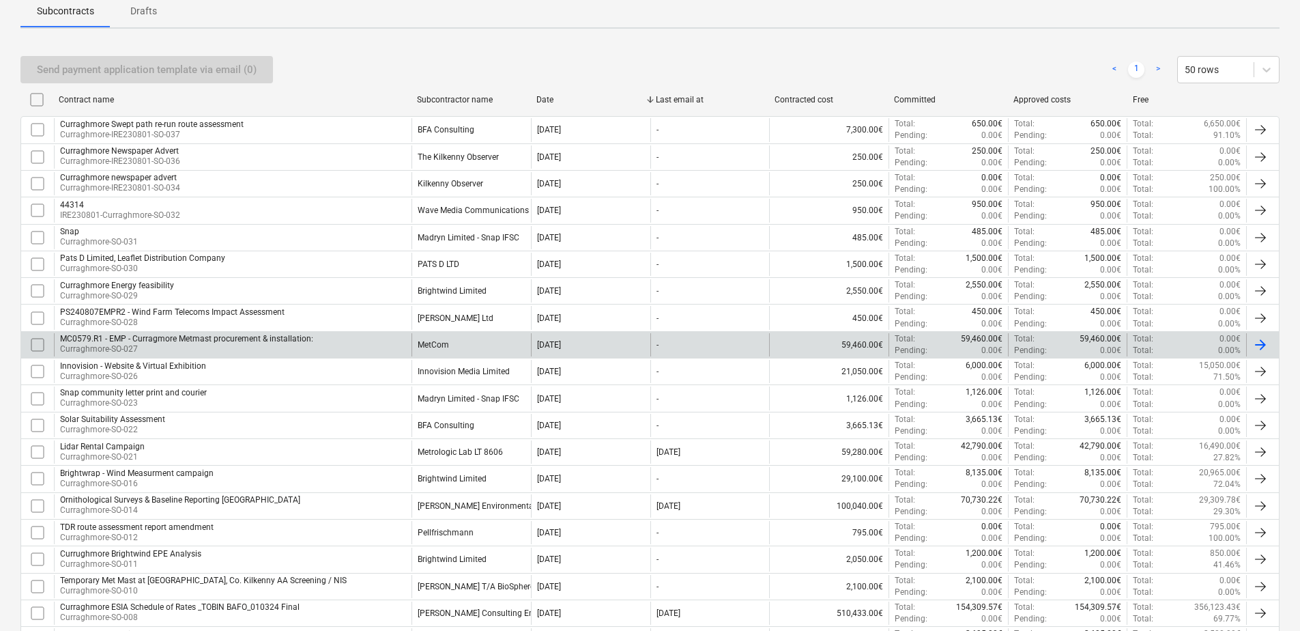
click at [212, 338] on div "MC0579.R1 - EMP - Curragmore Metmast procurement & installation:" at bounding box center [186, 339] width 253 height 10
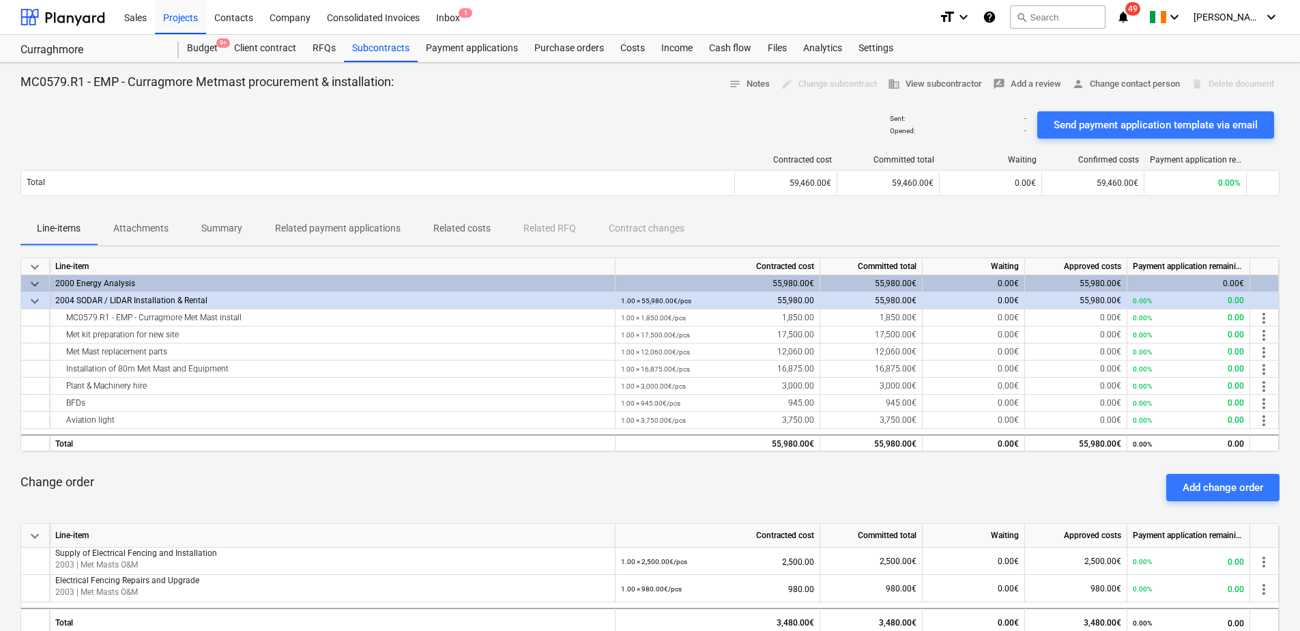
click at [162, 227] on p "Attachments" at bounding box center [140, 228] width 55 height 14
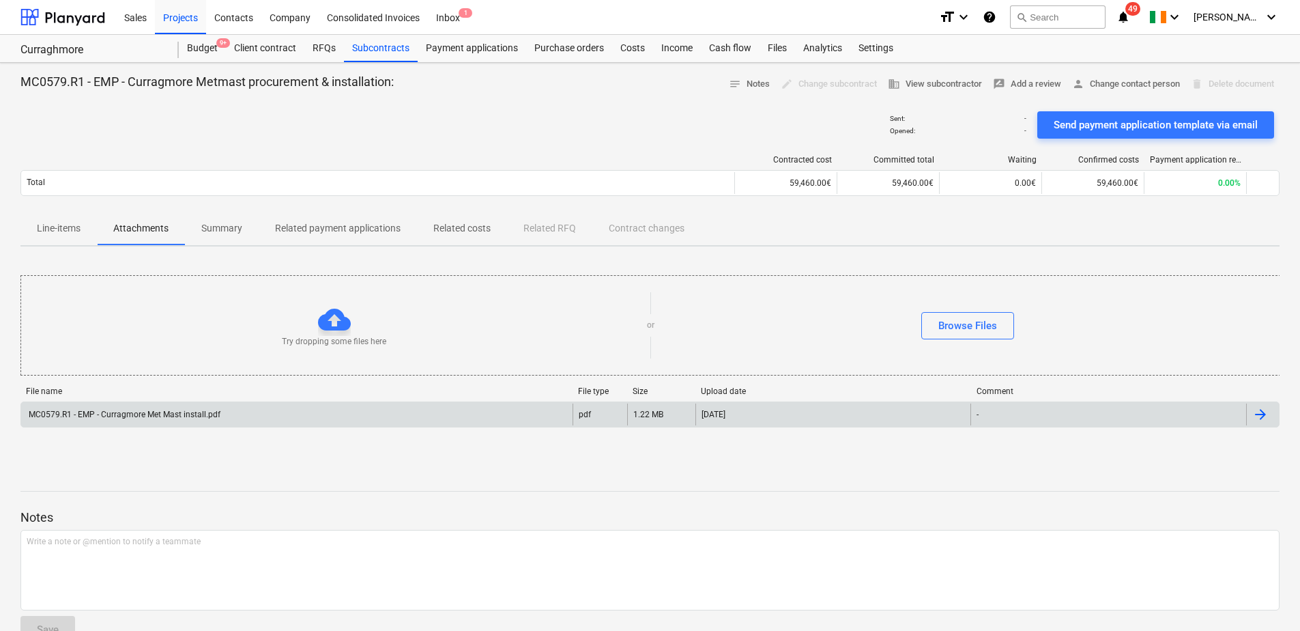
click at [236, 409] on div "MC0579.R1 - EMP - Curragmore Met Mast install.pdf" at bounding box center [296, 414] width 551 height 22
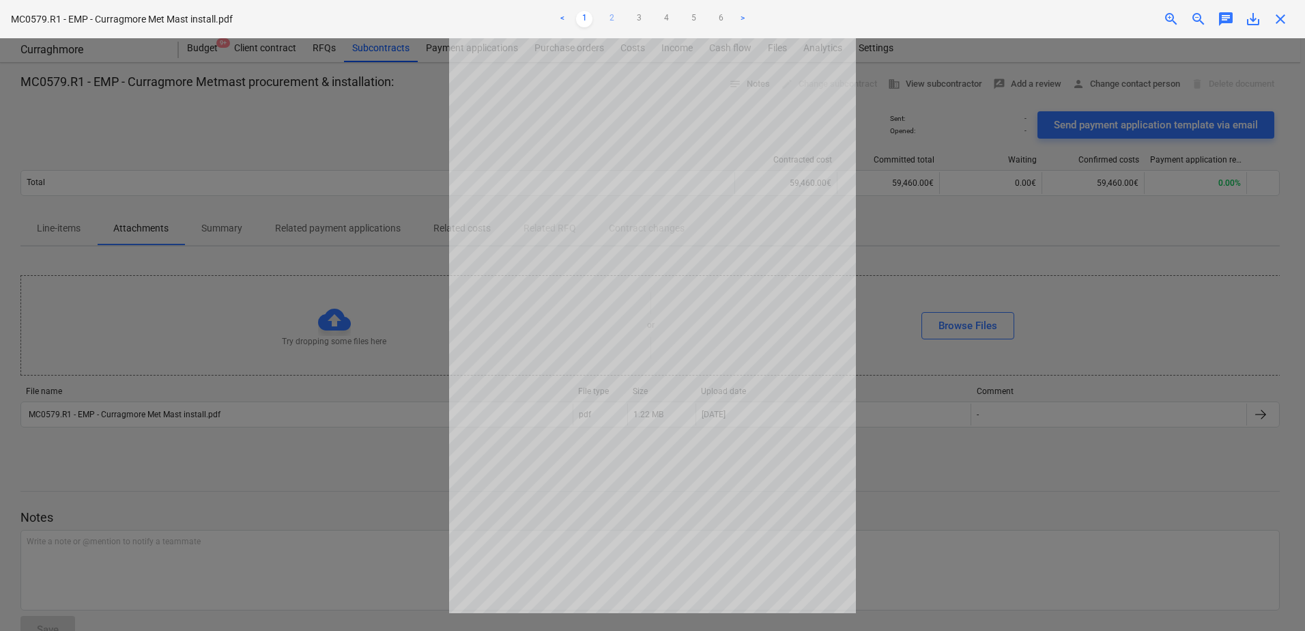
click at [613, 26] on link "2" at bounding box center [611, 19] width 16 height 16
click at [637, 17] on link "3" at bounding box center [639, 19] width 16 height 16
click at [663, 18] on link "4" at bounding box center [666, 19] width 16 height 16
click at [693, 18] on link "5" at bounding box center [693, 19] width 16 height 16
click at [723, 20] on link "6" at bounding box center [721, 19] width 16 height 16
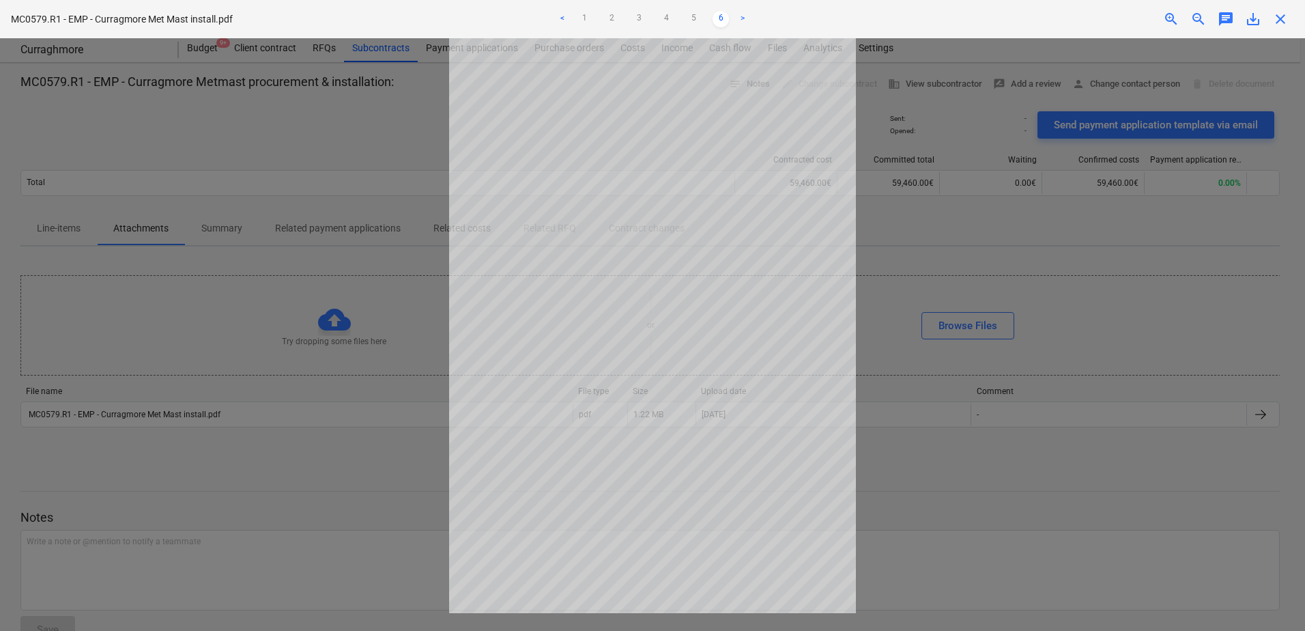
drag, startPoint x: 203, startPoint y: 127, endPoint x: 194, endPoint y: 119, distance: 11.6
click at [205, 128] on div at bounding box center [652, 334] width 1305 height 592
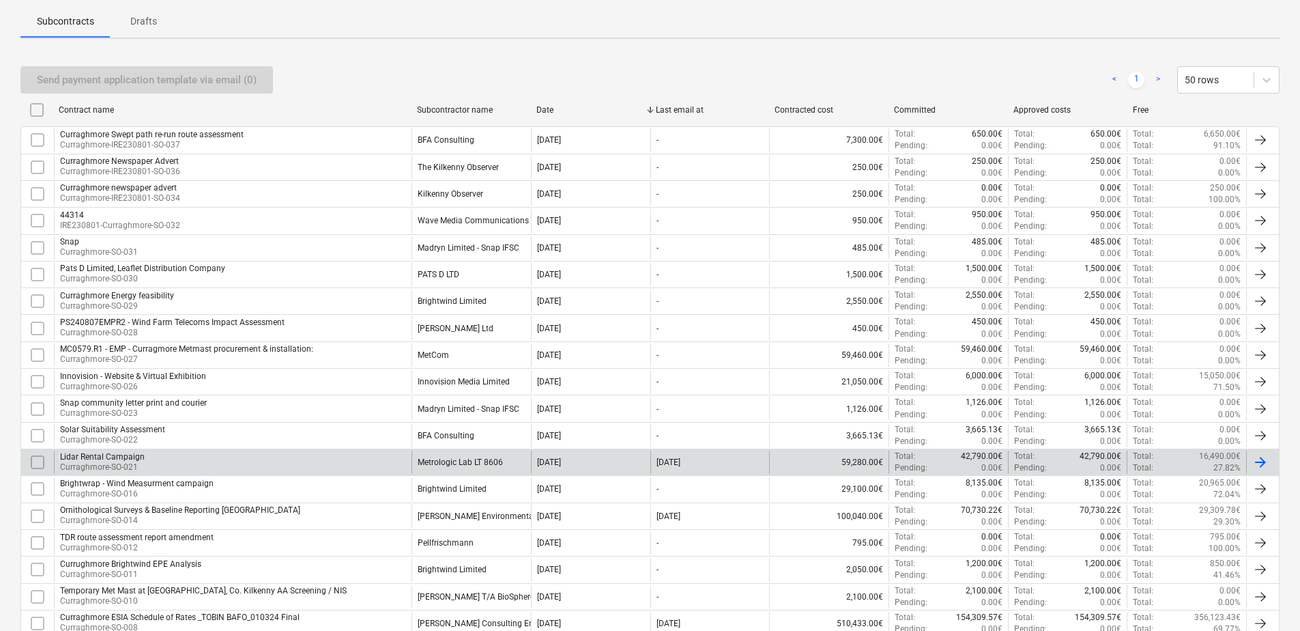
scroll to position [126, 0]
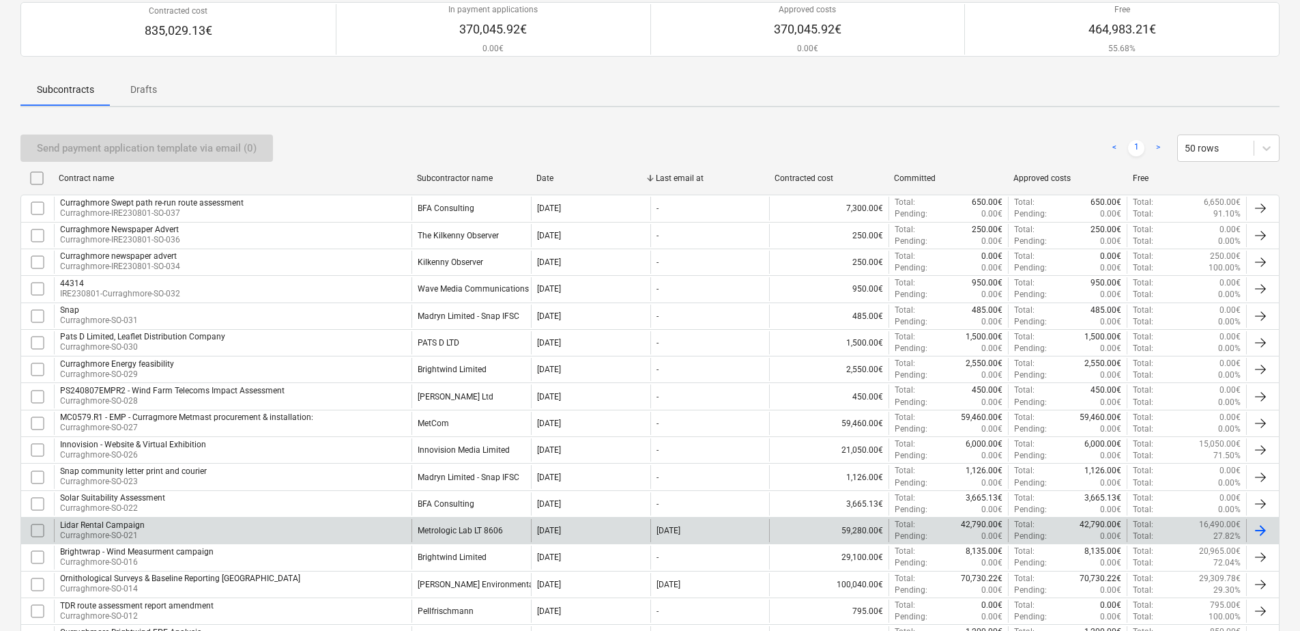
click at [474, 535] on div "Metrologic Lab LT 8606" at bounding box center [460, 531] width 85 height 10
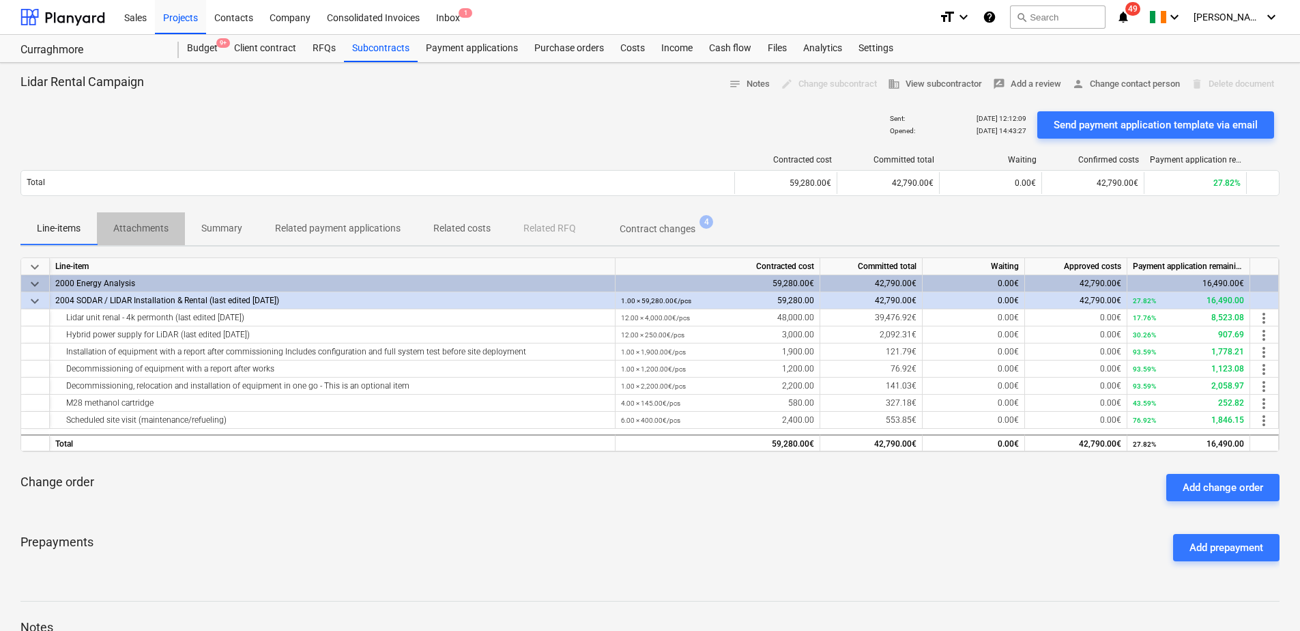
drag, startPoint x: 138, startPoint y: 227, endPoint x: 140, endPoint y: 236, distance: 9.8
click at [138, 227] on p "Attachments" at bounding box center [140, 228] width 55 height 14
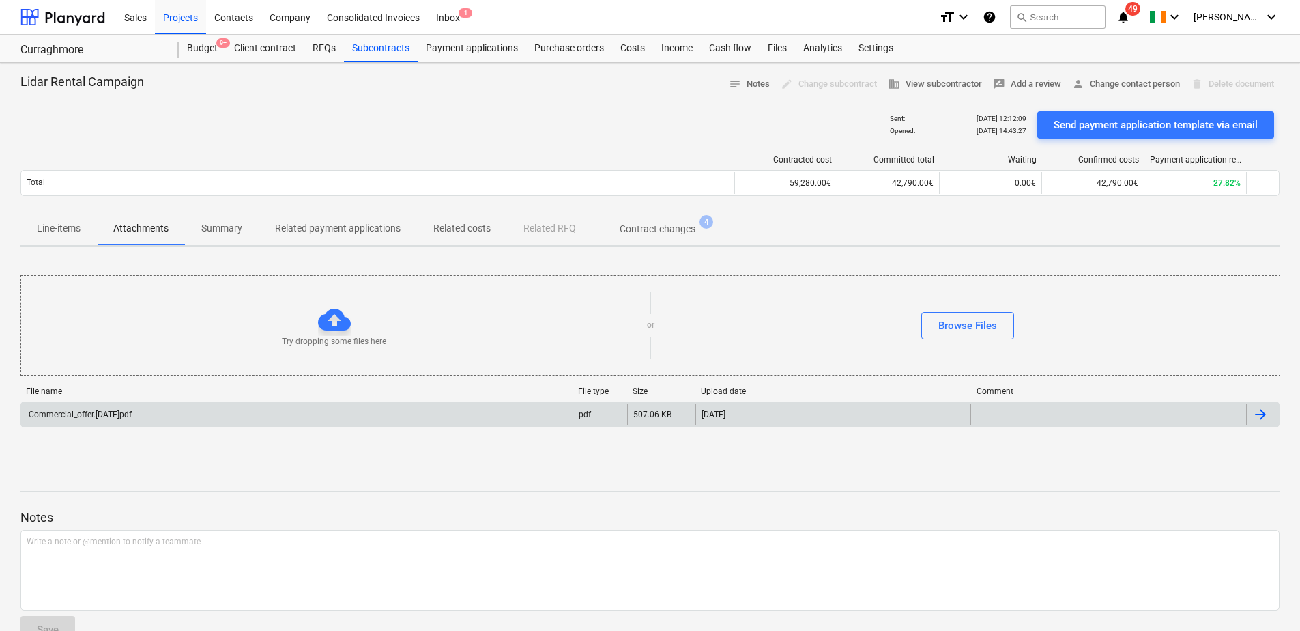
click at [290, 417] on div "Commercial_offer.[DATE]pdf" at bounding box center [296, 414] width 551 height 22
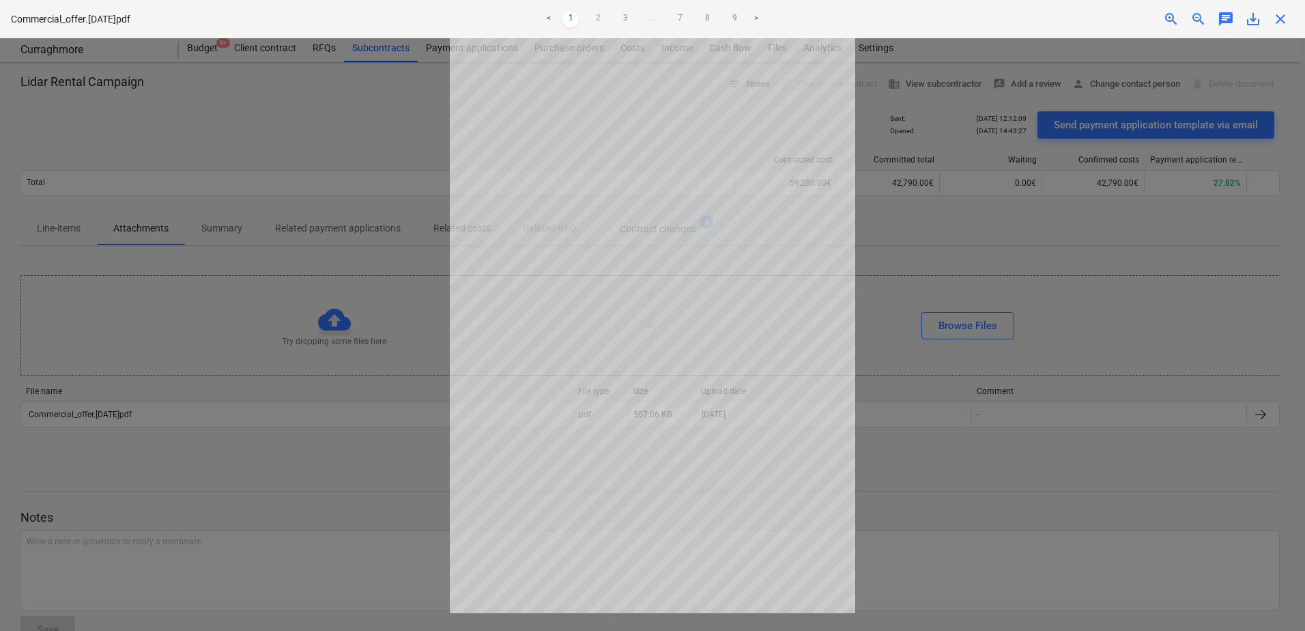
click at [599, 22] on link "2" at bounding box center [598, 19] width 16 height 16
click at [625, 18] on link "3" at bounding box center [625, 19] width 16 height 16
click at [640, 17] on link "4" at bounding box center [639, 19] width 16 height 16
click at [652, 18] on link "5" at bounding box center [652, 19] width 16 height 16
click at [676, 17] on link "6" at bounding box center [680, 19] width 16 height 16
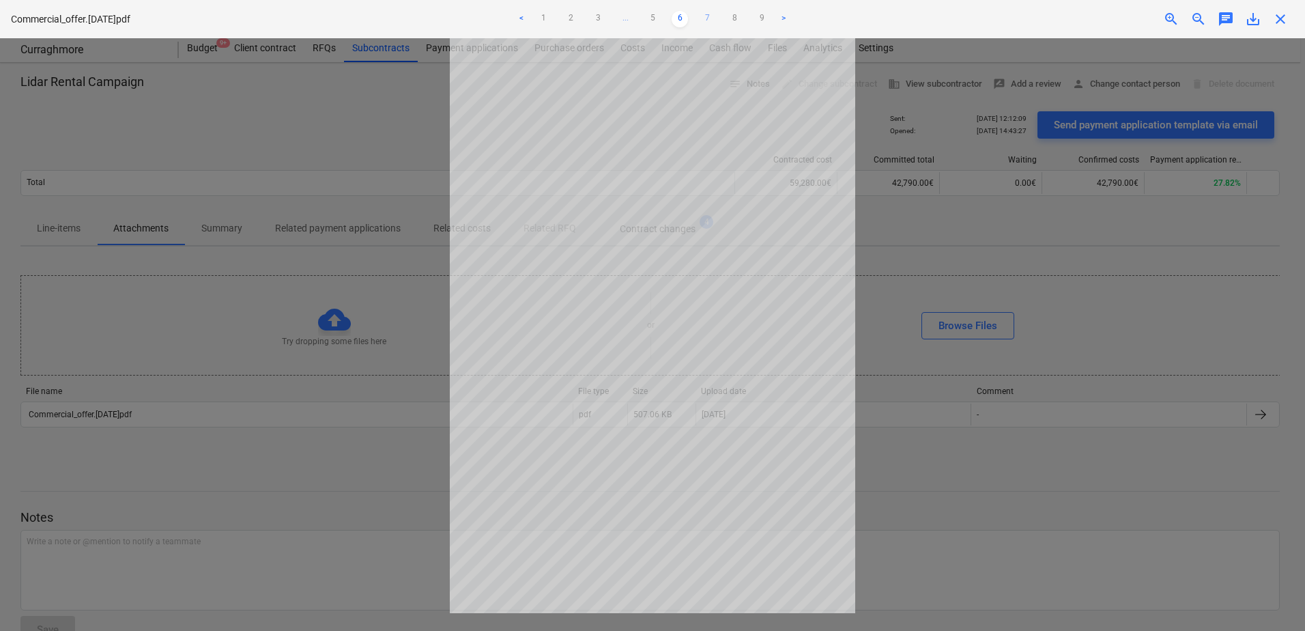
click at [704, 17] on link "7" at bounding box center [707, 19] width 16 height 16
click at [725, 19] on link "8" at bounding box center [721, 19] width 16 height 16
click at [738, 20] on link "9" at bounding box center [734, 19] width 16 height 16
click at [755, 19] on link ">" at bounding box center [756, 19] width 16 height 16
click at [334, 440] on div at bounding box center [652, 334] width 1305 height 592
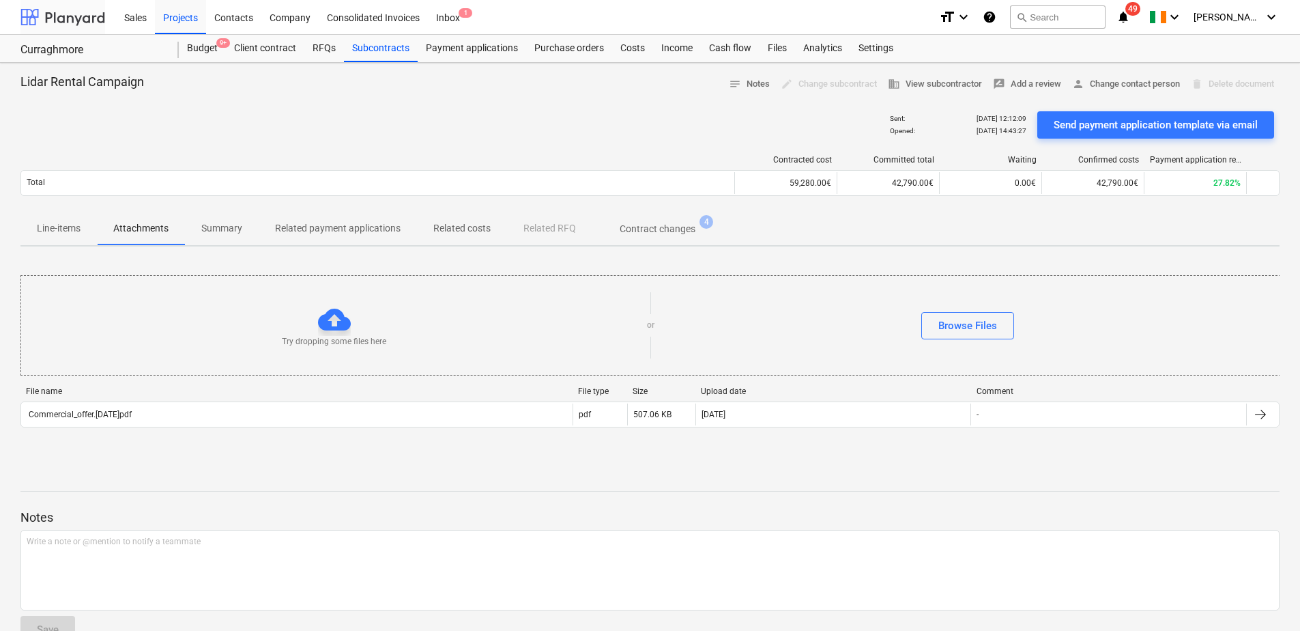
click at [83, 20] on div at bounding box center [62, 17] width 85 height 34
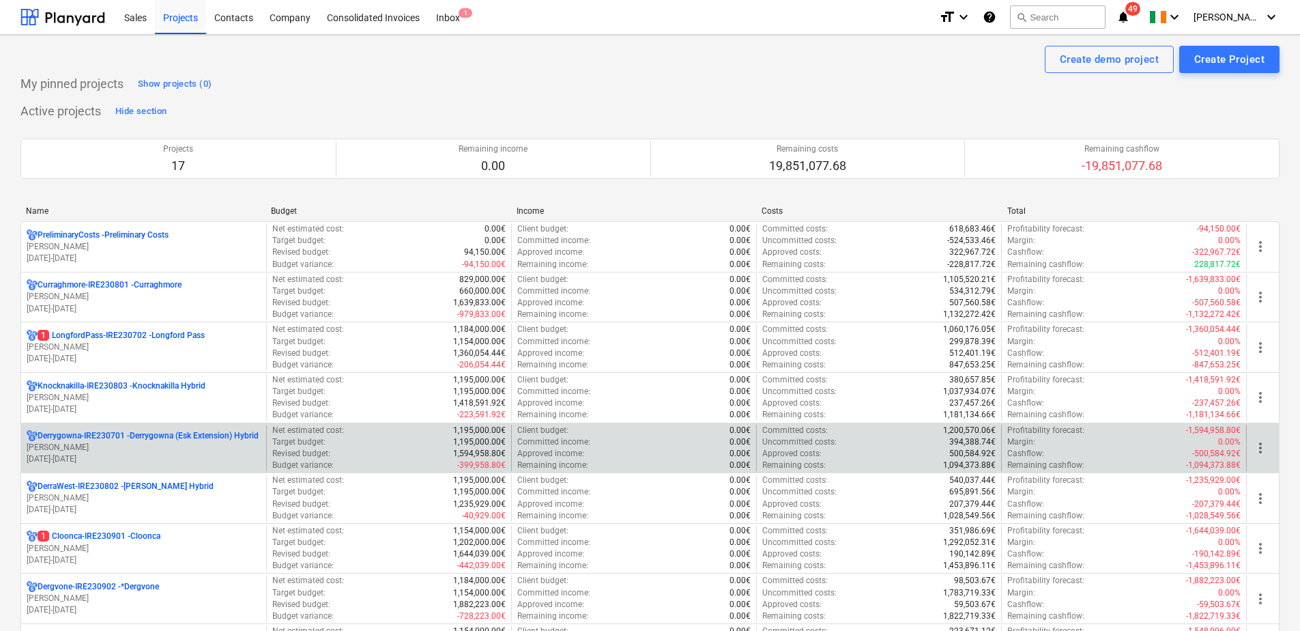
click at [162, 439] on p "Derrygowna-IRE230701 - Derrygowna (Esk Extension) Hybrid" at bounding box center [148, 436] width 221 height 12
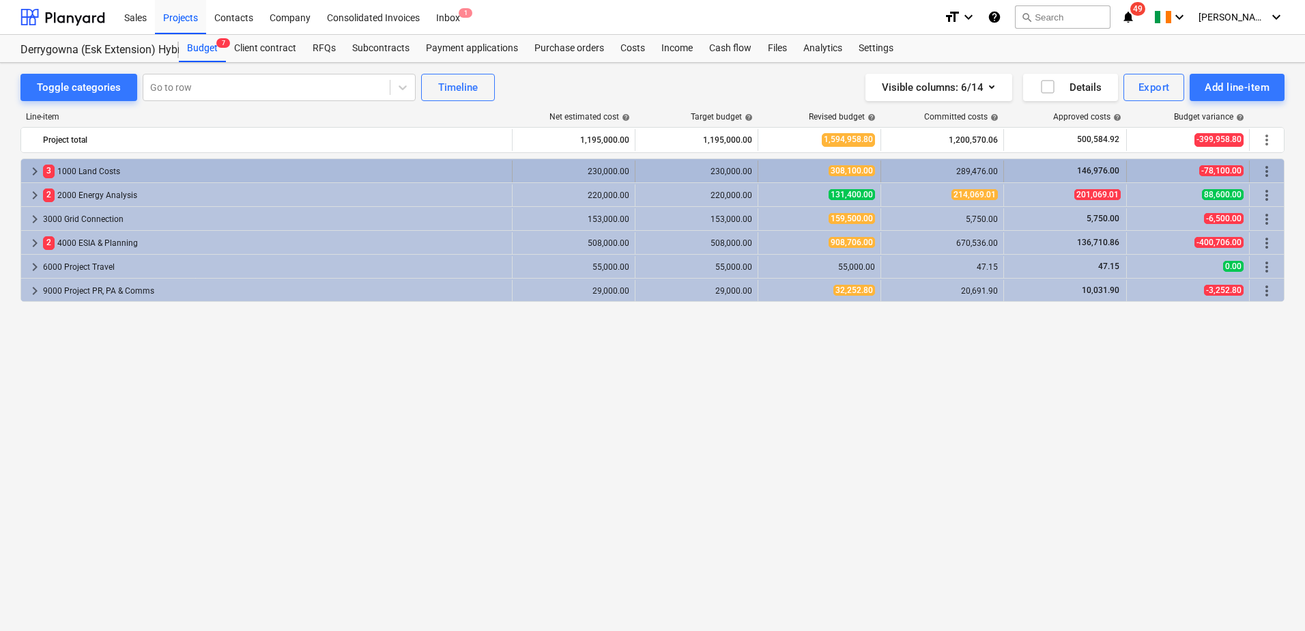
click at [29, 171] on span "keyboard_arrow_right" at bounding box center [35, 171] width 16 height 16
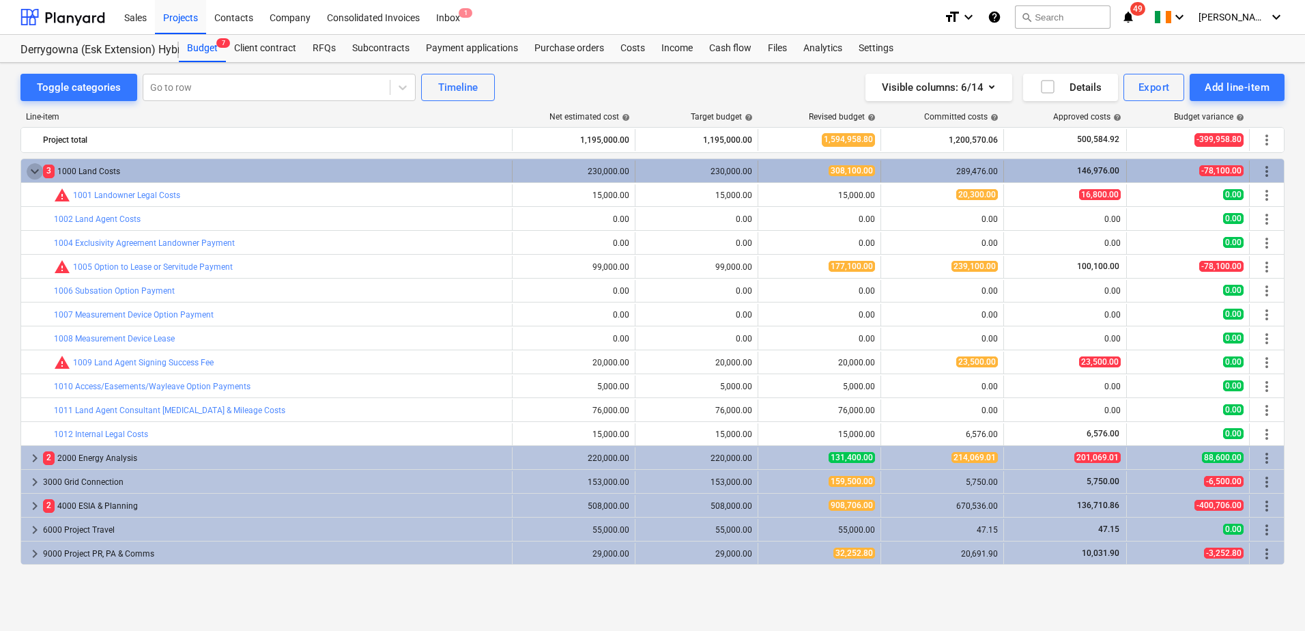
click at [30, 171] on span "keyboard_arrow_down" at bounding box center [35, 171] width 16 height 16
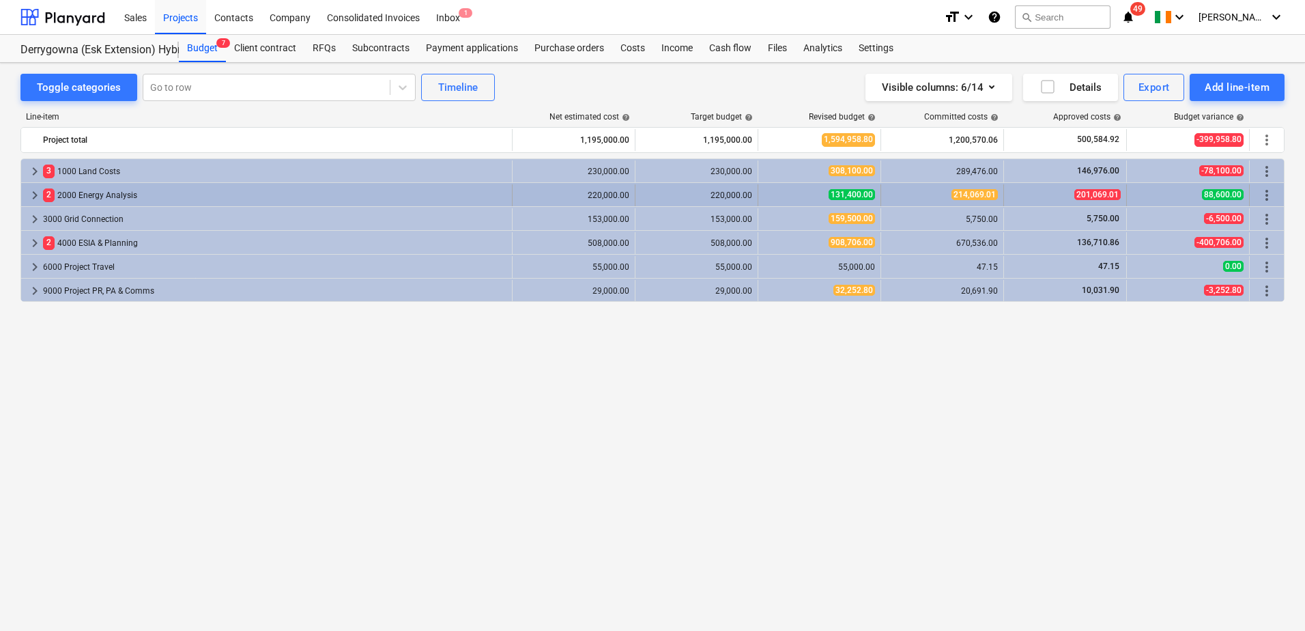
click at [31, 194] on span "keyboard_arrow_right" at bounding box center [35, 195] width 16 height 16
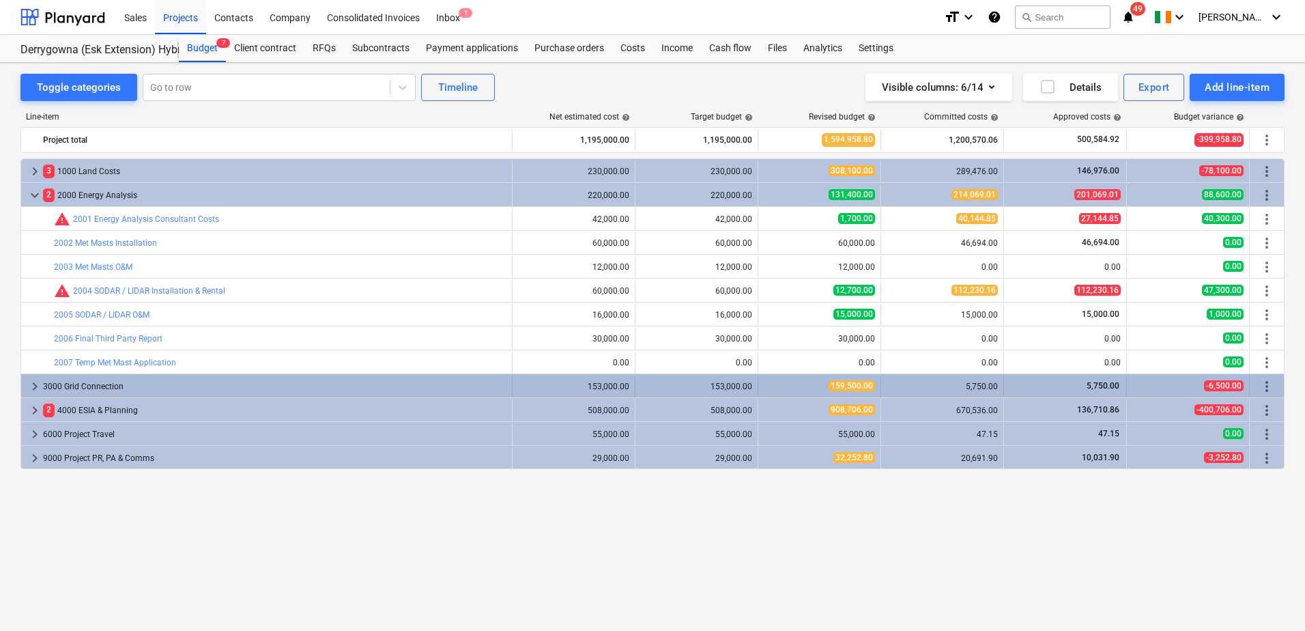
click at [35, 382] on span "keyboard_arrow_right" at bounding box center [35, 386] width 16 height 16
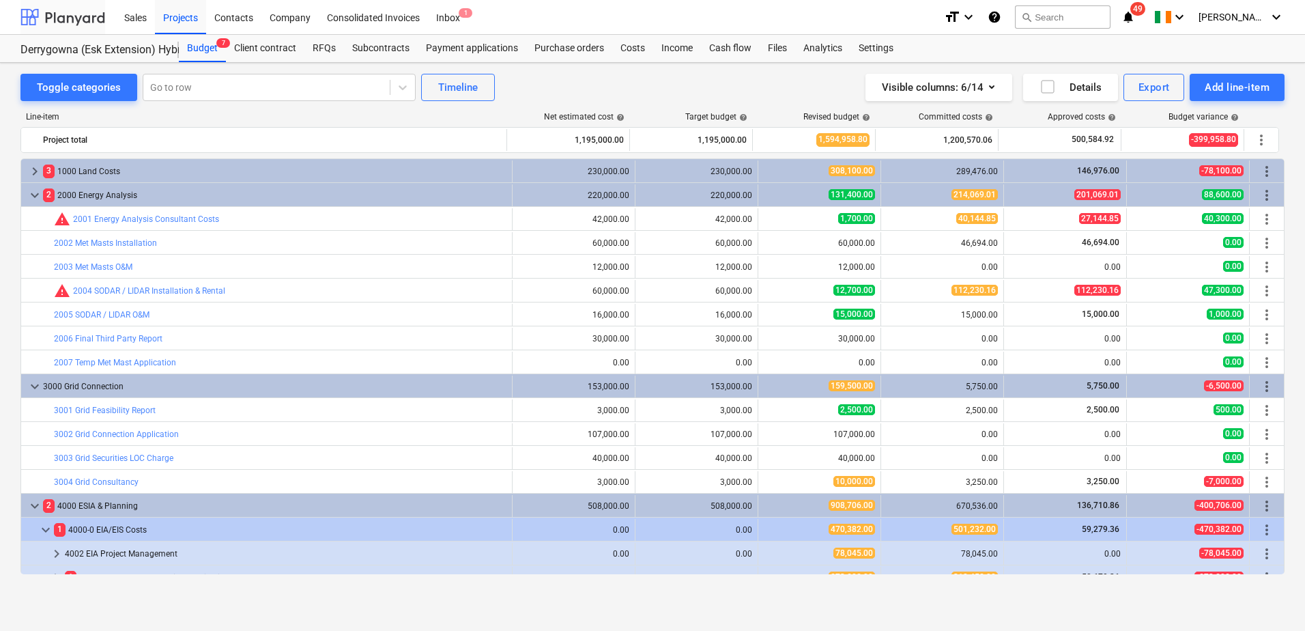
click at [69, 20] on div at bounding box center [62, 17] width 85 height 34
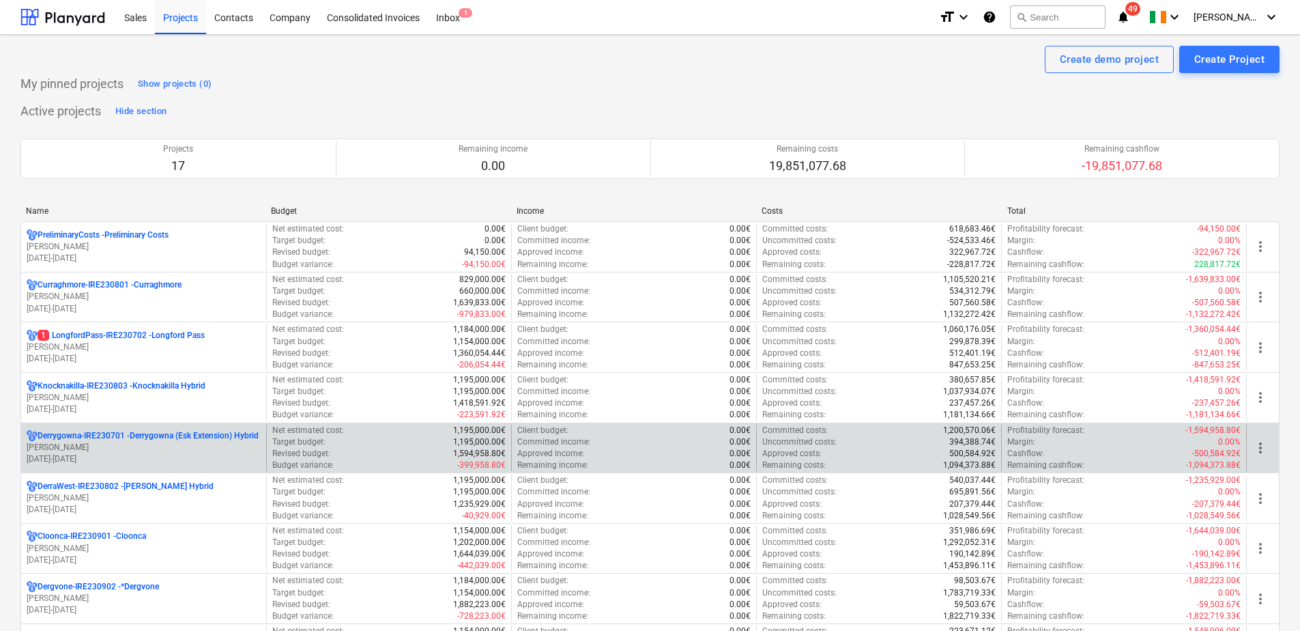
click at [110, 434] on p "Derrygowna-IRE230701 - Derrygowna (Esk Extension) Hybrid" at bounding box center [148, 436] width 221 height 12
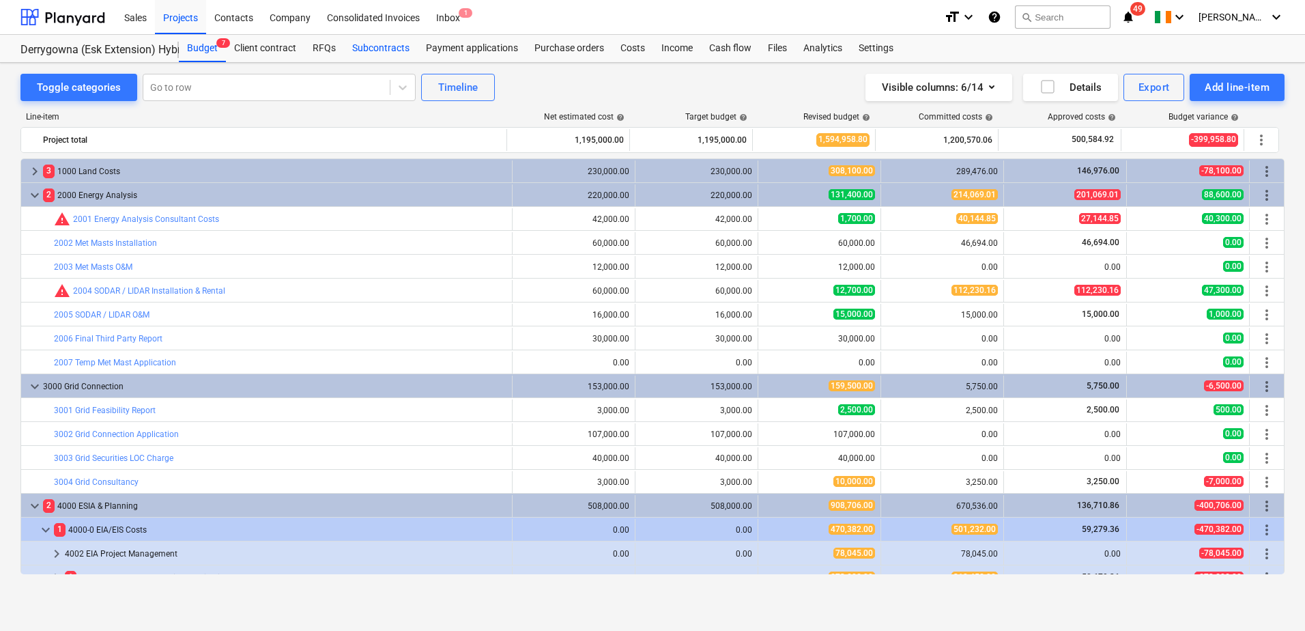
click at [377, 43] on div "Subcontracts" at bounding box center [381, 48] width 74 height 27
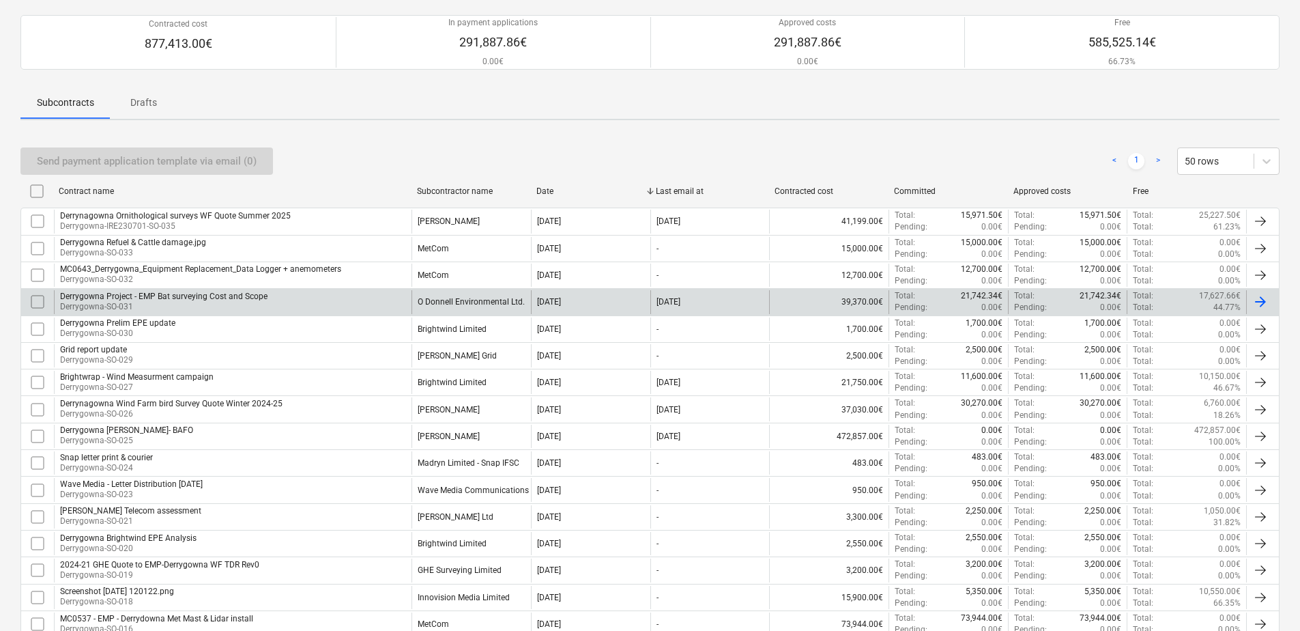
scroll to position [136, 0]
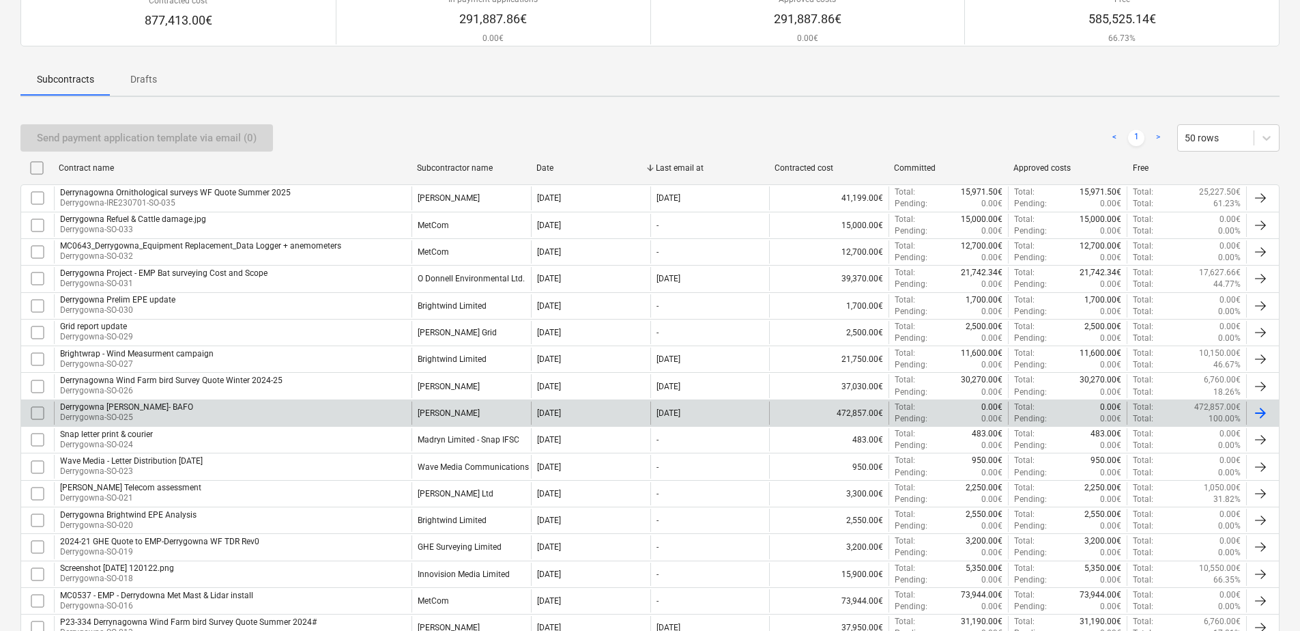
click at [271, 409] on div "Derrygowna [PERSON_NAME] ScheduleOfRates- BAFO Derrygowna-SO-025" at bounding box center [233, 412] width 358 height 23
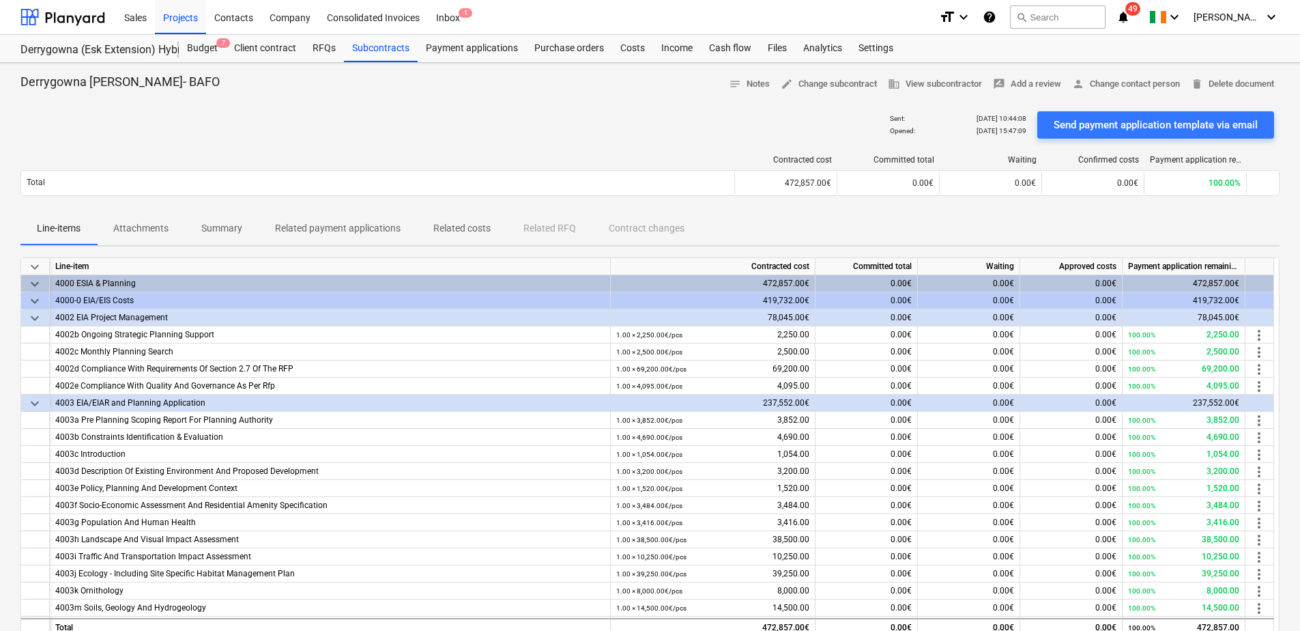
click at [154, 232] on p "Attachments" at bounding box center [140, 228] width 55 height 14
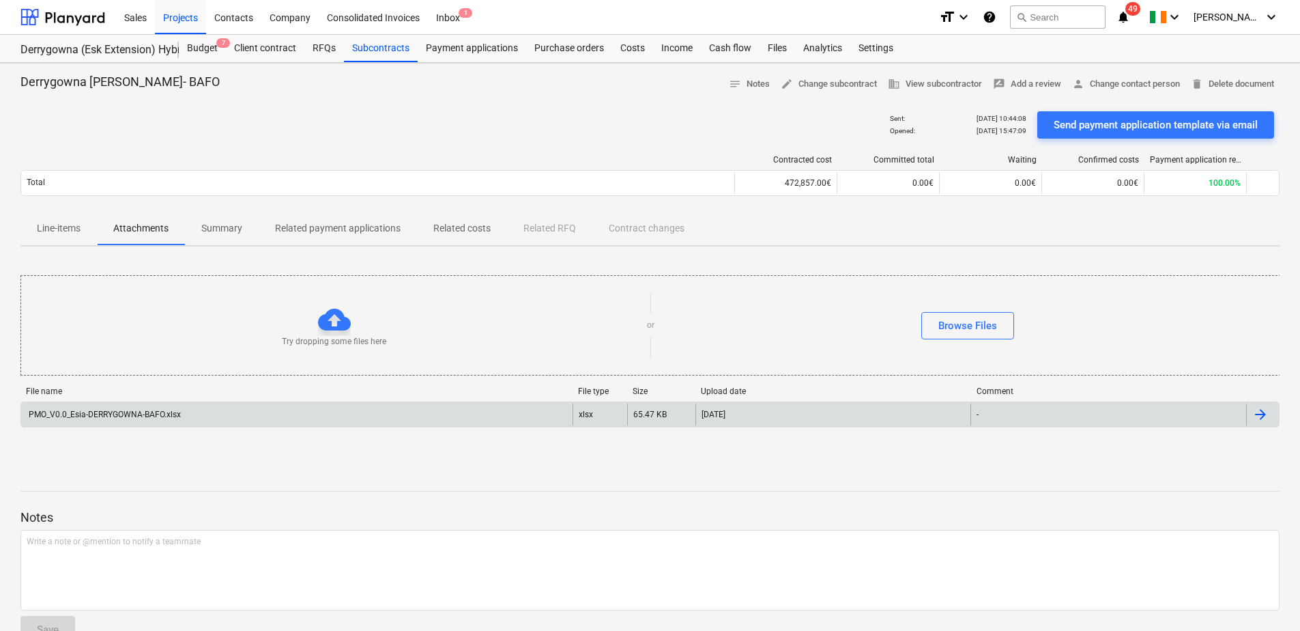
click at [300, 412] on div "PMO_V0.0_Esia-DERRYGOWNA-BAFO.xlsx" at bounding box center [296, 414] width 551 height 22
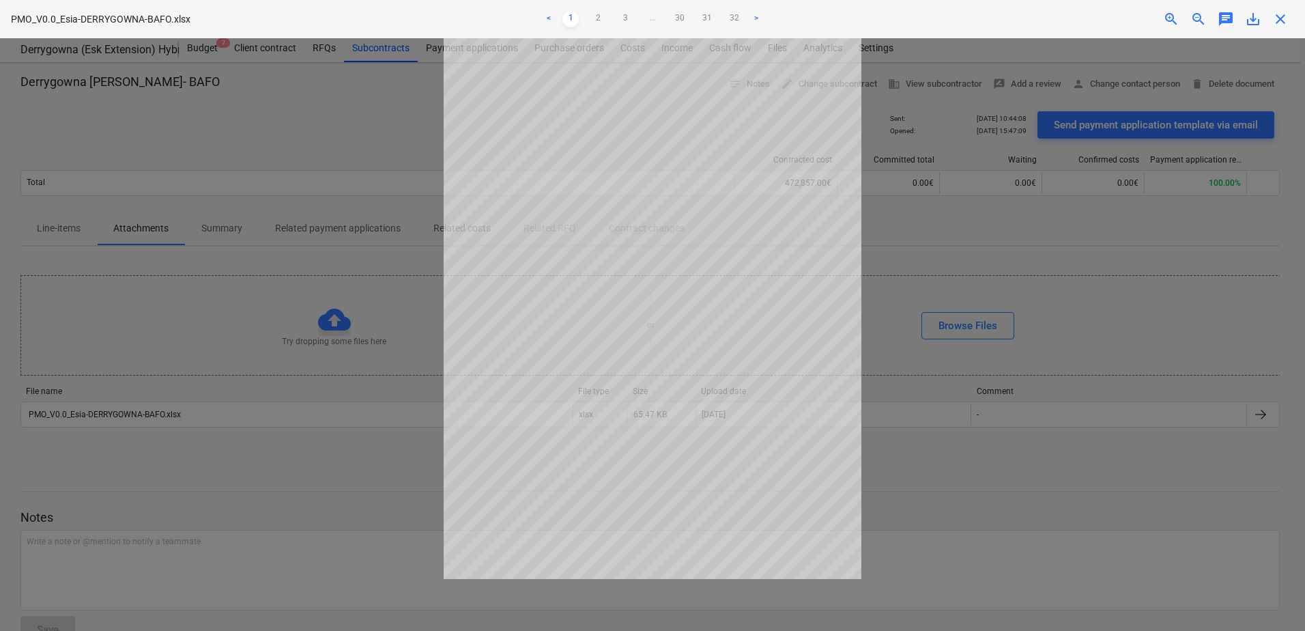
drag, startPoint x: 1216, startPoint y: 321, endPoint x: 1222, endPoint y: 293, distance: 29.3
click at [1216, 321] on div at bounding box center [652, 334] width 1305 height 592
